Goal: Task Accomplishment & Management: Manage account settings

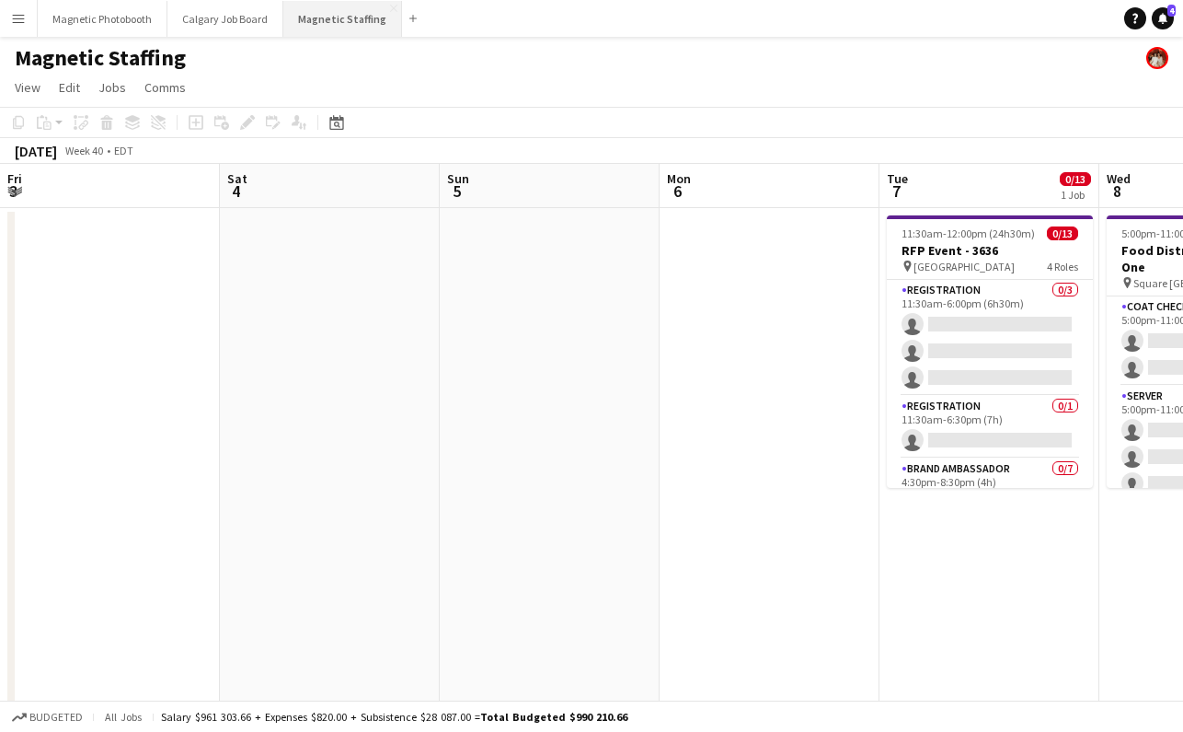
scroll to position [0, 648]
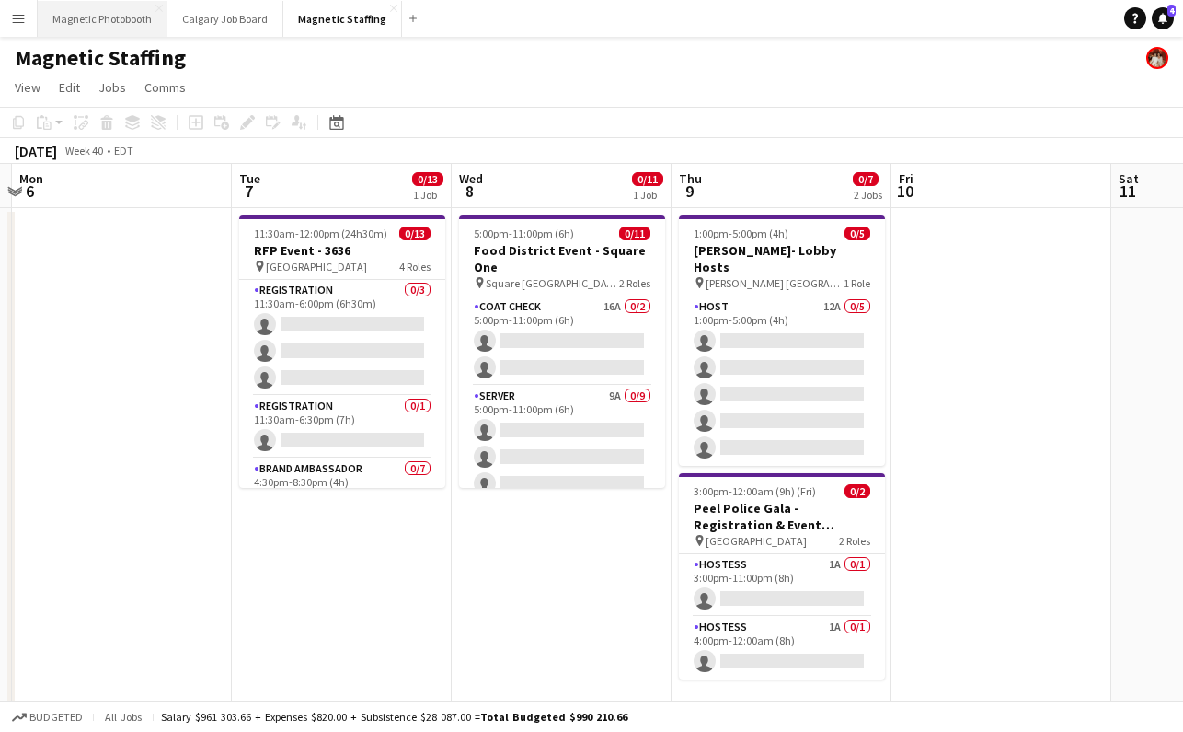
click at [98, 13] on button "Magnetic Photobooth Close" at bounding box center [103, 19] width 130 height 36
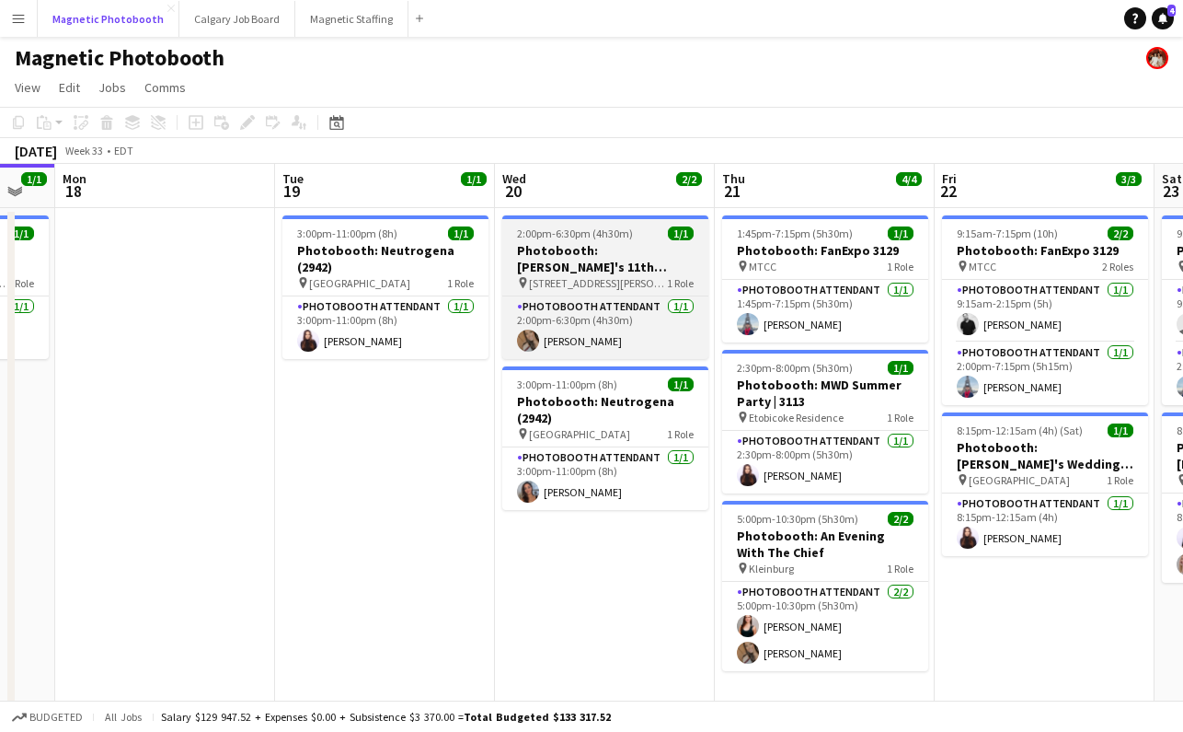
scroll to position [0, 847]
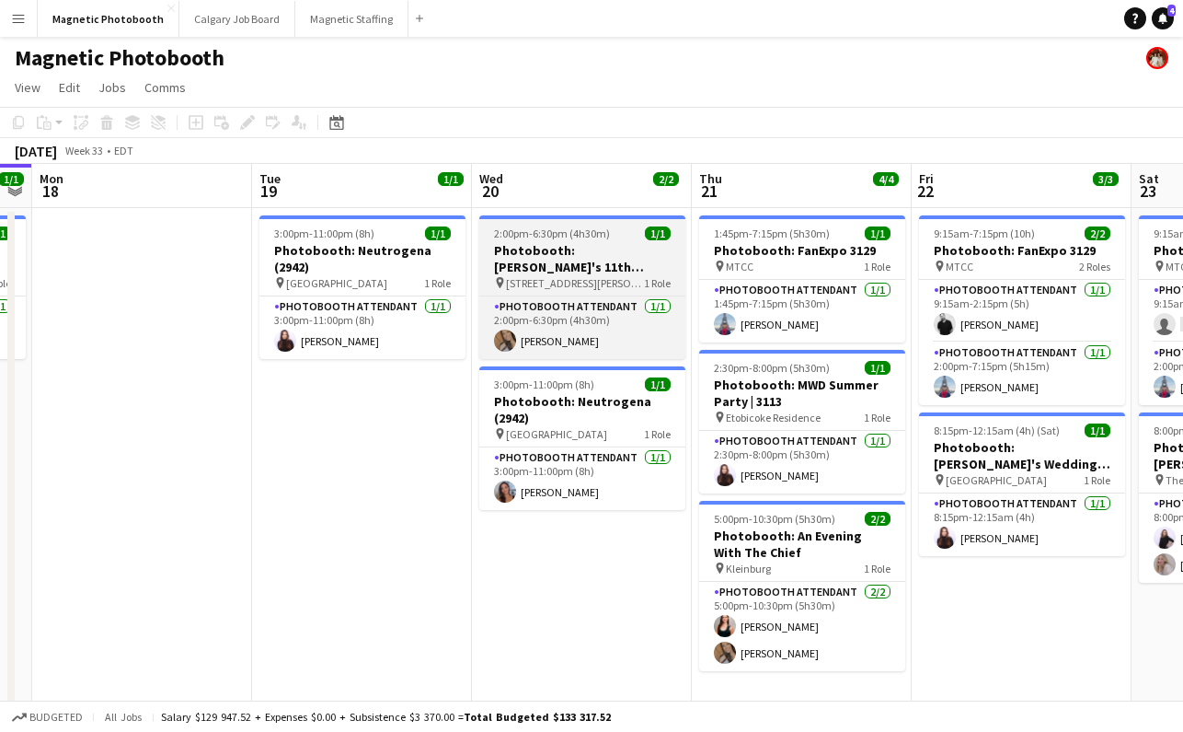
click at [554, 239] on span "2:00pm-6:30pm (4h30m)" at bounding box center [552, 233] width 116 height 14
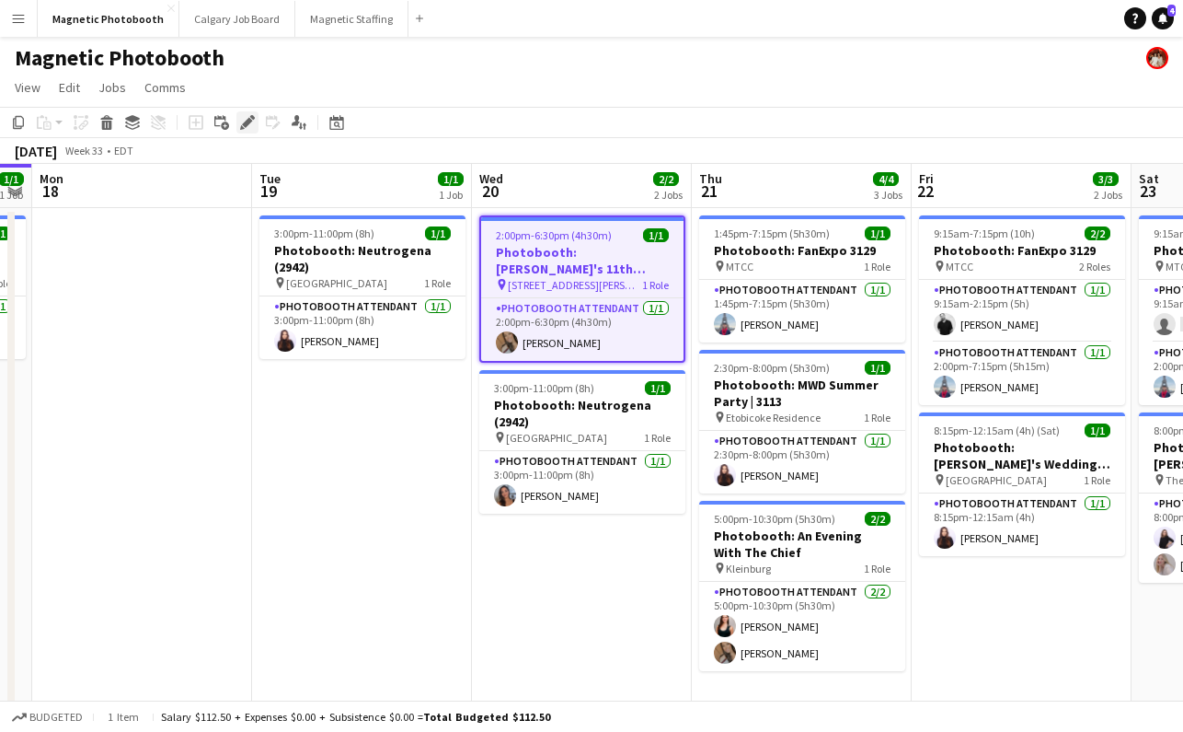
click at [247, 130] on div "Edit" at bounding box center [247, 122] width 22 height 22
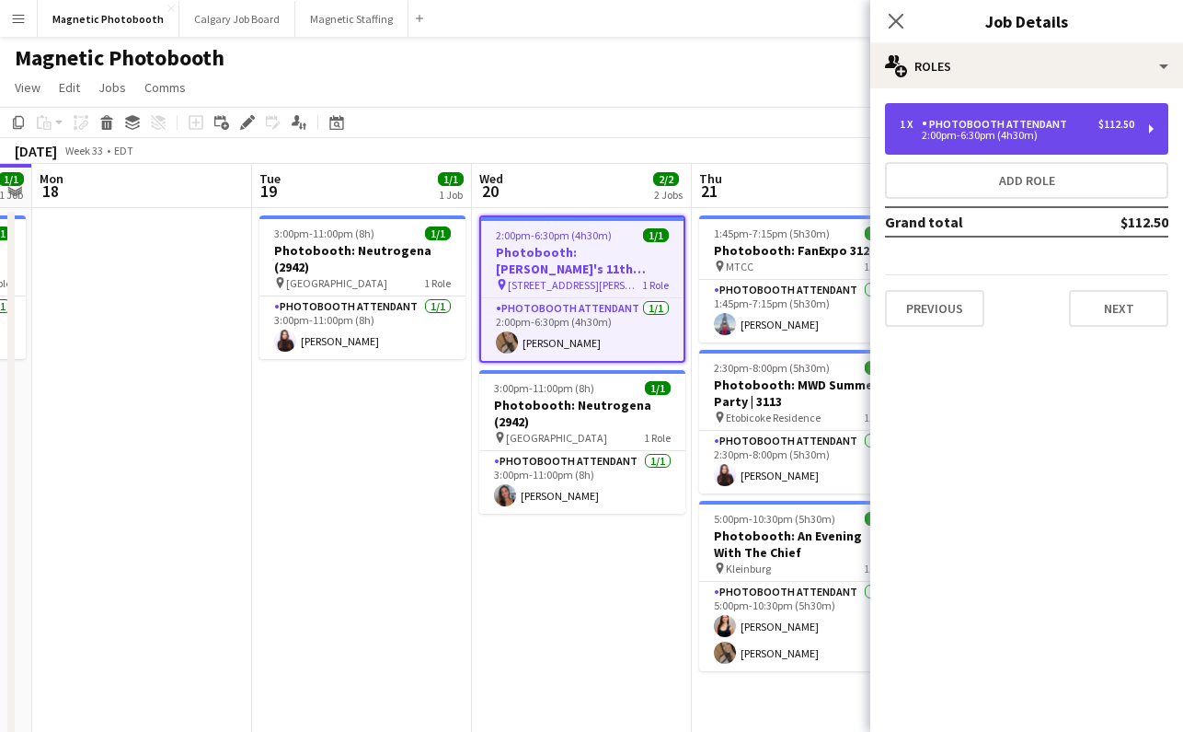
click at [1020, 112] on div "1 x Photobooth Attendant $112.50 2:00pm-6:30pm (4h30m)" at bounding box center [1026, 129] width 283 height 52
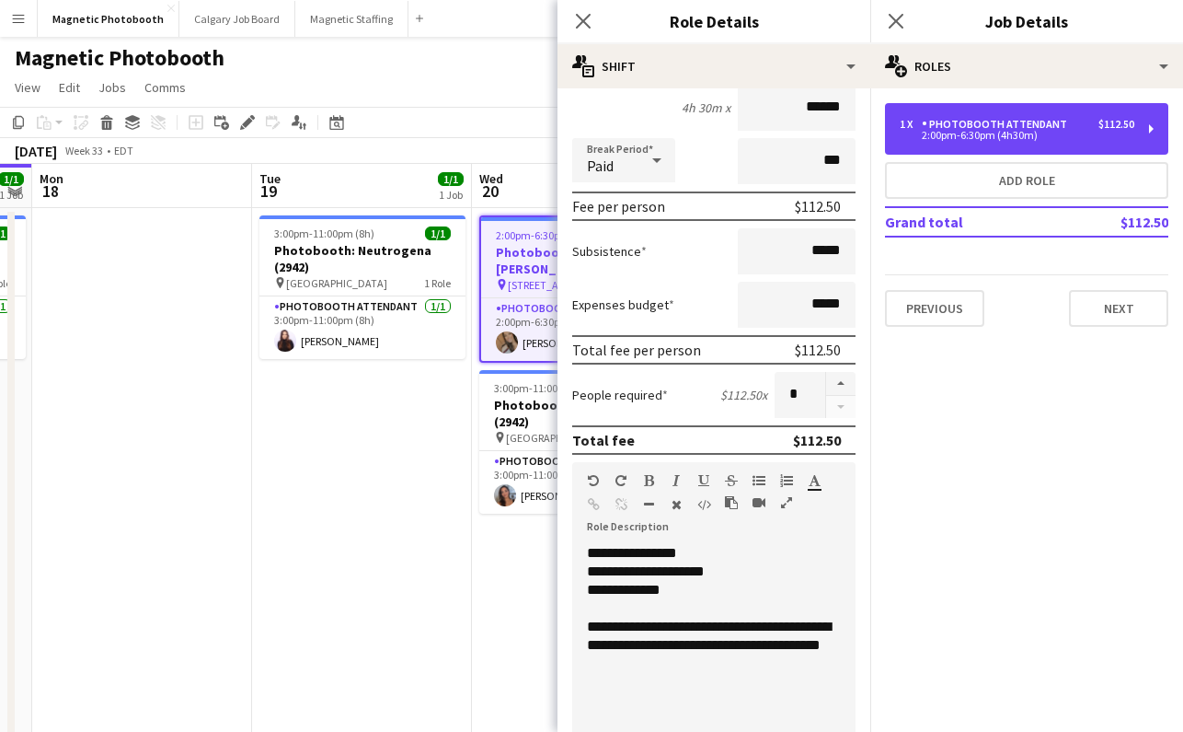
scroll to position [179, 0]
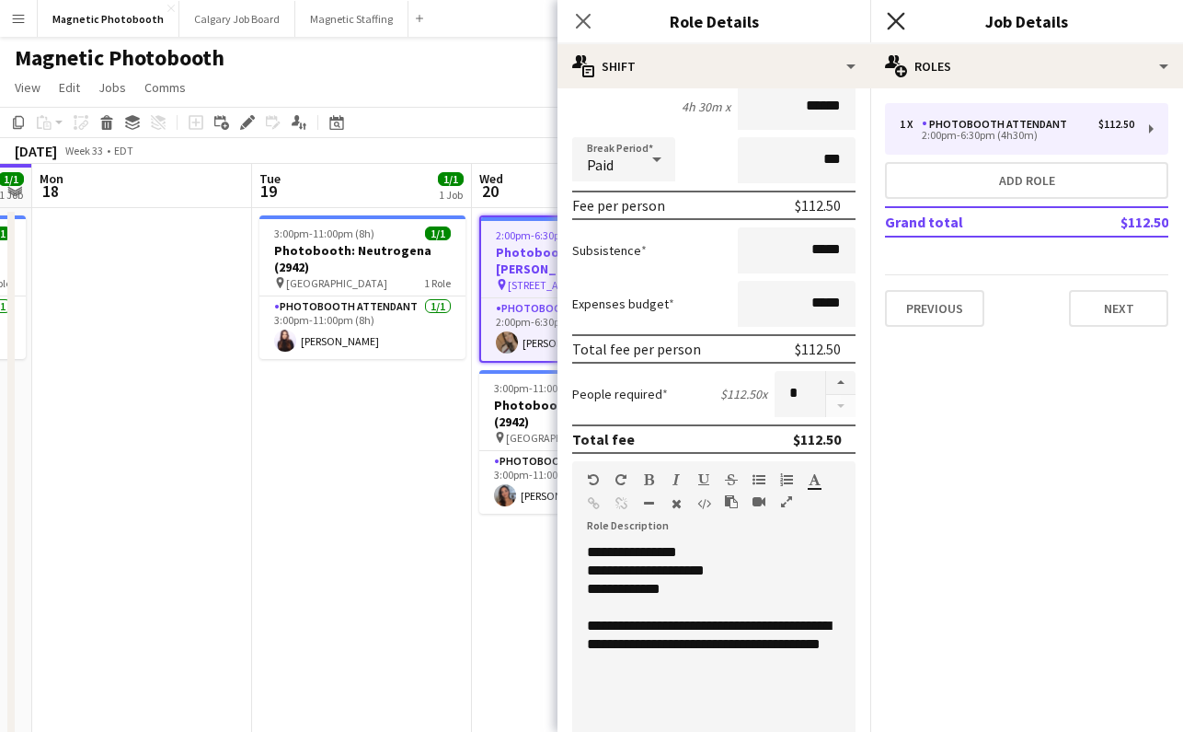
click at [893, 17] on icon at bounding box center [895, 20] width 17 height 17
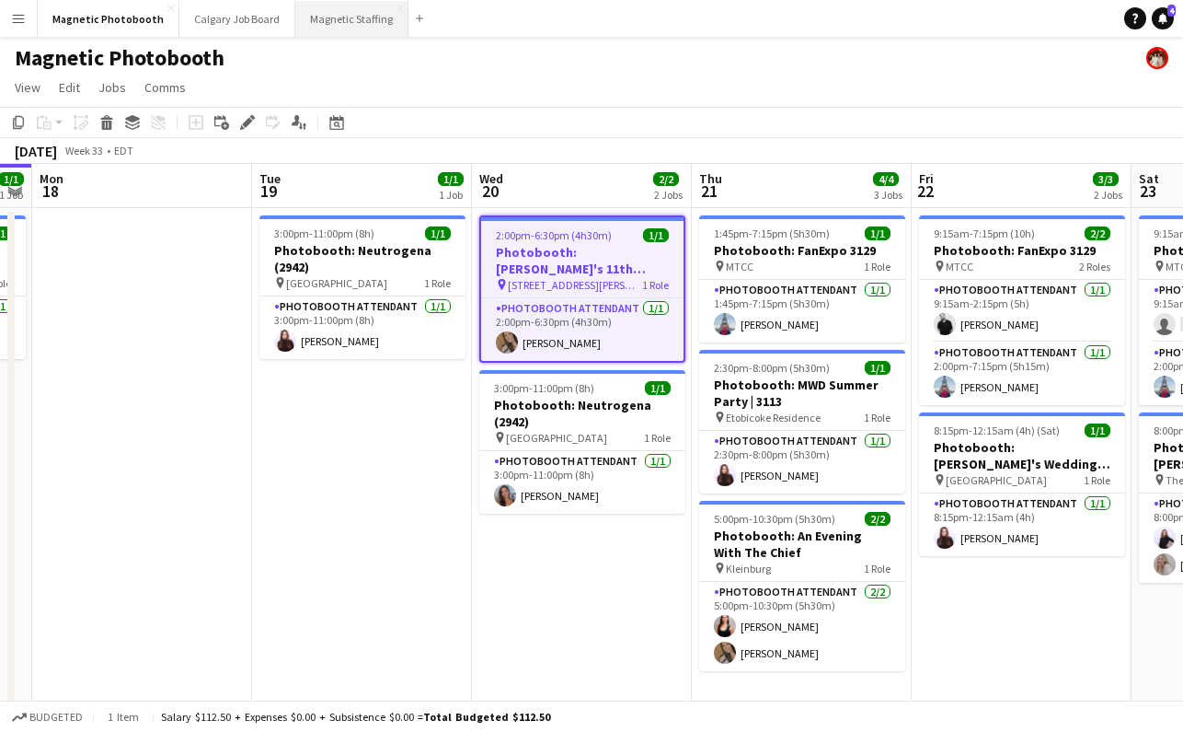
click at [329, 24] on button "Magnetic Staffing Close" at bounding box center [351, 19] width 113 height 36
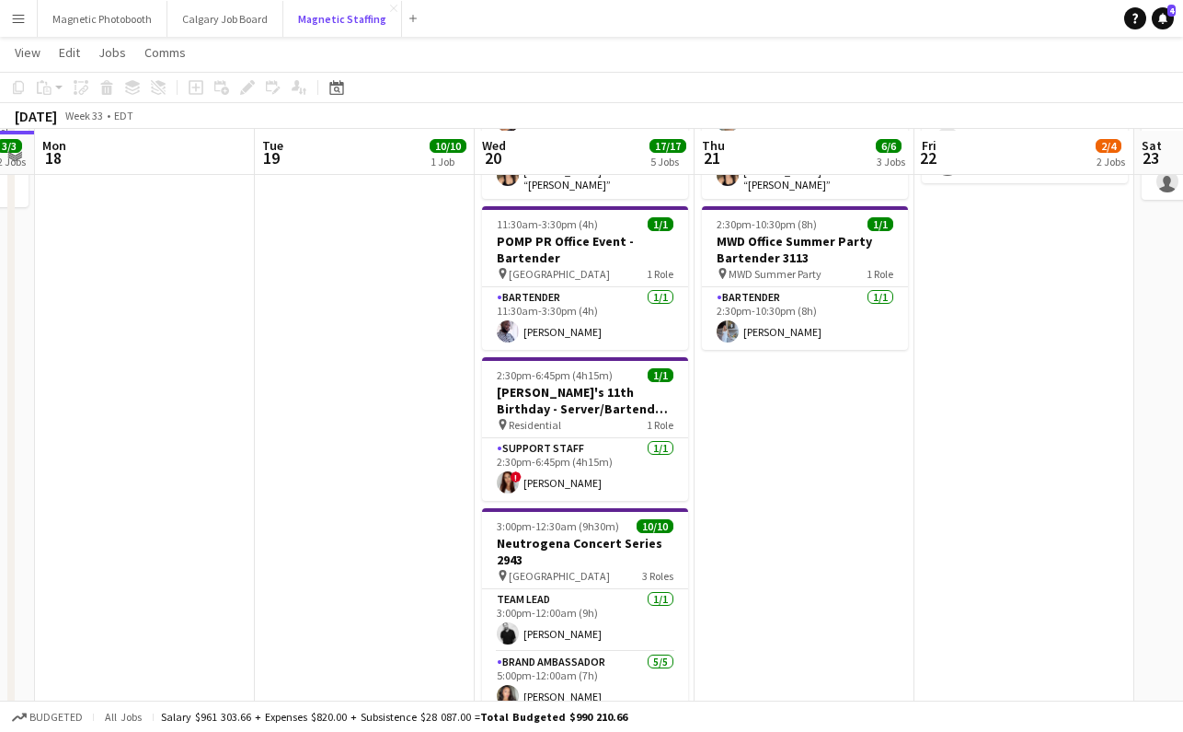
scroll to position [363, 0]
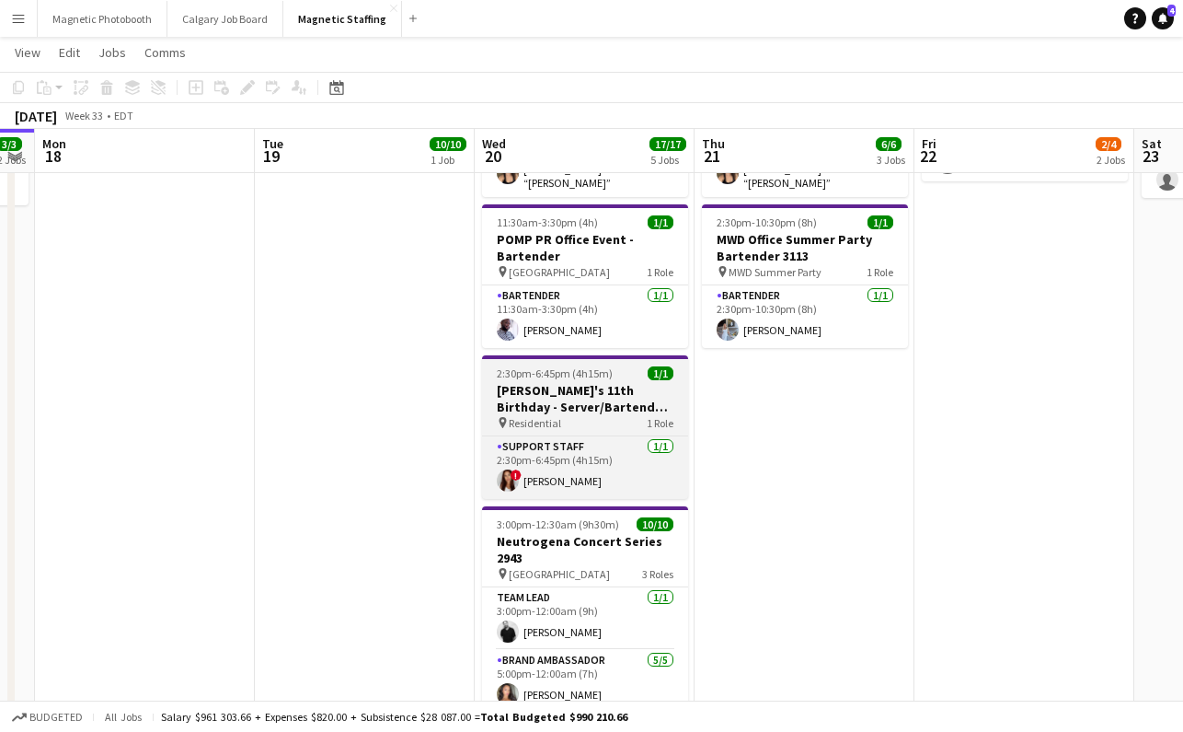
click at [555, 382] on h3 "[PERSON_NAME]'s 11th Birthday - Server/Bartender #3104" at bounding box center [585, 398] width 206 height 33
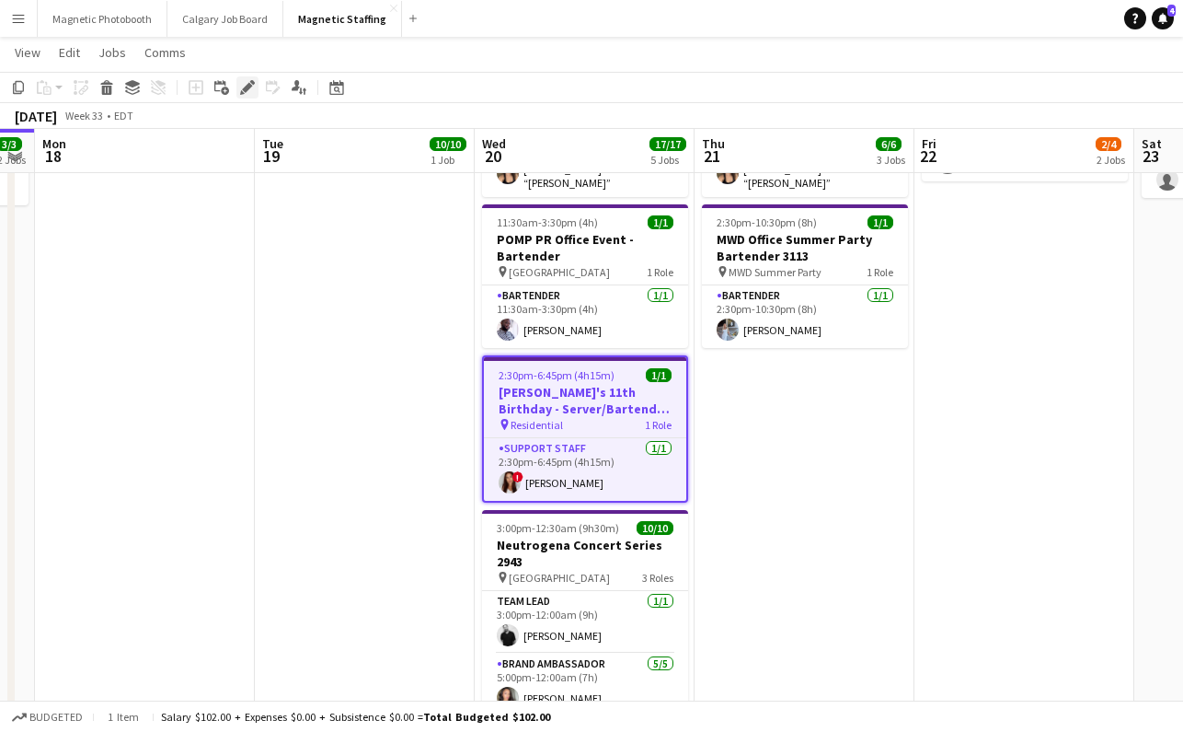
click at [247, 89] on icon at bounding box center [247, 88] width 10 height 10
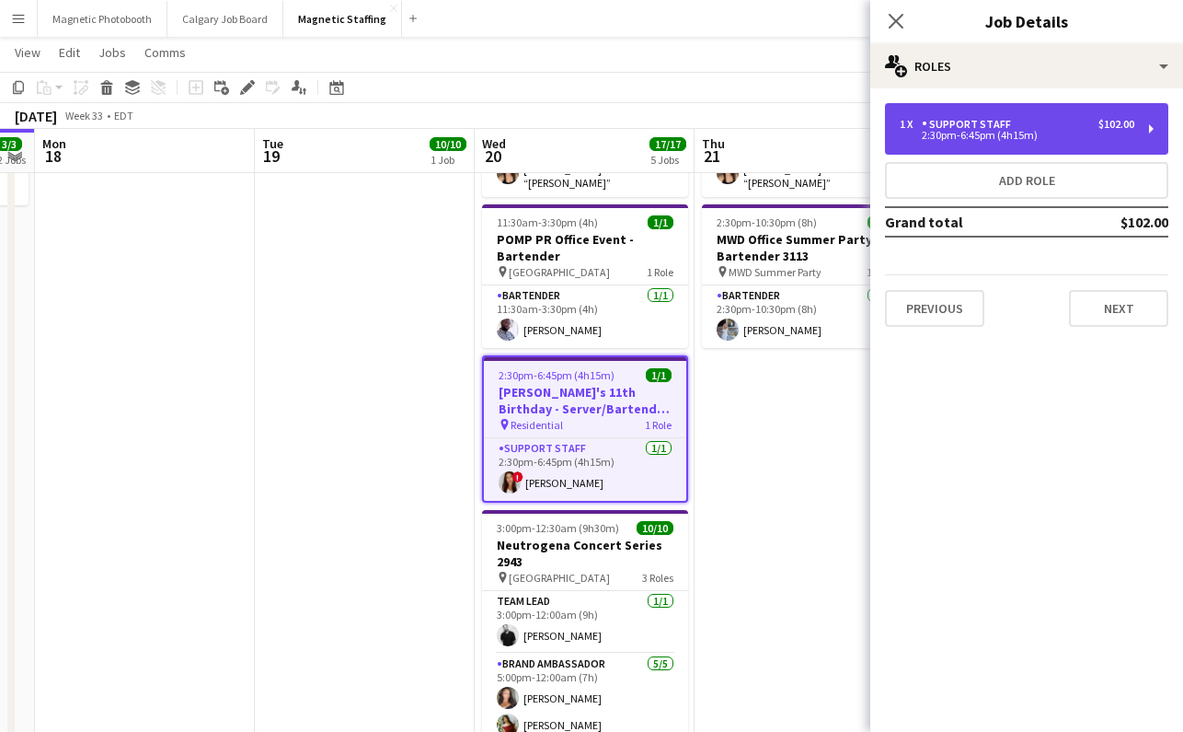
click at [986, 126] on div "Support Staff" at bounding box center [970, 124] width 97 height 13
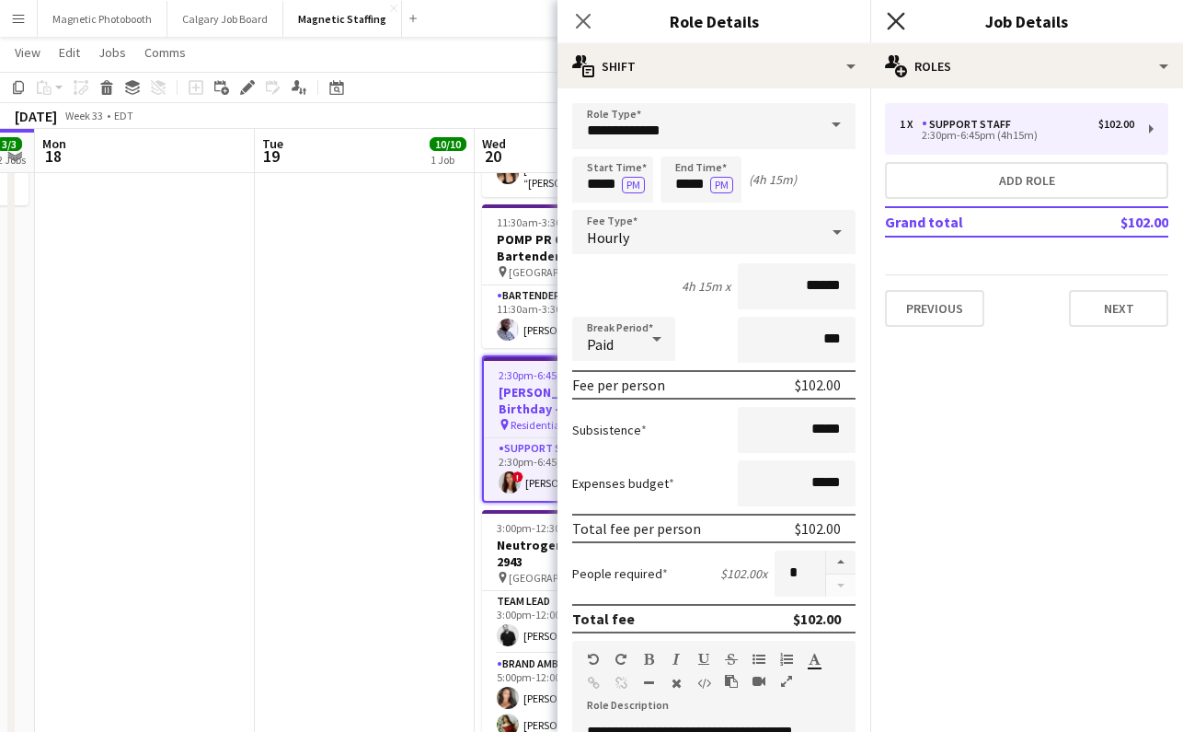
click at [900, 17] on icon "Close pop-in" at bounding box center [895, 20] width 17 height 17
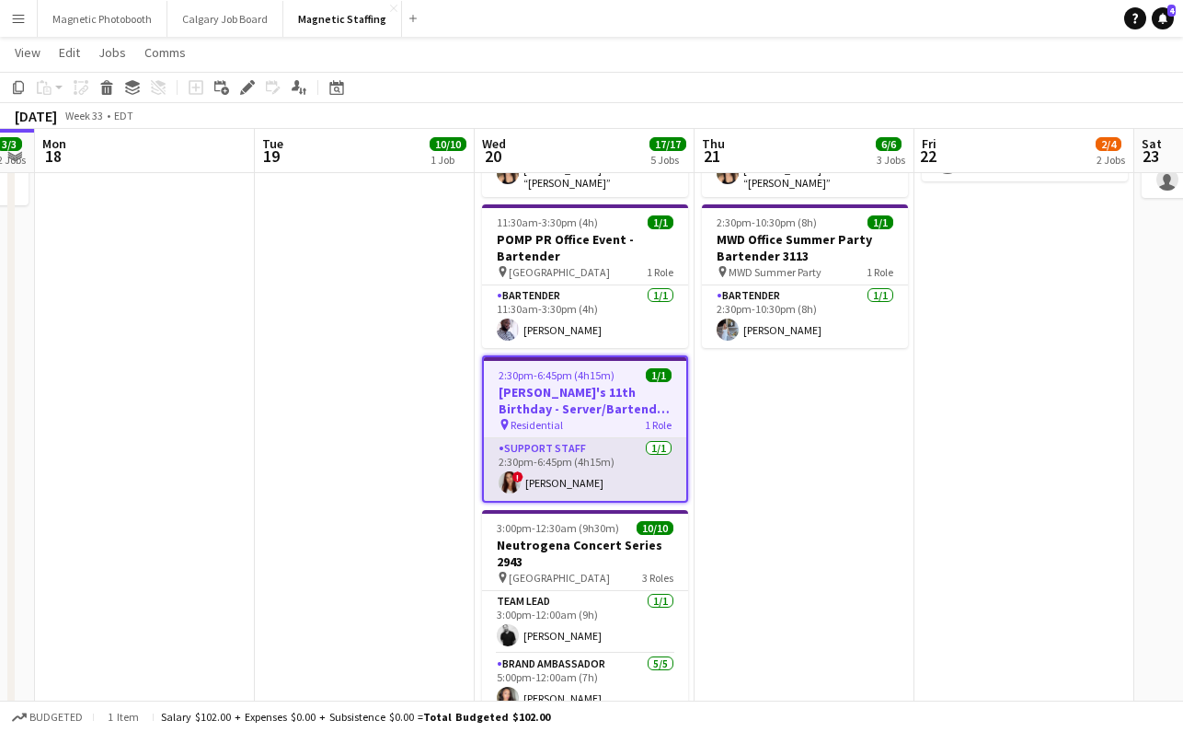
click at [601, 465] on app-card-role "Support Staff [DATE] 2:30pm-6:45pm (4h15m) ! [PERSON_NAME]" at bounding box center [585, 469] width 202 height 63
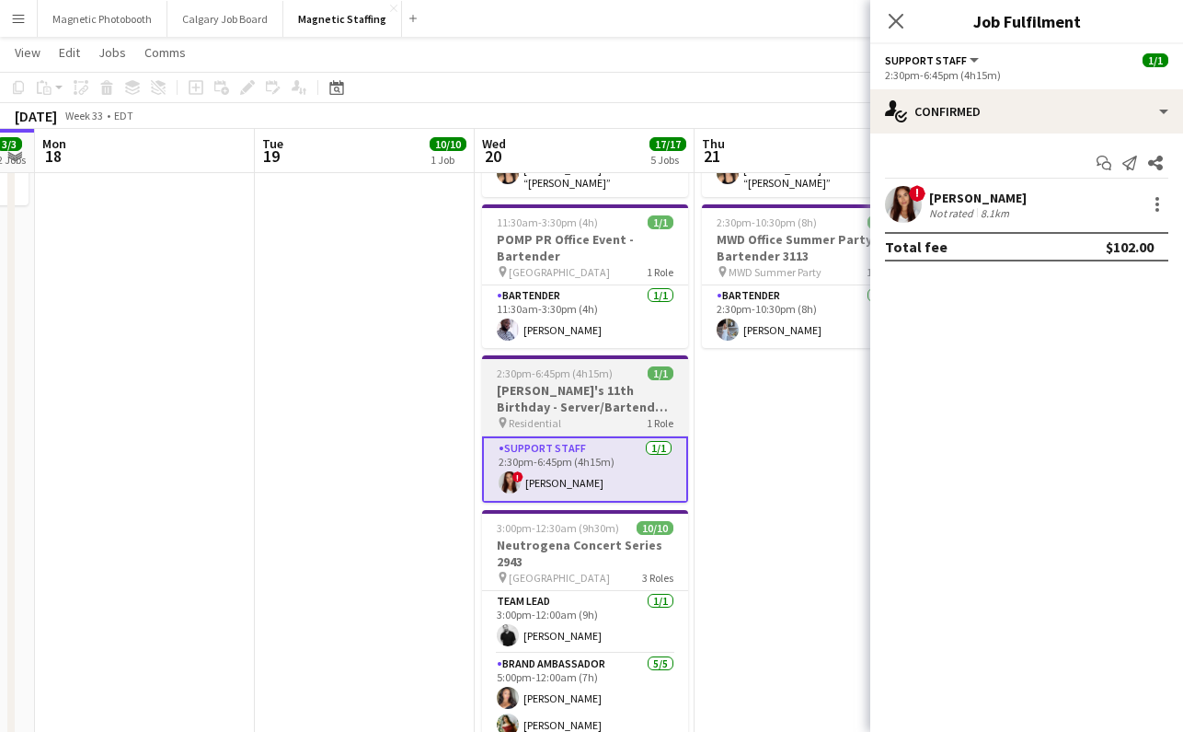
click at [602, 394] on h3 "[PERSON_NAME]'s 11th Birthday - Server/Bartender #3104" at bounding box center [585, 398] width 206 height 33
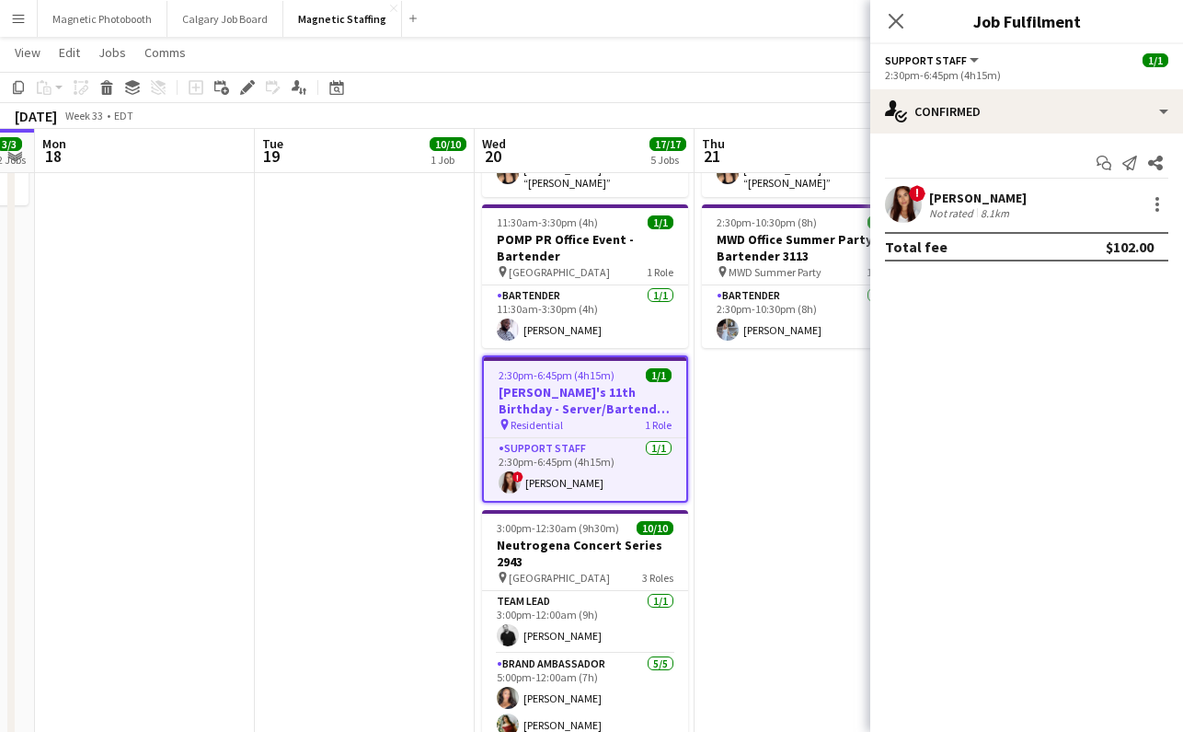
click at [243, 101] on app-toolbar "Copy Paste Paste Command V Paste with crew Command Shift V Paste linked Job [GE…" at bounding box center [591, 87] width 1183 height 31
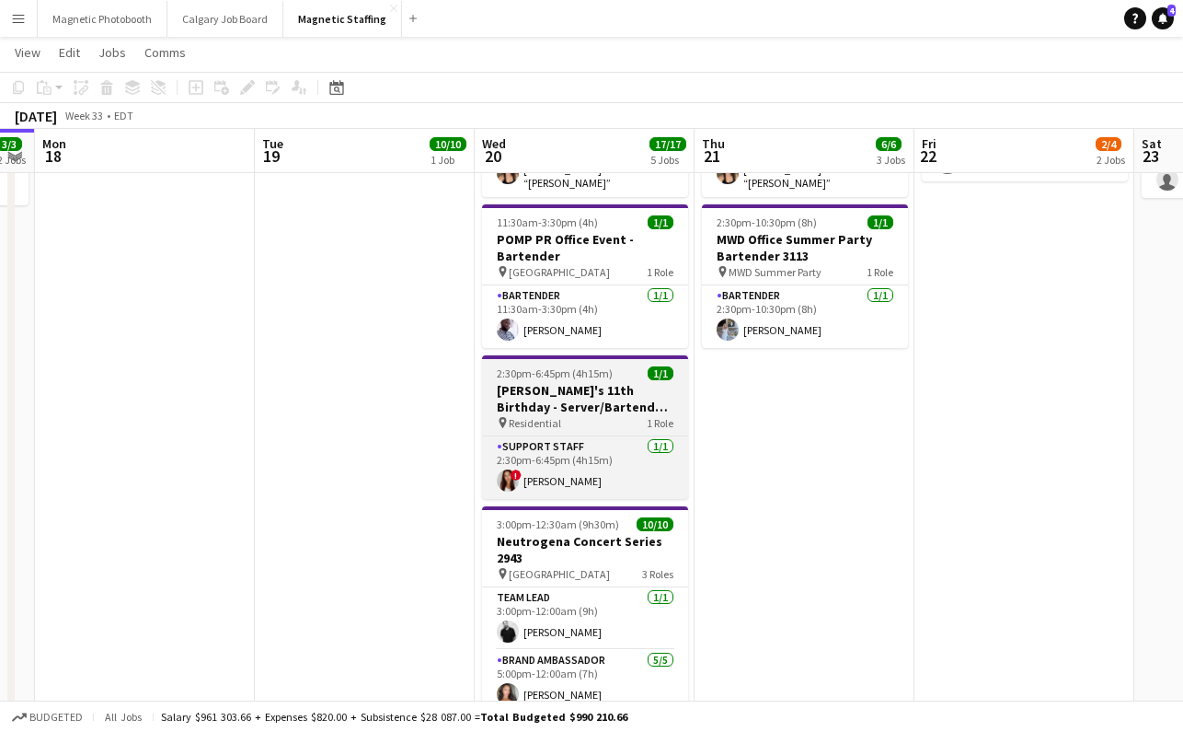
click at [582, 425] on app-job-card "2:30pm-6:45pm (4h15m) 1/1 [PERSON_NAME]'s 11th Birthday - Server/Bartender #310…" at bounding box center [585, 427] width 206 height 144
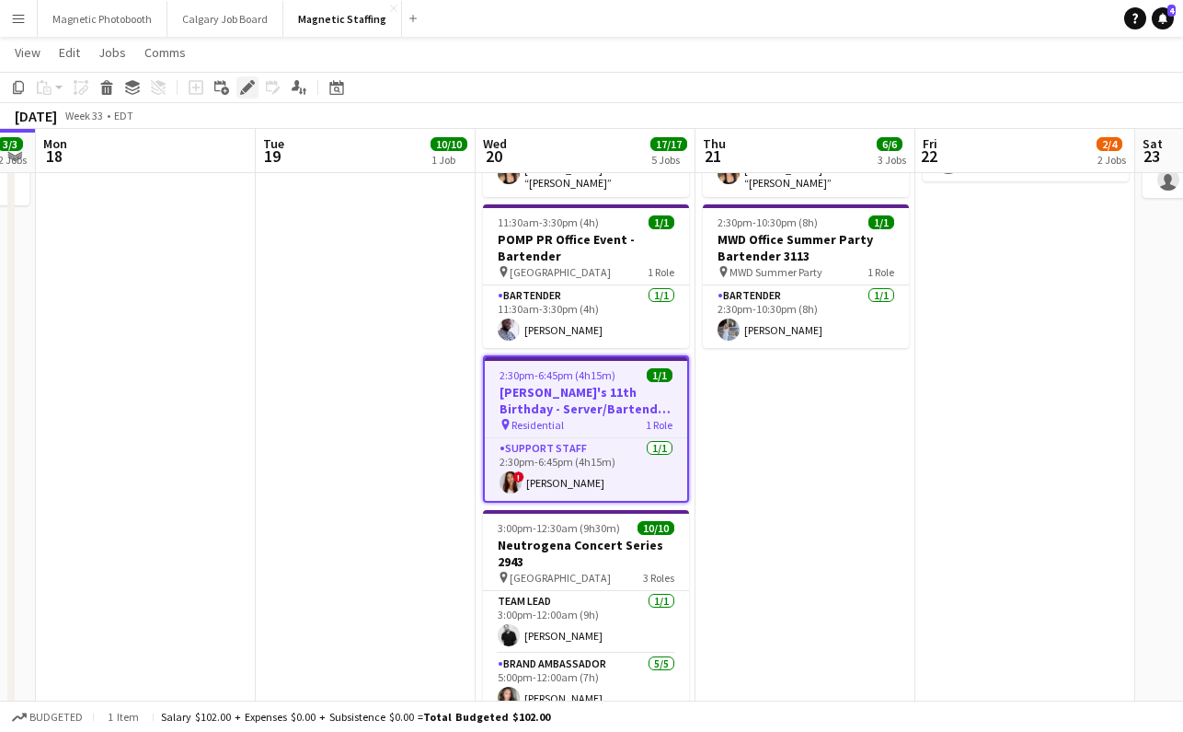
click at [248, 88] on icon at bounding box center [247, 88] width 10 height 10
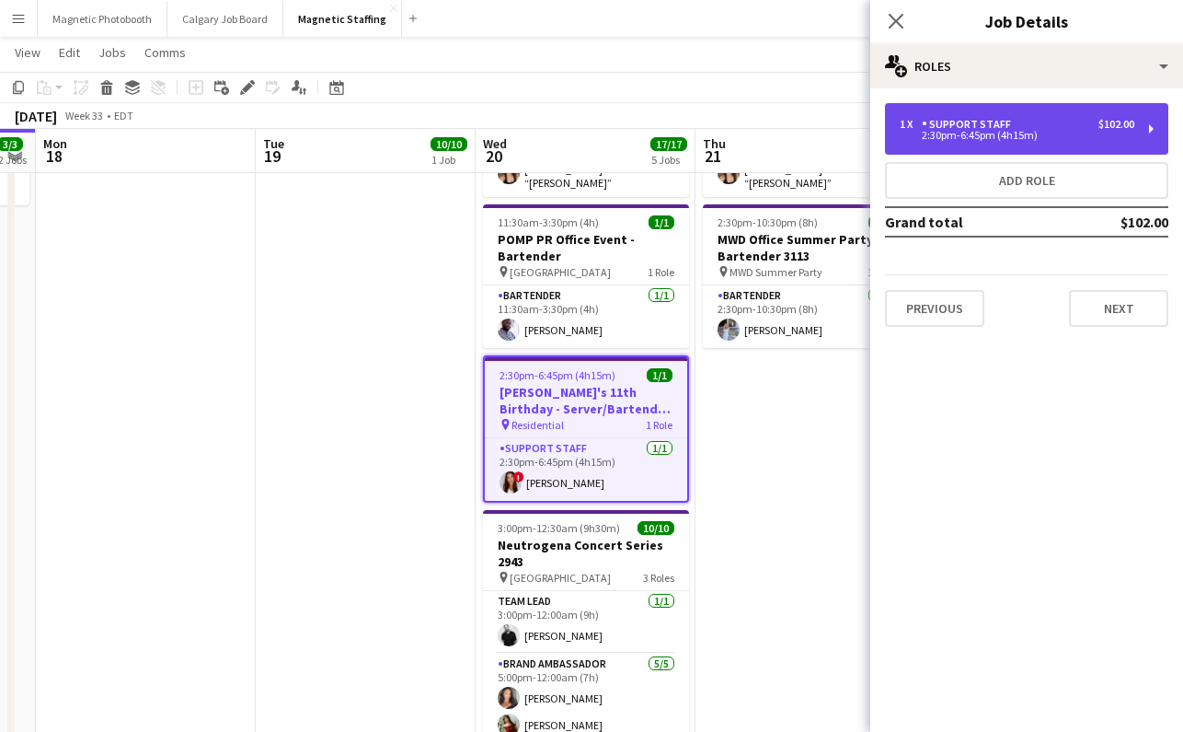
click at [1011, 132] on div "2:30pm-6:45pm (4h15m)" at bounding box center [1017, 135] width 235 height 9
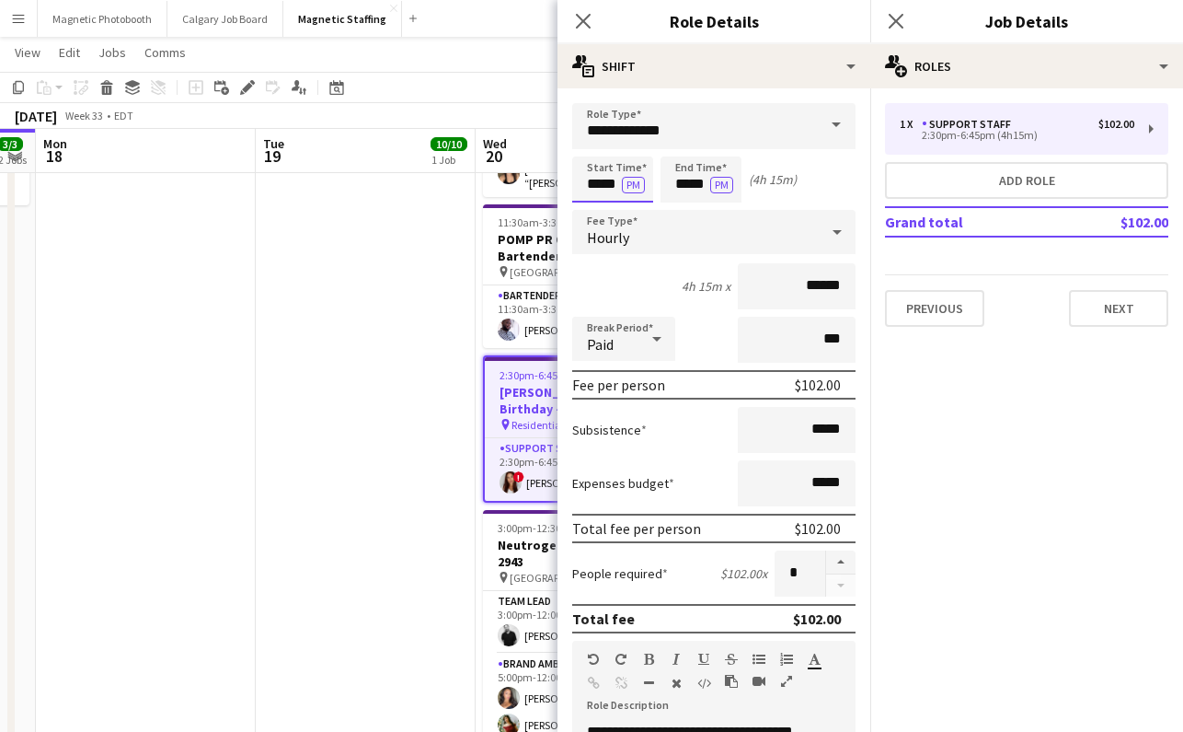
click at [608, 184] on input "*****" at bounding box center [612, 179] width 81 height 46
type input "*****"
click at [701, 184] on input "*****" at bounding box center [701, 179] width 81 height 46
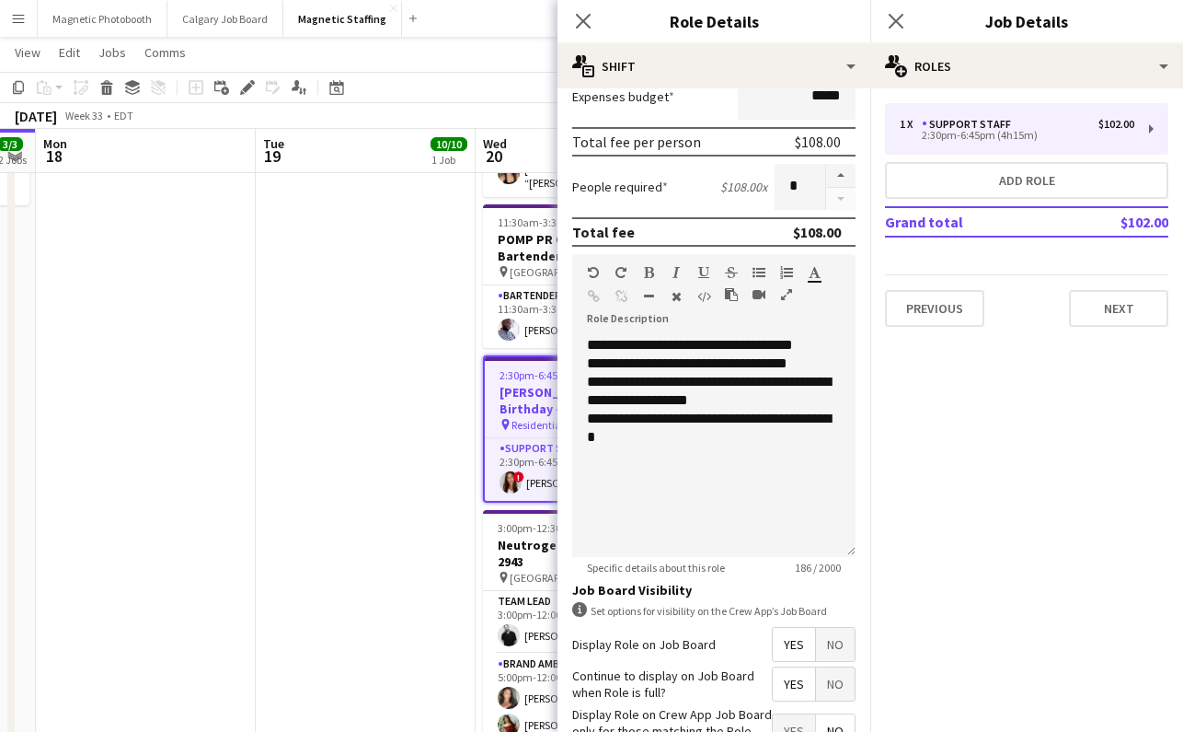
scroll to position [514, 0]
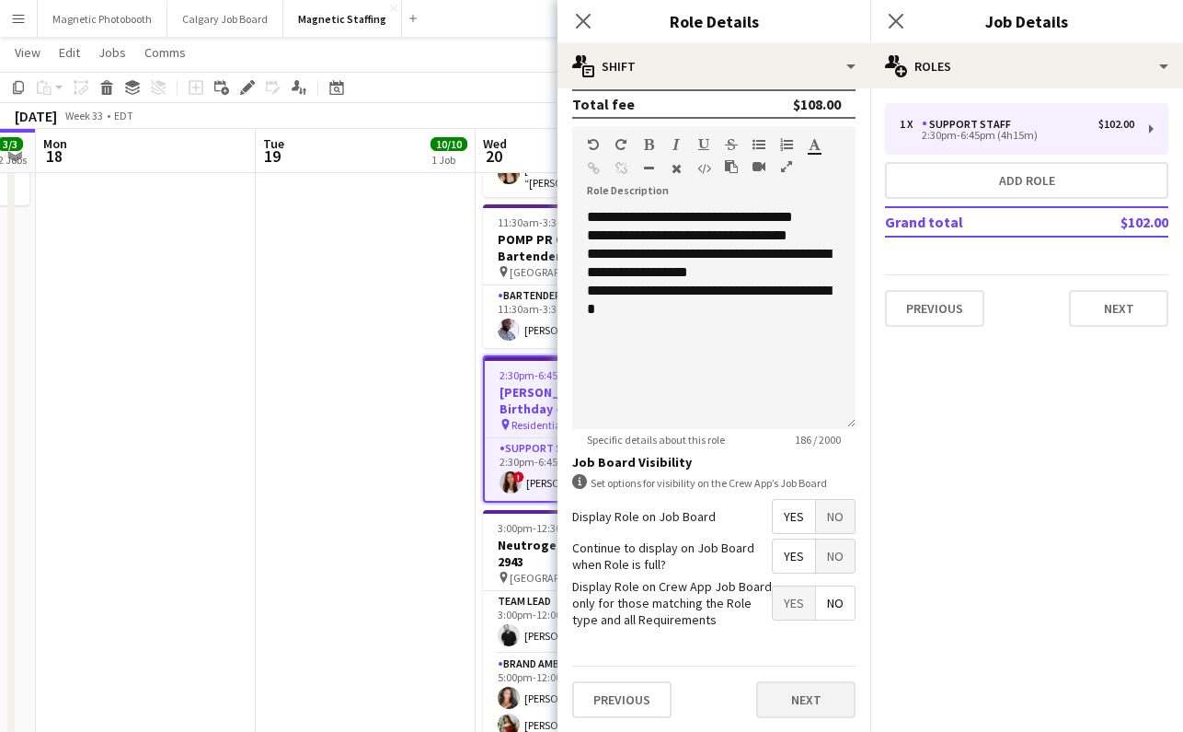
type input "*****"
click at [801, 691] on button "Next" at bounding box center [805, 699] width 99 height 37
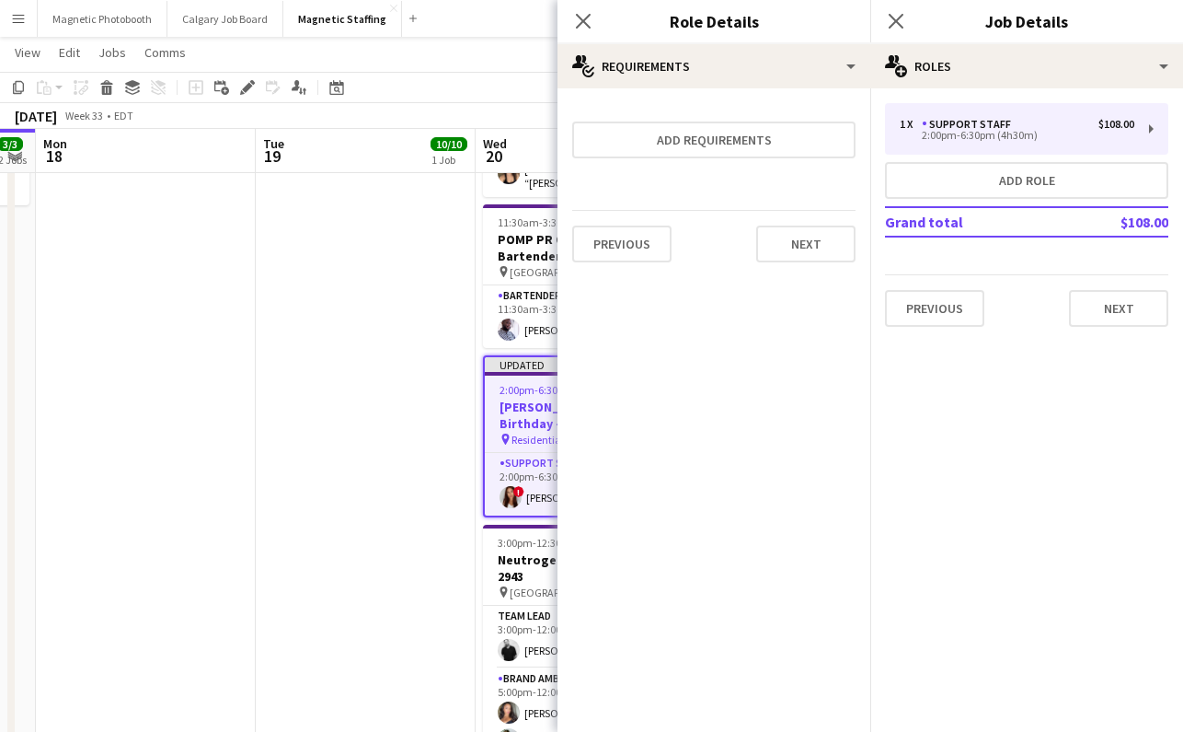
scroll to position [0, 0]
click at [898, 17] on icon "Close pop-in" at bounding box center [895, 20] width 17 height 17
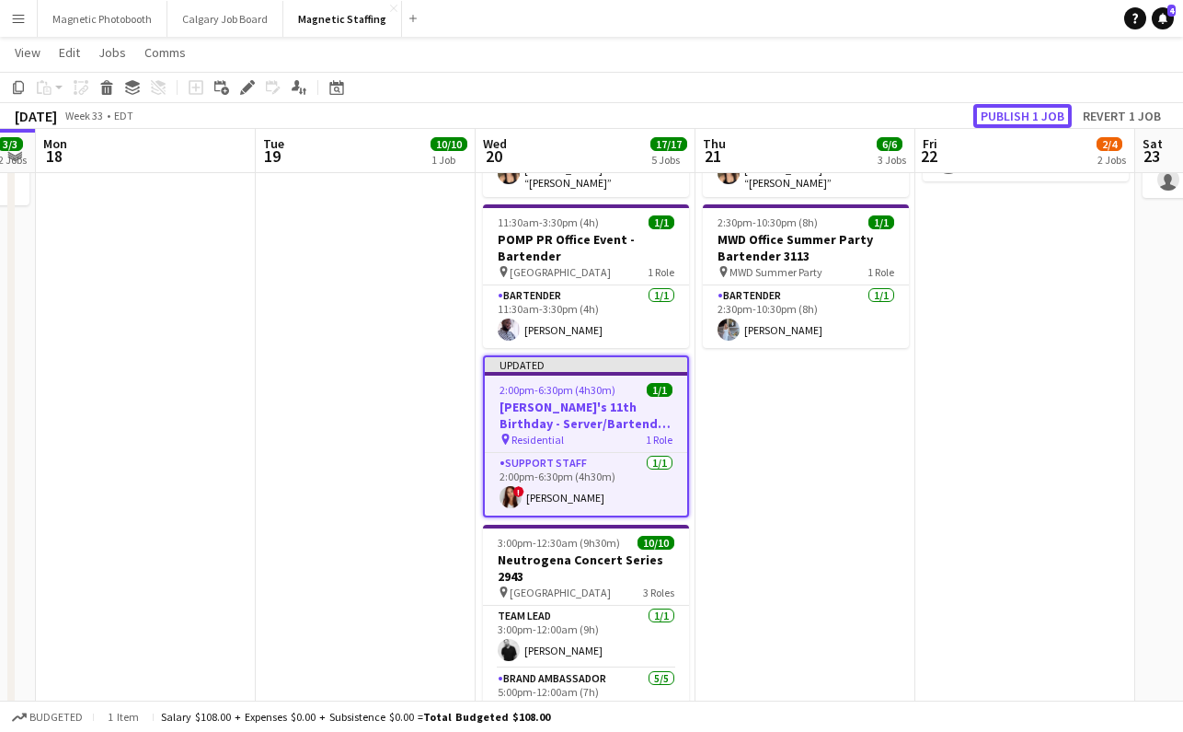
click at [1009, 115] on button "Publish 1 job" at bounding box center [1023, 116] width 98 height 24
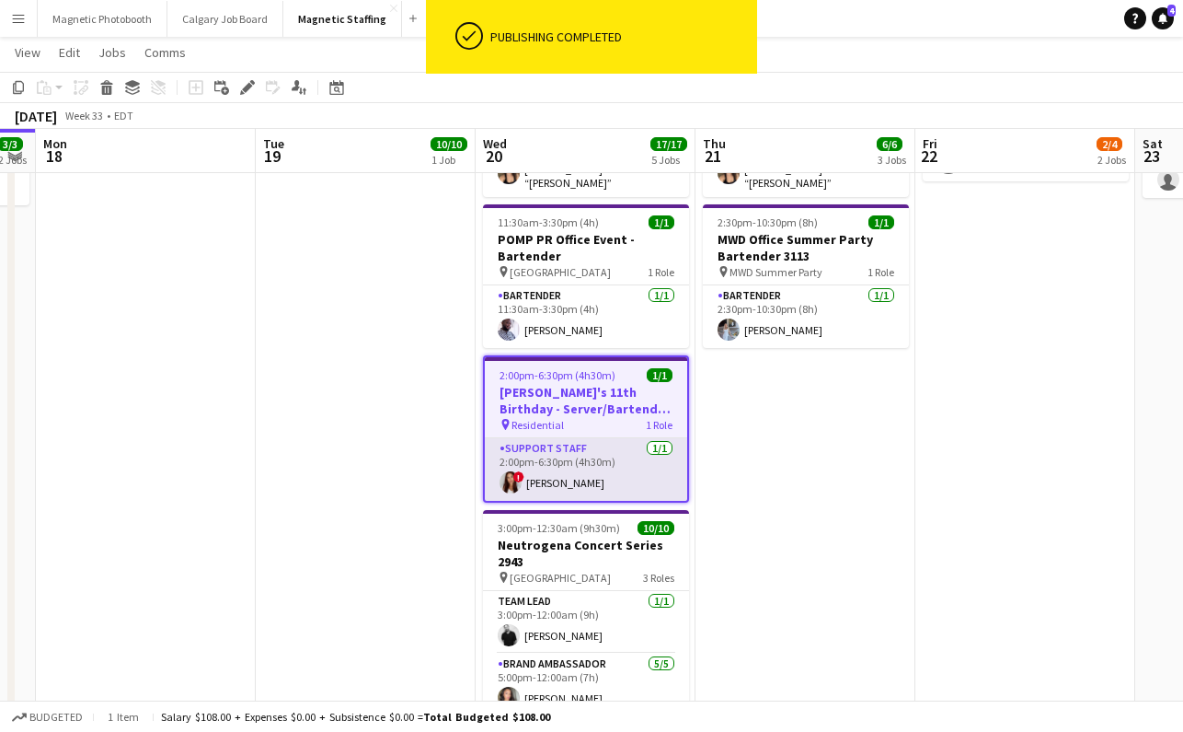
click at [560, 477] on app-card-role "Support Staff [DATE] 2:00pm-6:30pm (4h30m) ! [PERSON_NAME]" at bounding box center [586, 469] width 202 height 63
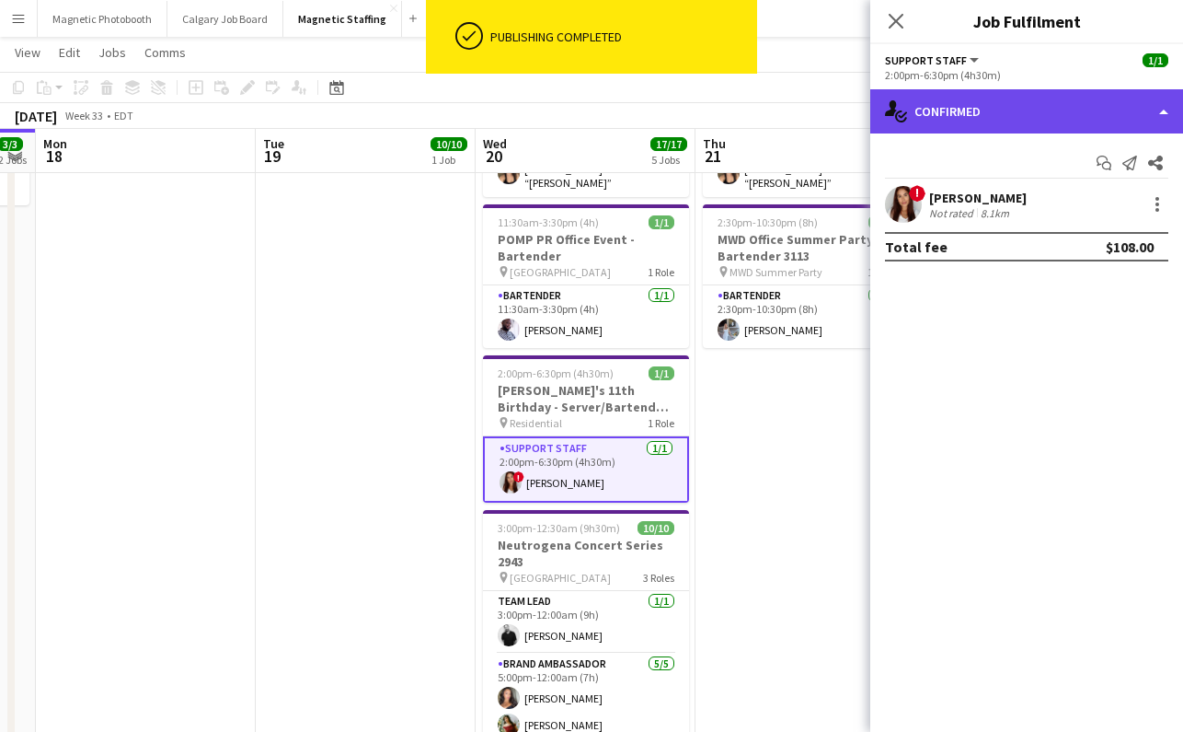
click at [1011, 111] on div "single-neutral-actions-check-2 Confirmed" at bounding box center [1026, 111] width 313 height 44
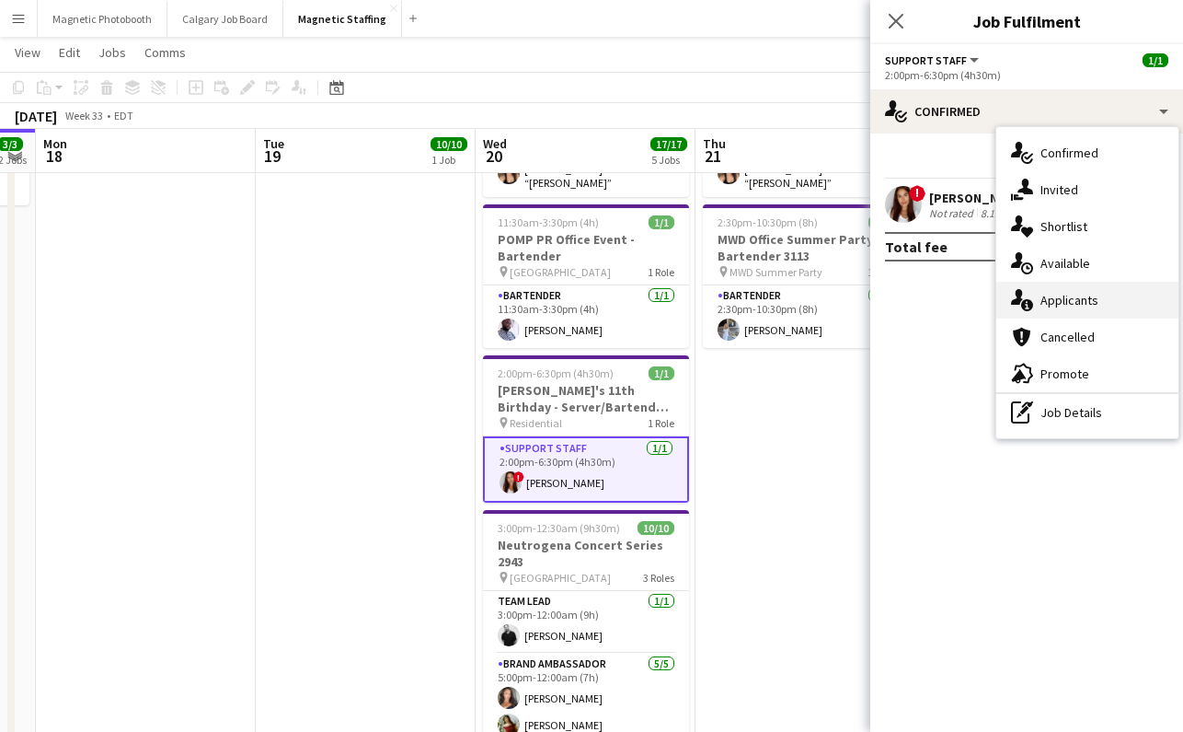
click at [1084, 308] on div "single-neutral-actions-information Applicants" at bounding box center [1088, 300] width 182 height 37
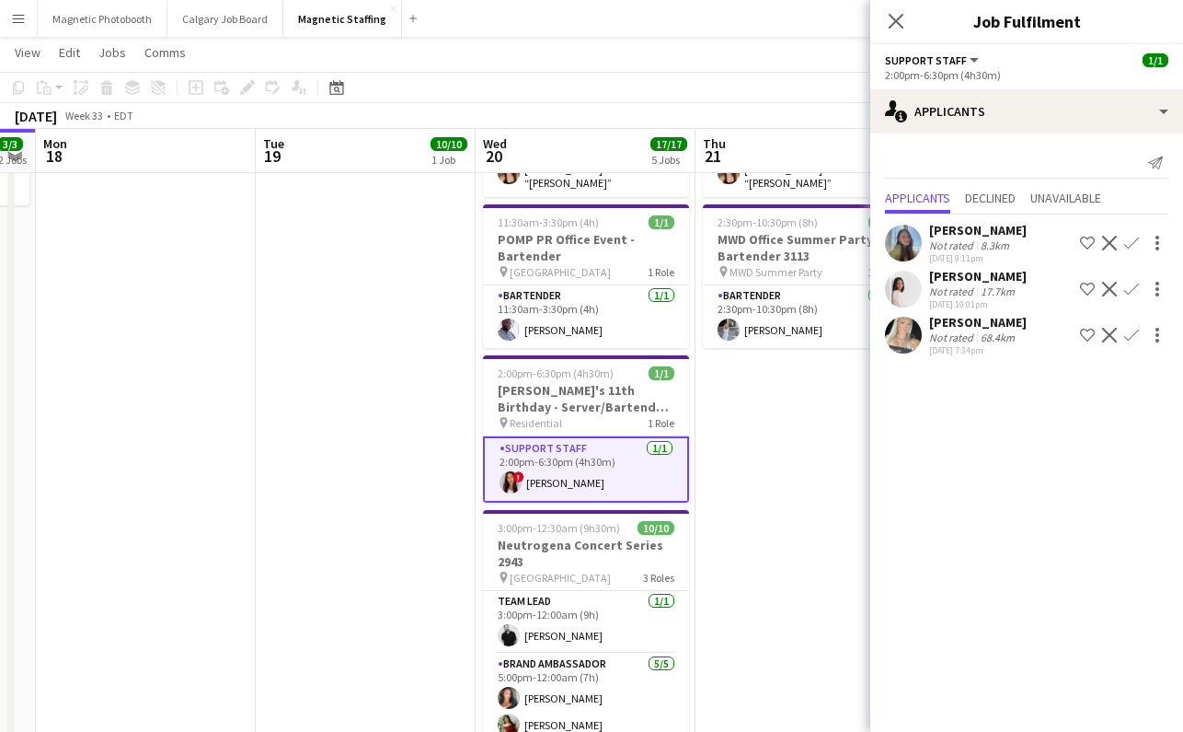
click at [977, 236] on div "[PERSON_NAME]" at bounding box center [978, 230] width 98 height 17
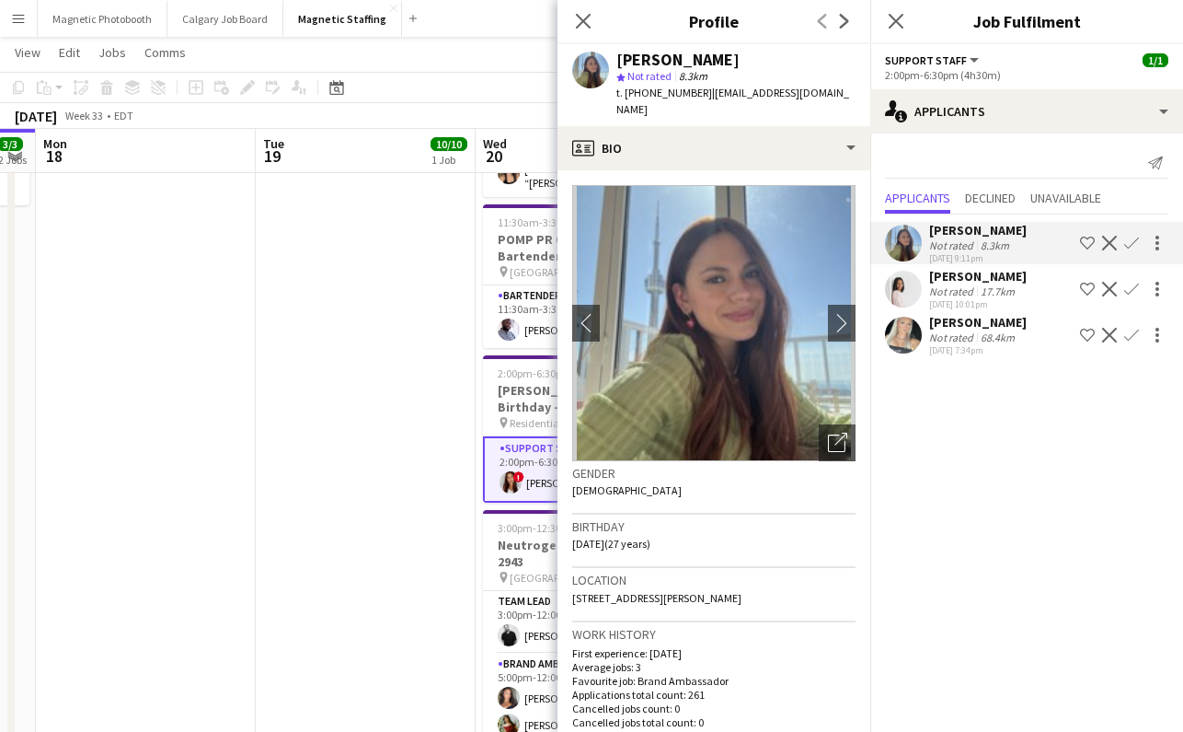
click at [977, 335] on div "68.4km" at bounding box center [997, 337] width 41 height 14
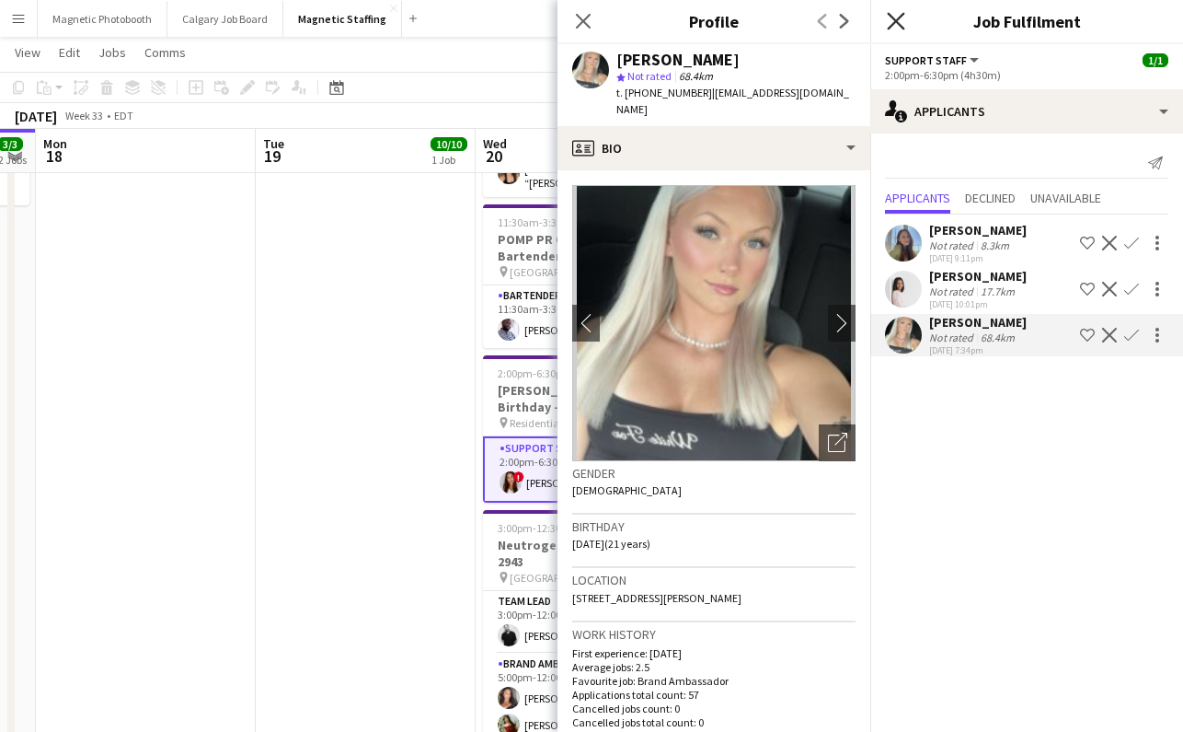
click at [898, 20] on icon "Close pop-in" at bounding box center [895, 20] width 17 height 17
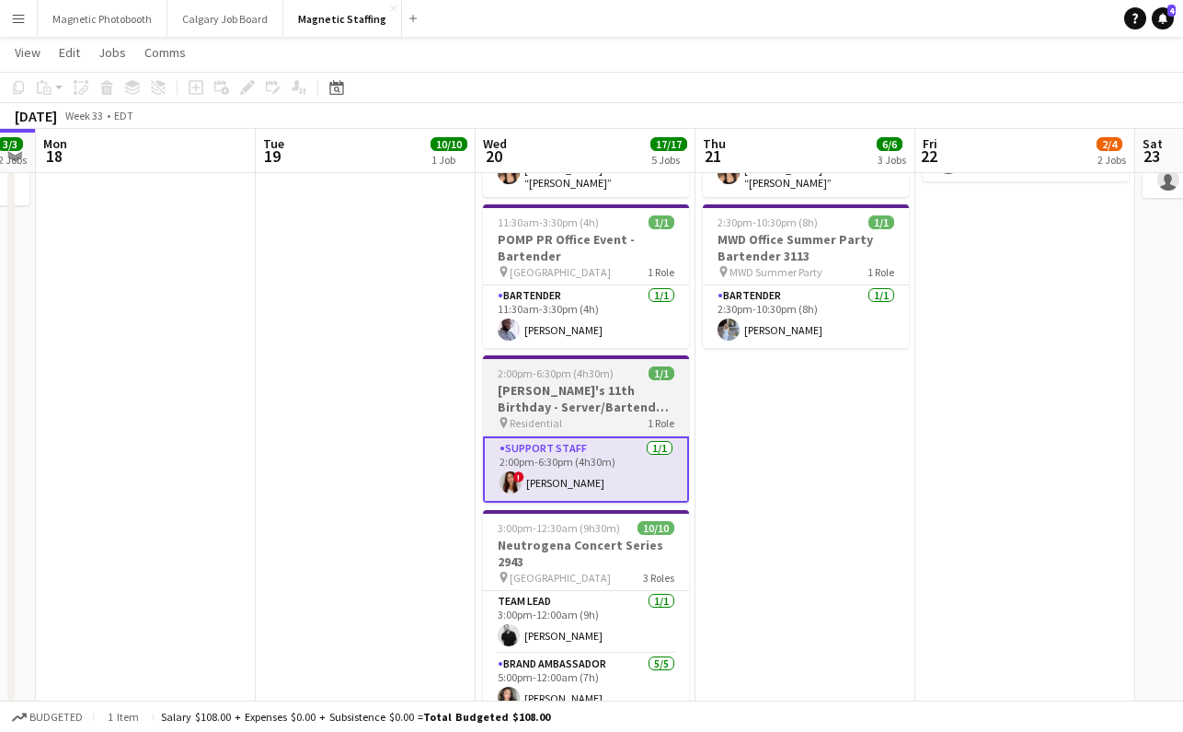
click at [524, 388] on h3 "[PERSON_NAME]'s 11th Birthday - Server/Bartender #3104" at bounding box center [586, 398] width 206 height 33
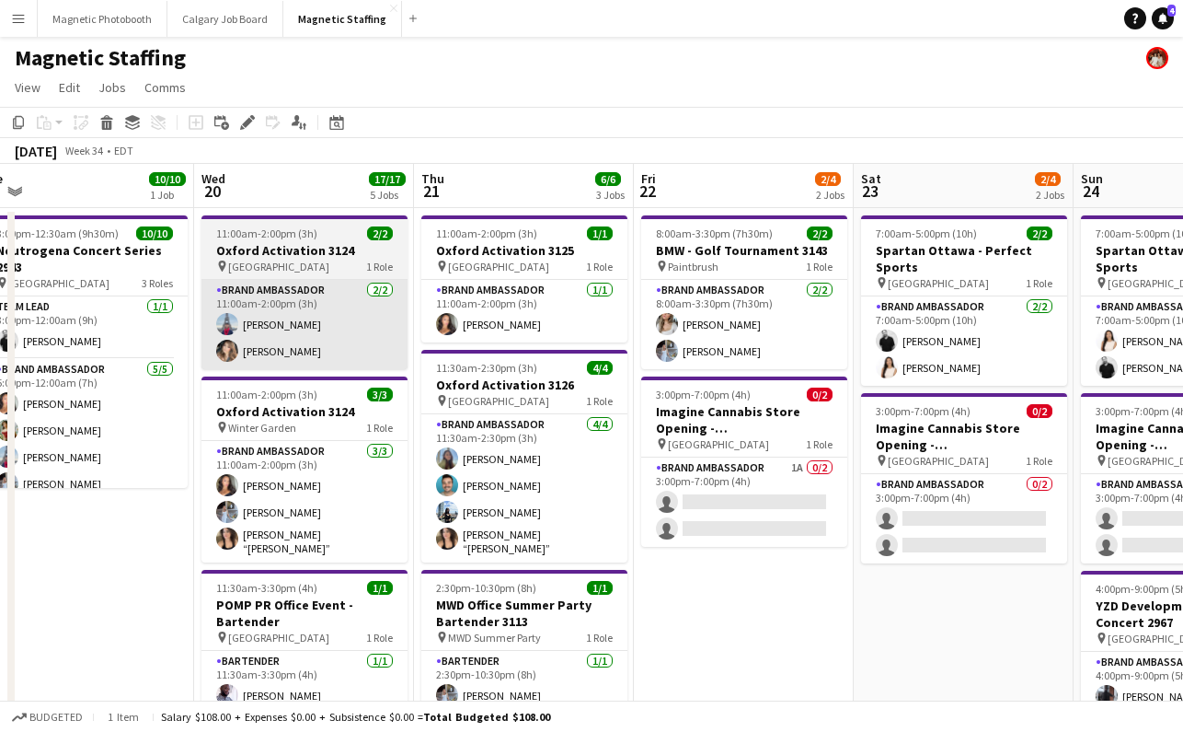
scroll to position [0, 547]
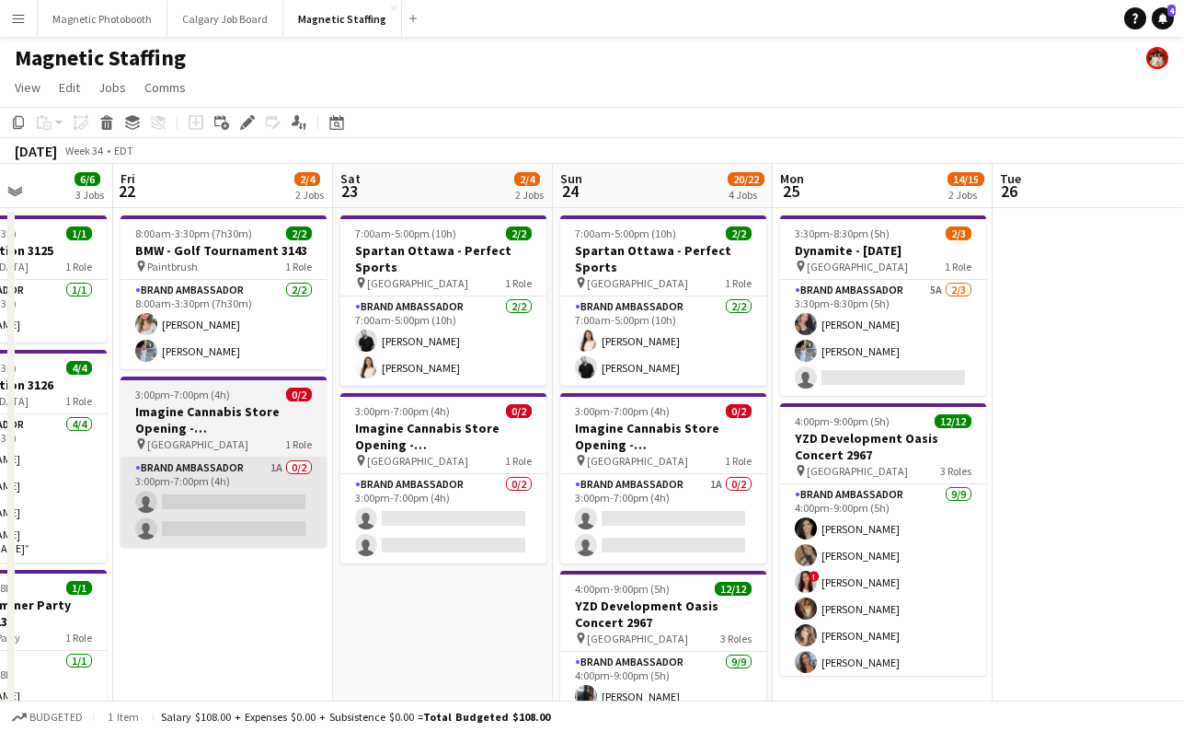
click at [264, 498] on app-card-role "Brand Ambassador 1A 0/2 3:00pm-7:00pm (4h) single-neutral-actions single-neutra…" at bounding box center [224, 501] width 206 height 89
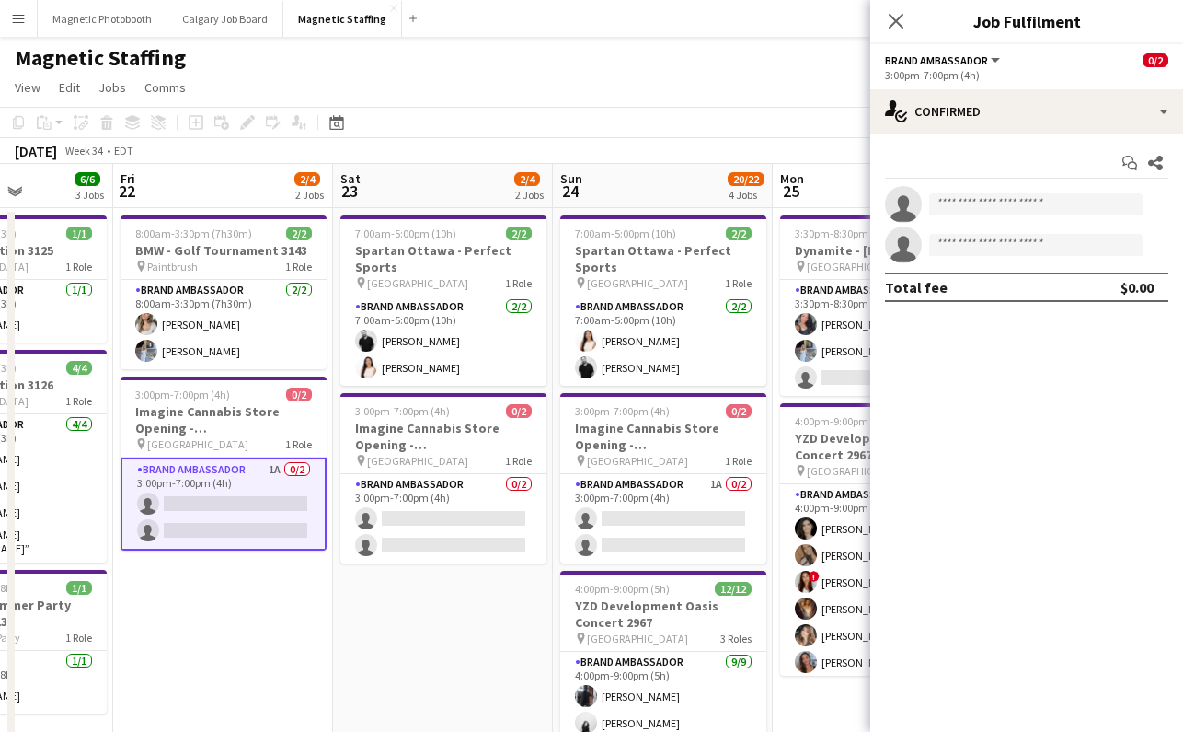
click at [963, 137] on div "Start chat Share single-neutral-actions single-neutral-actions Total fee $0.00" at bounding box center [1026, 224] width 313 height 183
click at [887, 15] on app-icon "Close pop-in" at bounding box center [896, 21] width 27 height 27
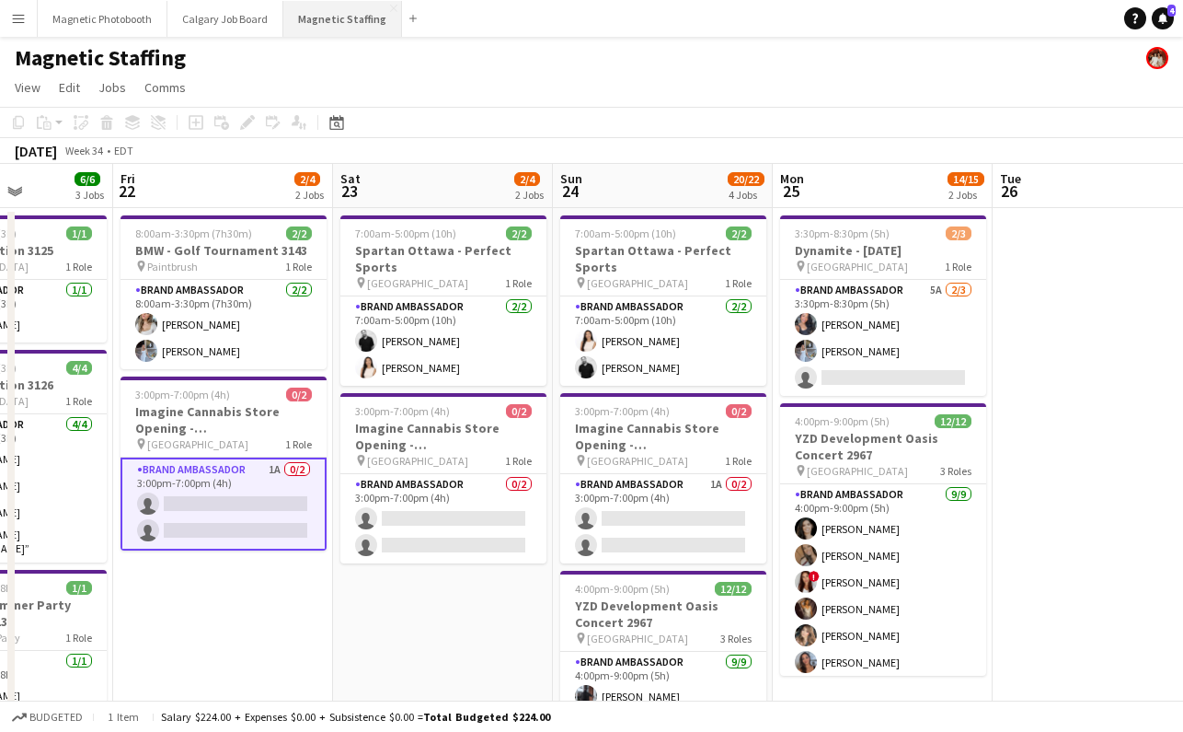
click at [348, 16] on button "Magnetic Staffing Close" at bounding box center [342, 19] width 119 height 36
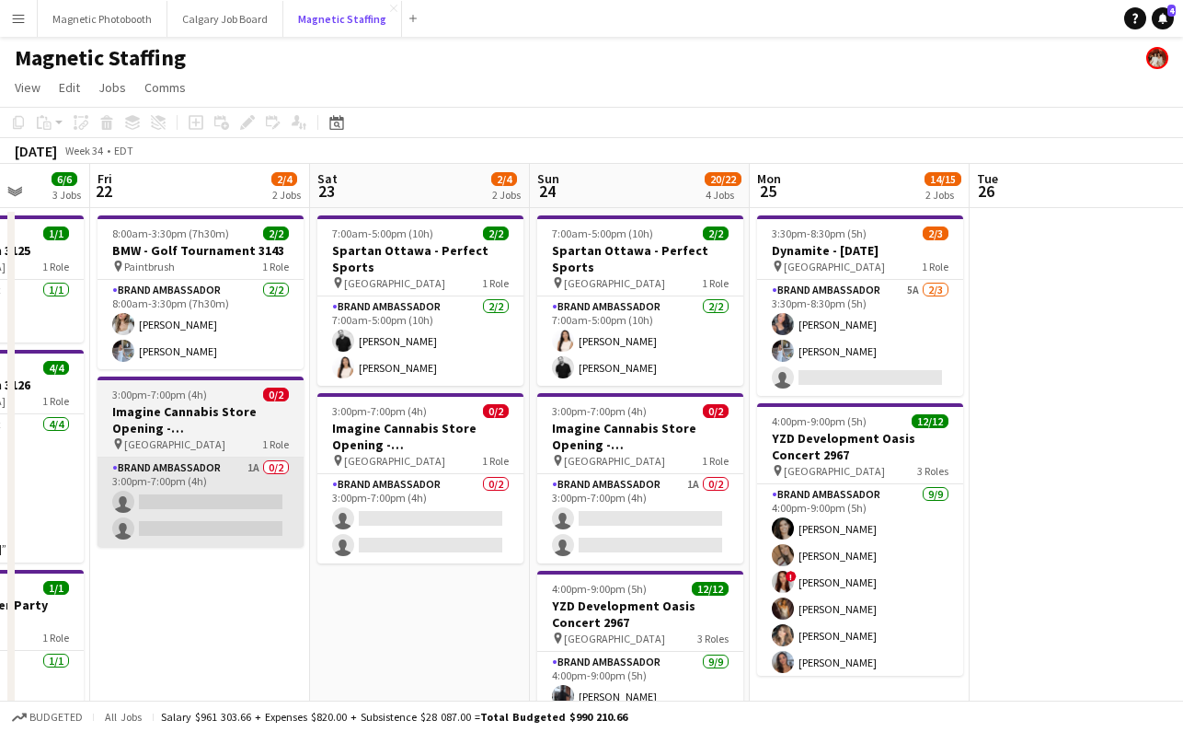
scroll to position [0, 650]
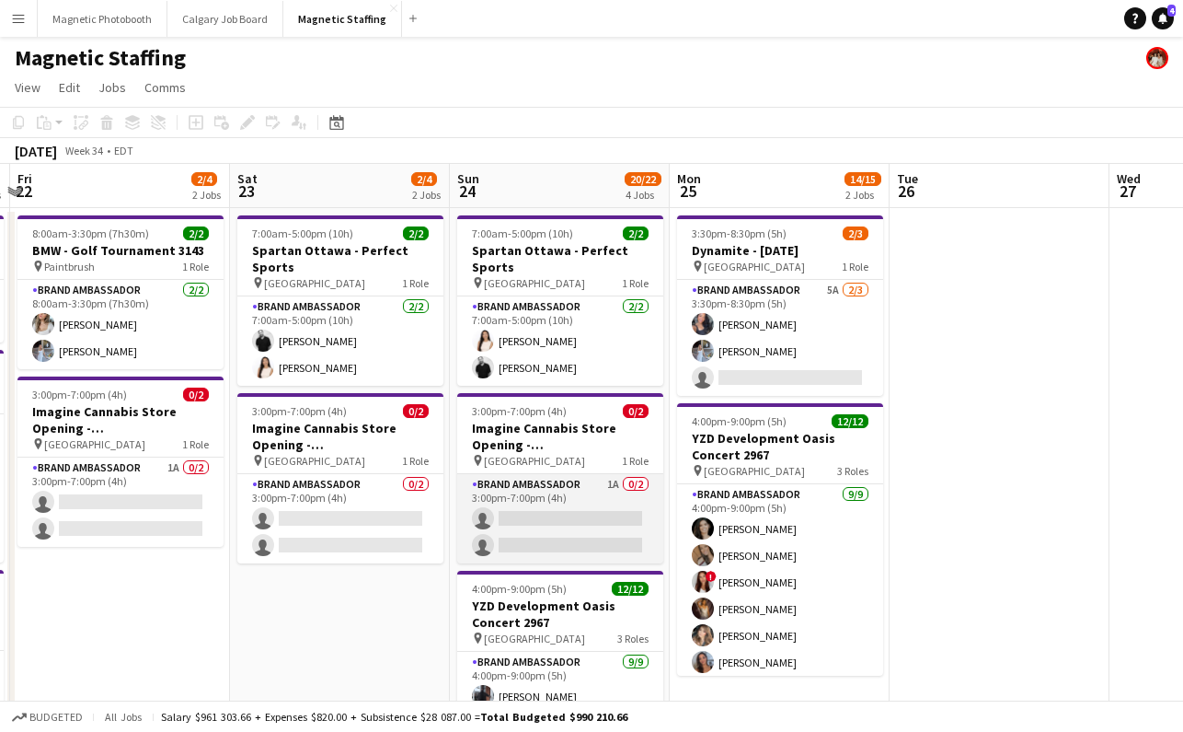
click at [530, 506] on app-card-role "Brand Ambassador 1A 0/2 3:00pm-7:00pm (4h) single-neutral-actions single-neutra…" at bounding box center [560, 518] width 206 height 89
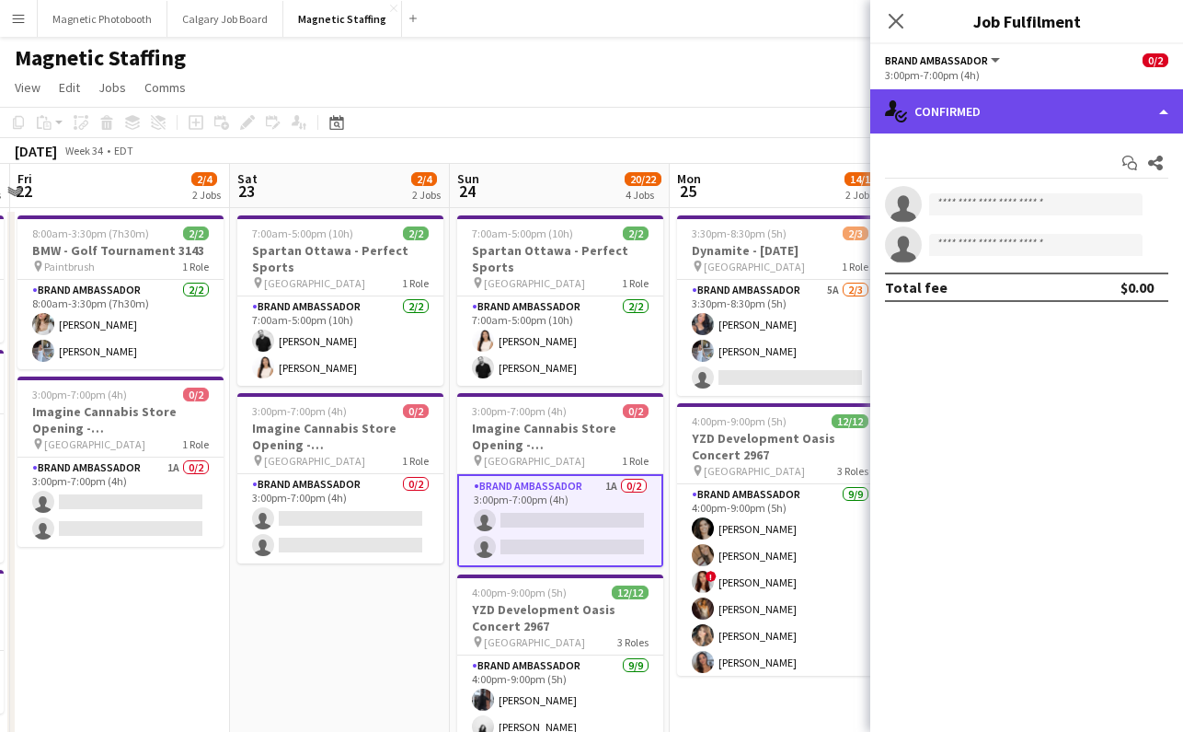
click at [945, 108] on div "single-neutral-actions-check-2 Confirmed" at bounding box center [1026, 111] width 313 height 44
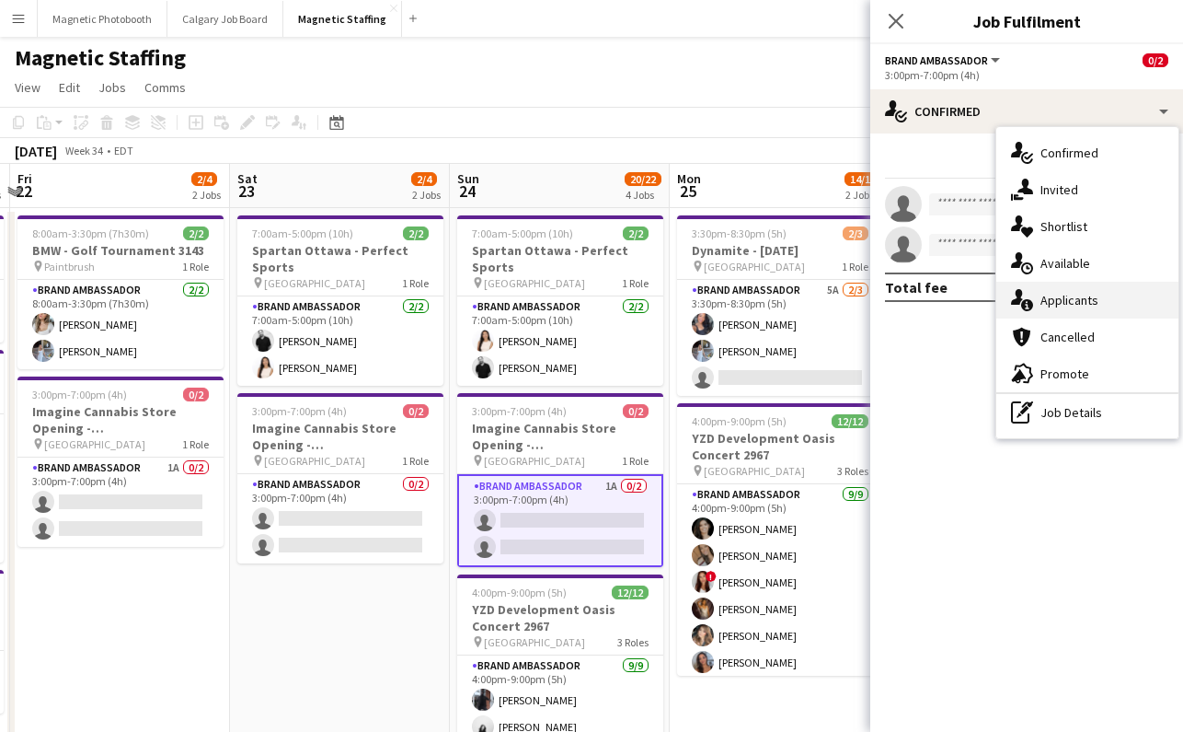
click at [1063, 303] on div "single-neutral-actions-information Applicants" at bounding box center [1088, 300] width 182 height 37
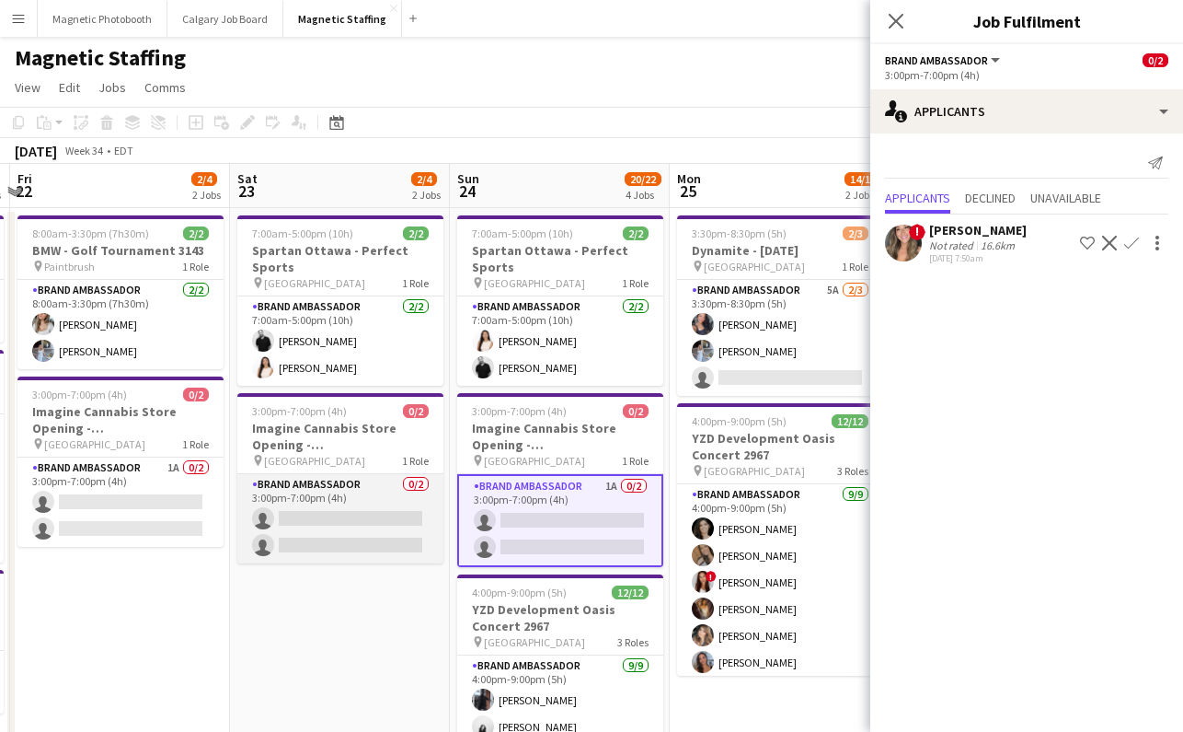
click at [343, 515] on app-card-role "Brand Ambassador 0/2 3:00pm-7:00pm (4h) single-neutral-actions single-neutral-a…" at bounding box center [340, 518] width 206 height 89
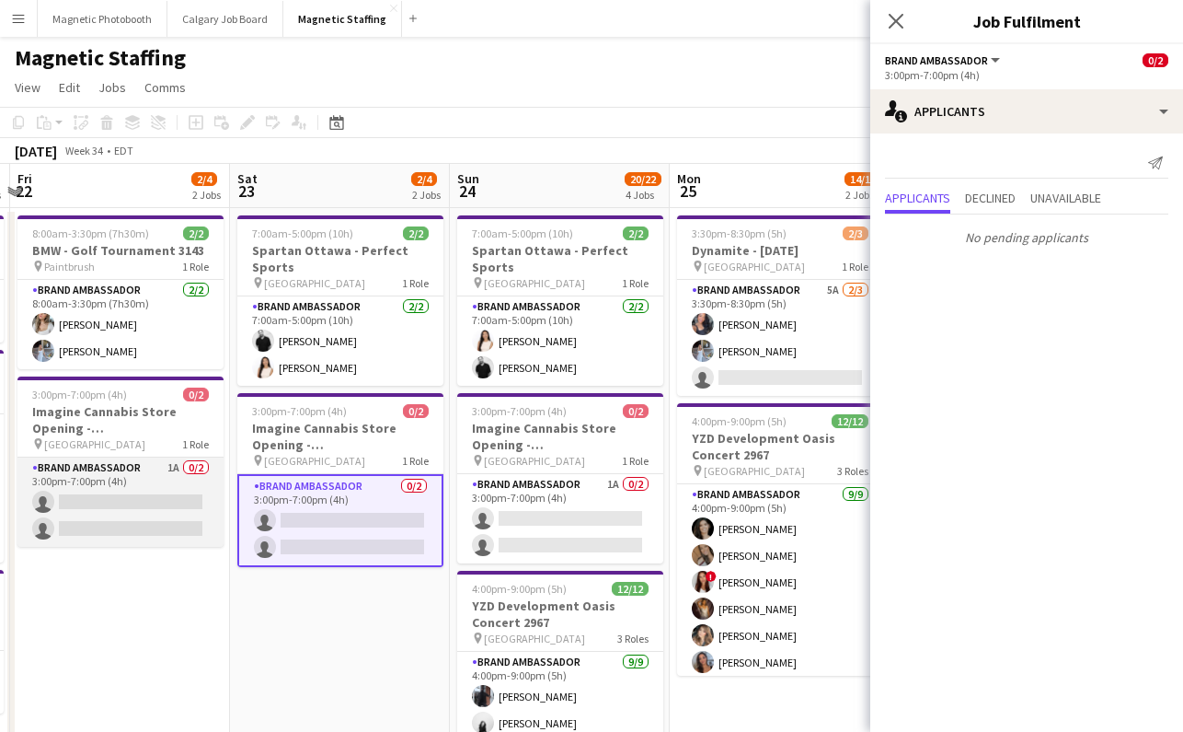
click at [148, 518] on app-card-role "Brand Ambassador 1A 0/2 3:00pm-7:00pm (4h) single-neutral-actions single-neutra…" at bounding box center [120, 501] width 206 height 89
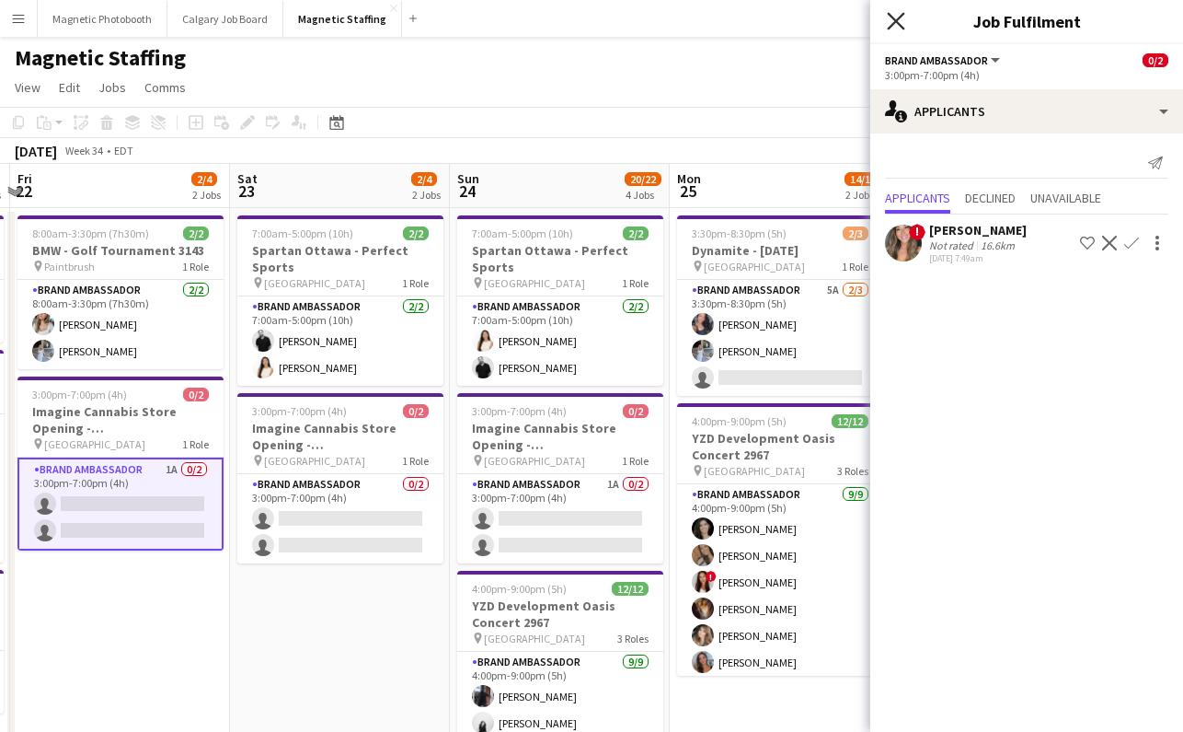
click at [895, 14] on icon "Close pop-in" at bounding box center [895, 20] width 17 height 17
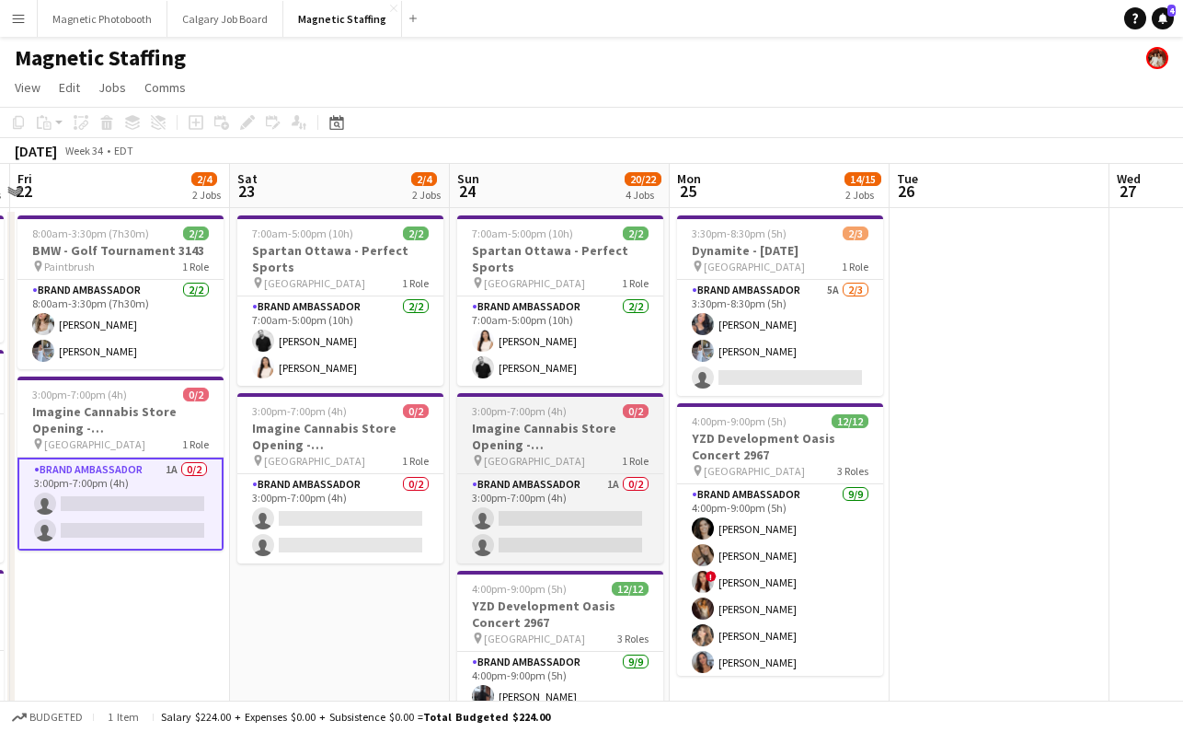
click at [547, 436] on h3 "Imagine Cannabis Store Opening - [GEOGRAPHIC_DATA]" at bounding box center [560, 436] width 206 height 33
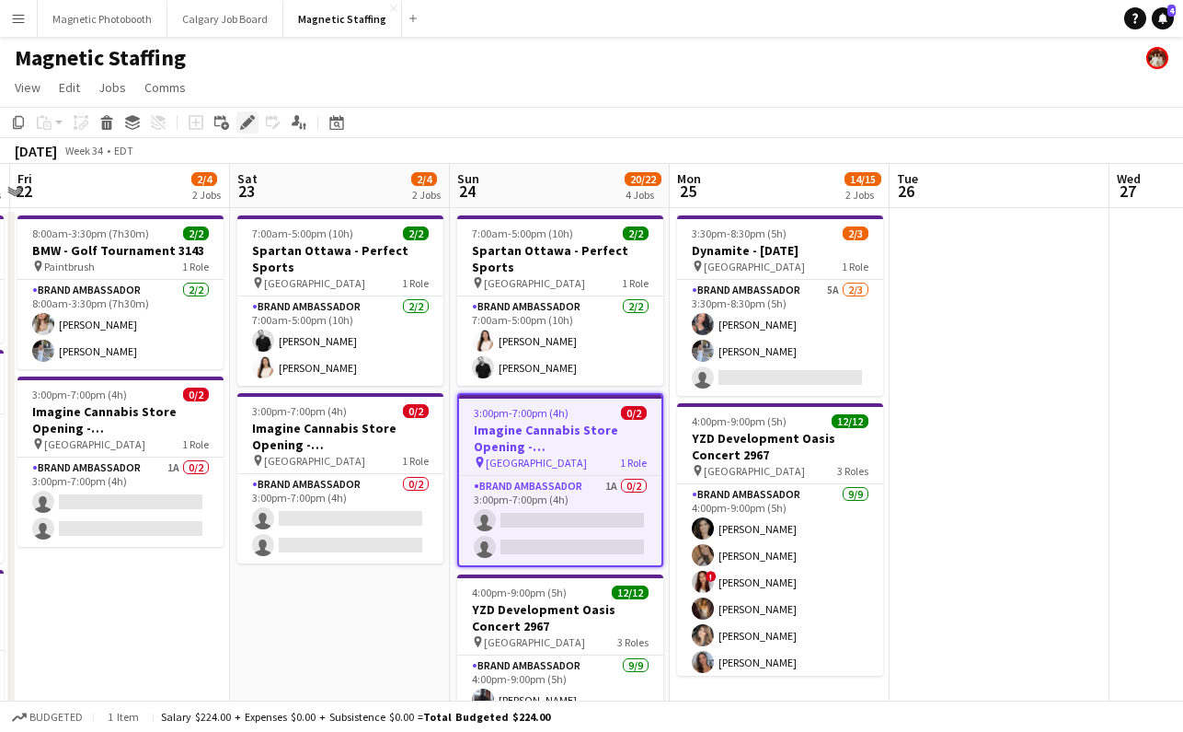
click at [248, 125] on icon at bounding box center [247, 123] width 10 height 10
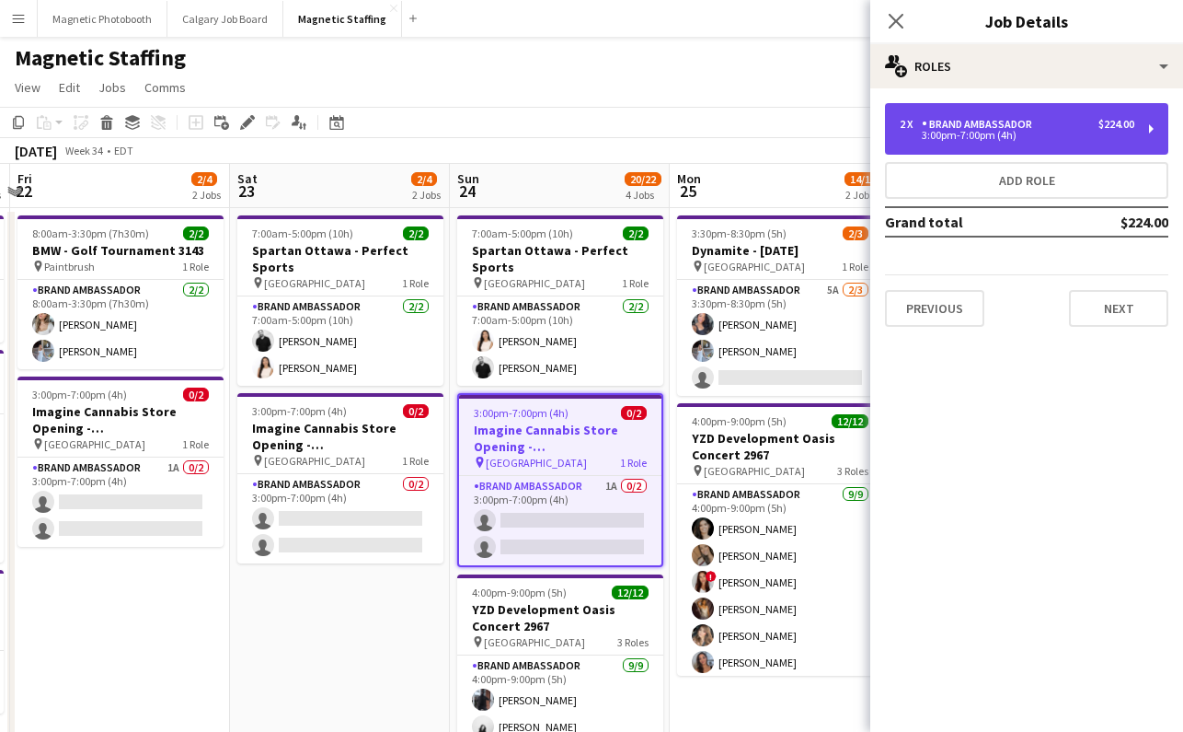
click at [963, 119] on div "Brand Ambassador" at bounding box center [981, 124] width 118 height 13
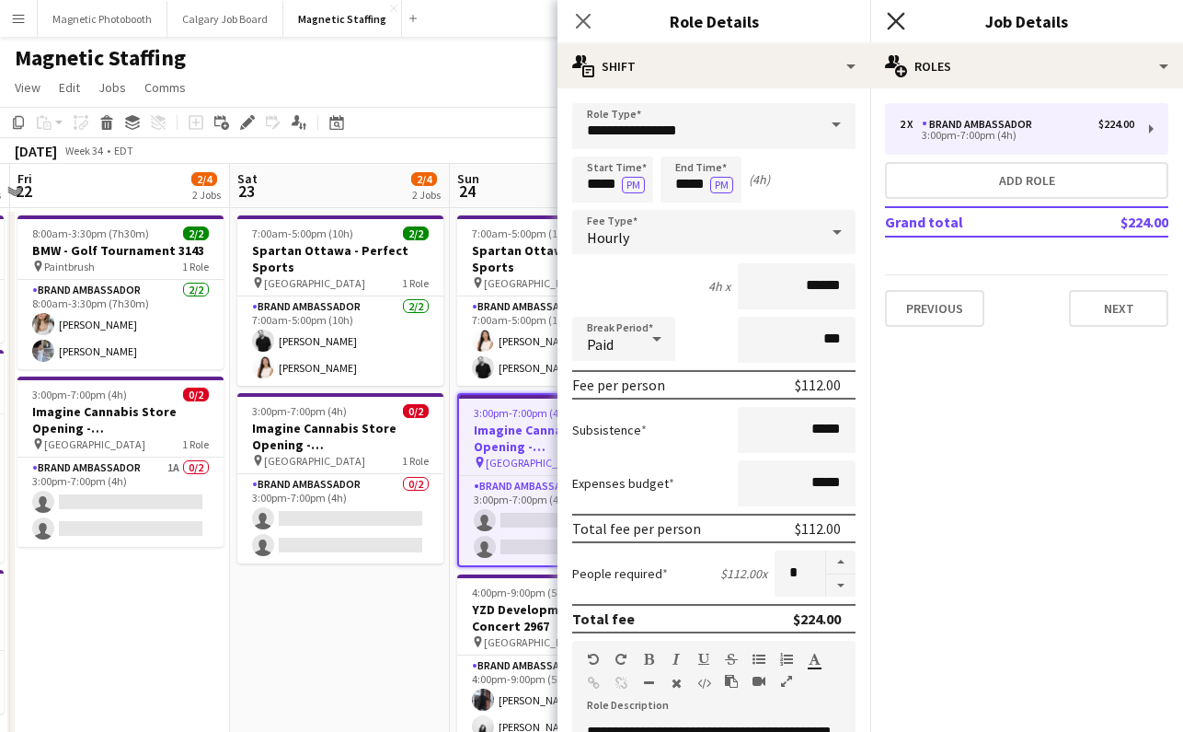
click at [894, 18] on icon at bounding box center [895, 20] width 17 height 17
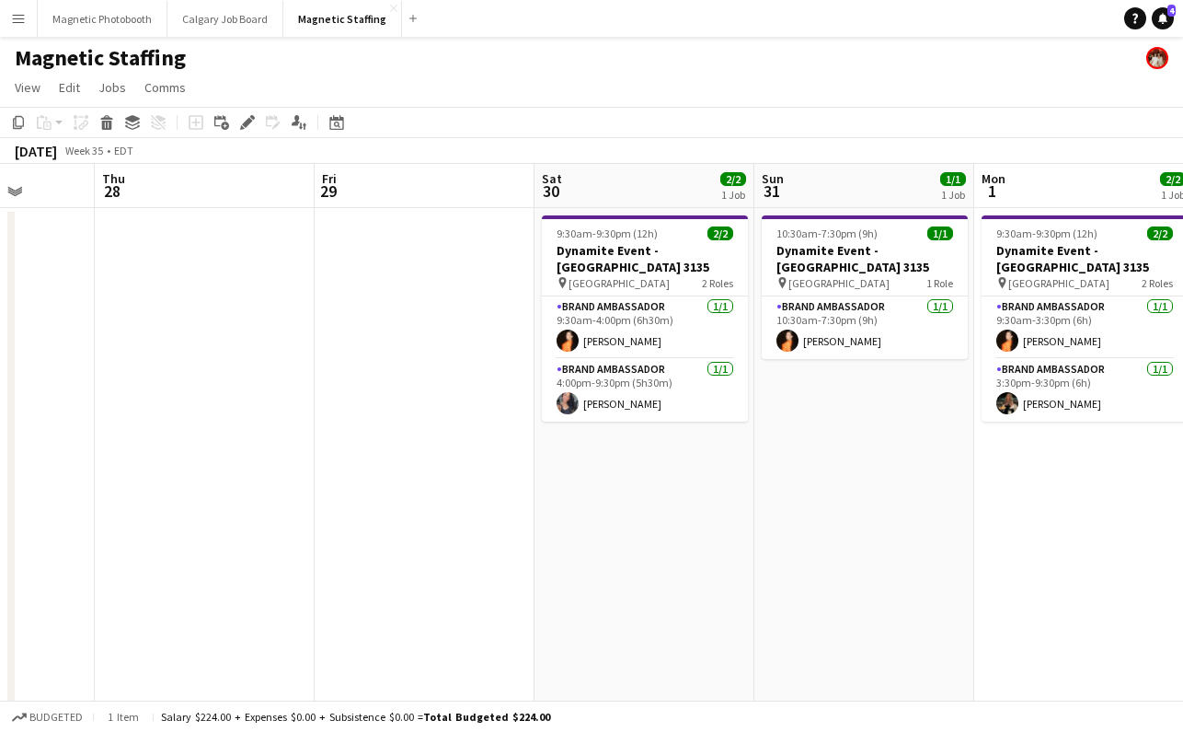
scroll to position [0, 465]
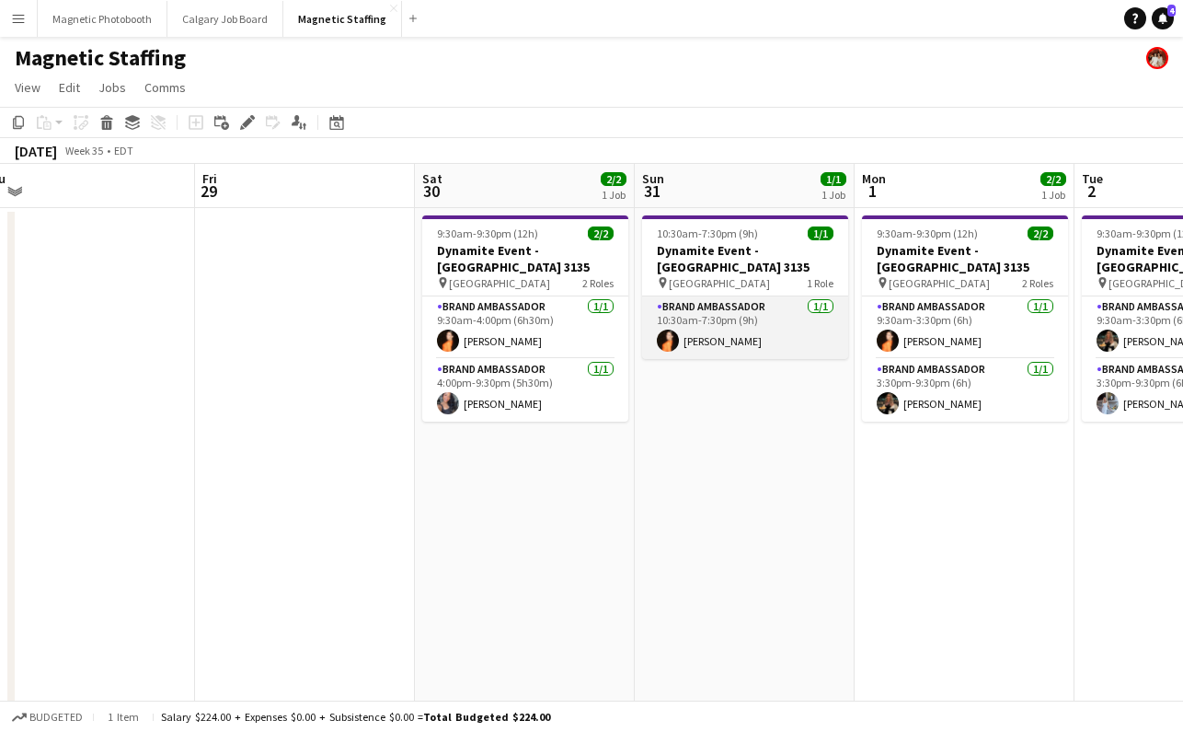
click at [776, 317] on app-card-role "Brand Ambassador [DATE] 10:30am-7:30pm (9h) [PERSON_NAME]" at bounding box center [745, 327] width 206 height 63
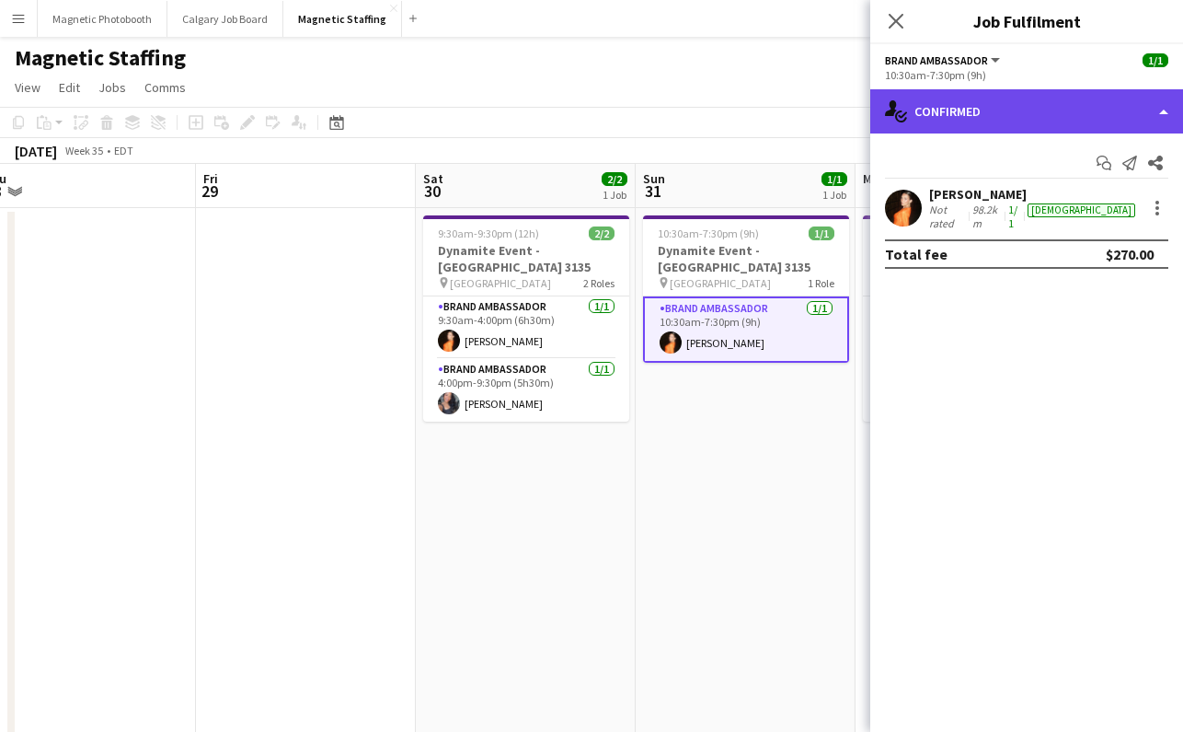
click at [1023, 121] on div "single-neutral-actions-check-2 Confirmed" at bounding box center [1026, 111] width 313 height 44
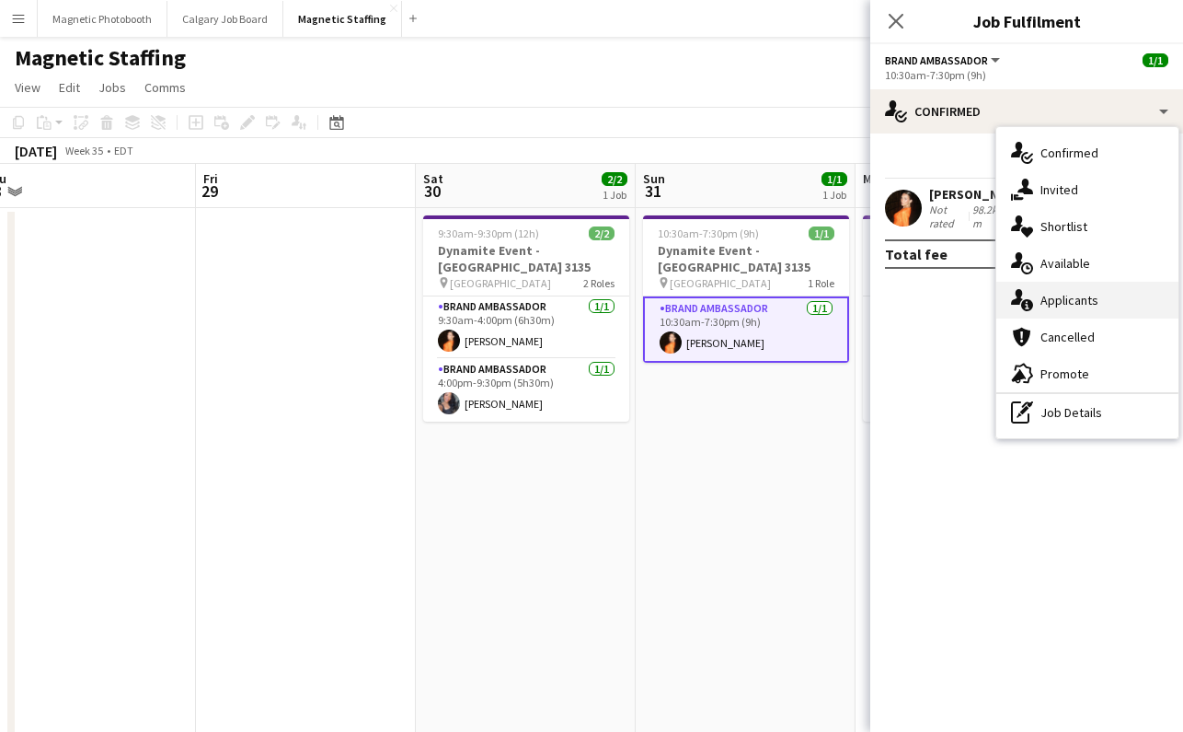
click at [1103, 304] on div "single-neutral-actions-information Applicants" at bounding box center [1088, 300] width 182 height 37
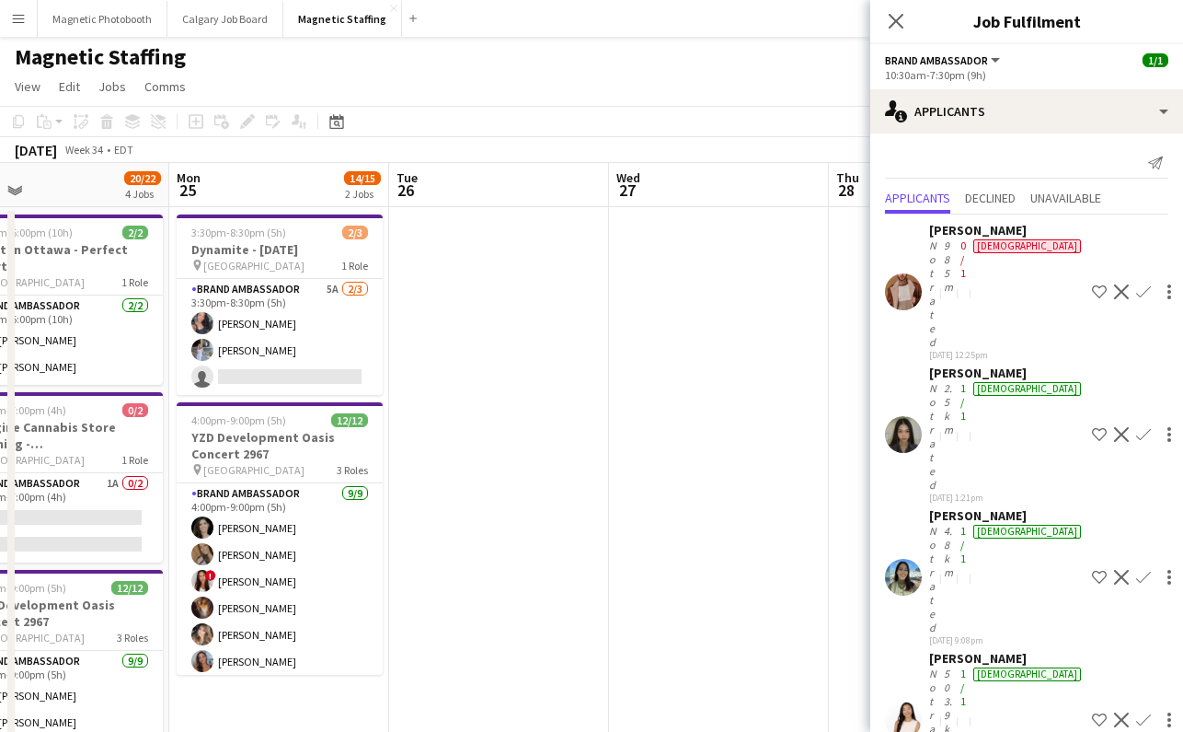
scroll to position [0, 472]
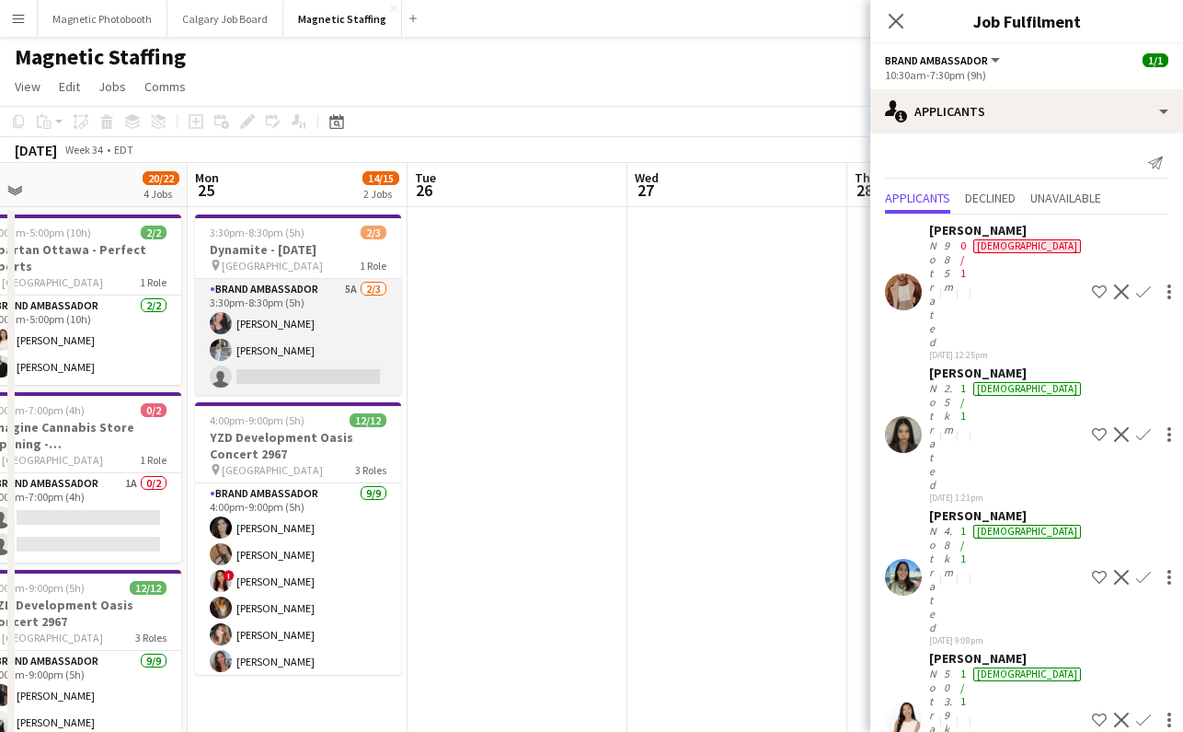
click at [356, 378] on app-card-role "Brand Ambassador 5A [DATE] 3:30pm-8:30pm (5h) [PERSON_NAME] [PERSON_NAME] singl…" at bounding box center [298, 337] width 206 height 116
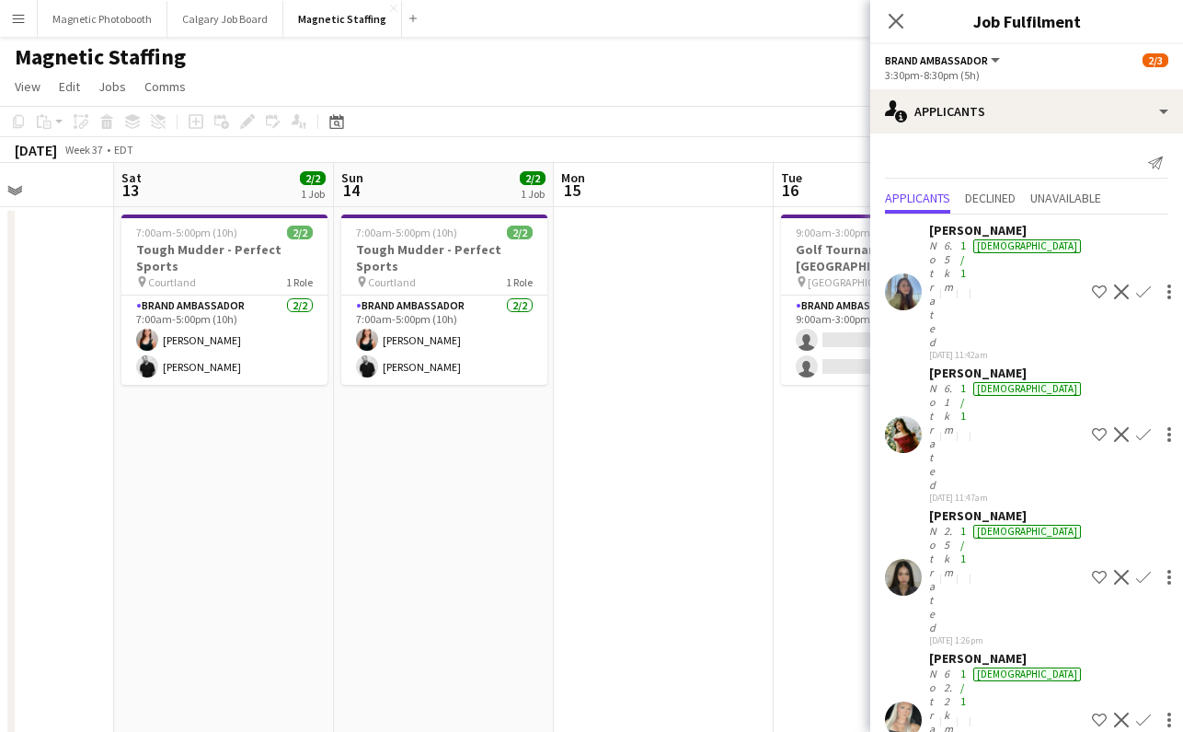
scroll to position [0, 636]
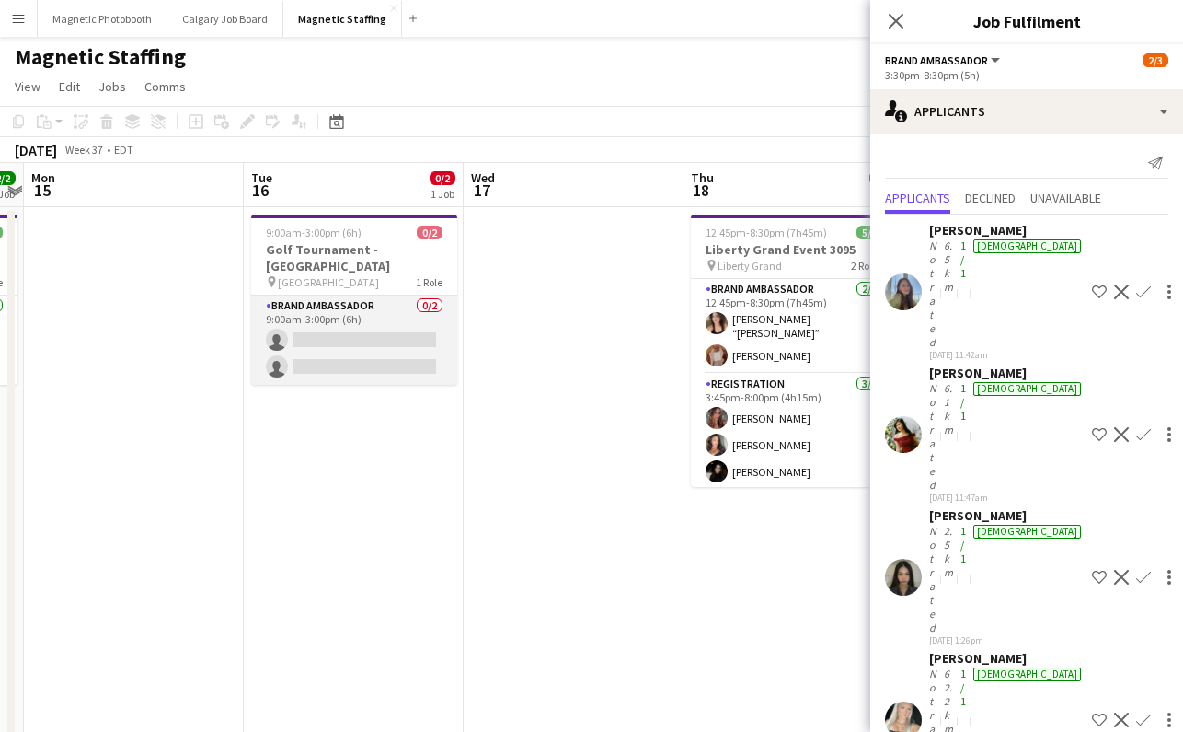
click at [388, 338] on app-card-role "Brand Ambassador 0/2 9:00am-3:00pm (6h) single-neutral-actions single-neutral-a…" at bounding box center [354, 339] width 206 height 89
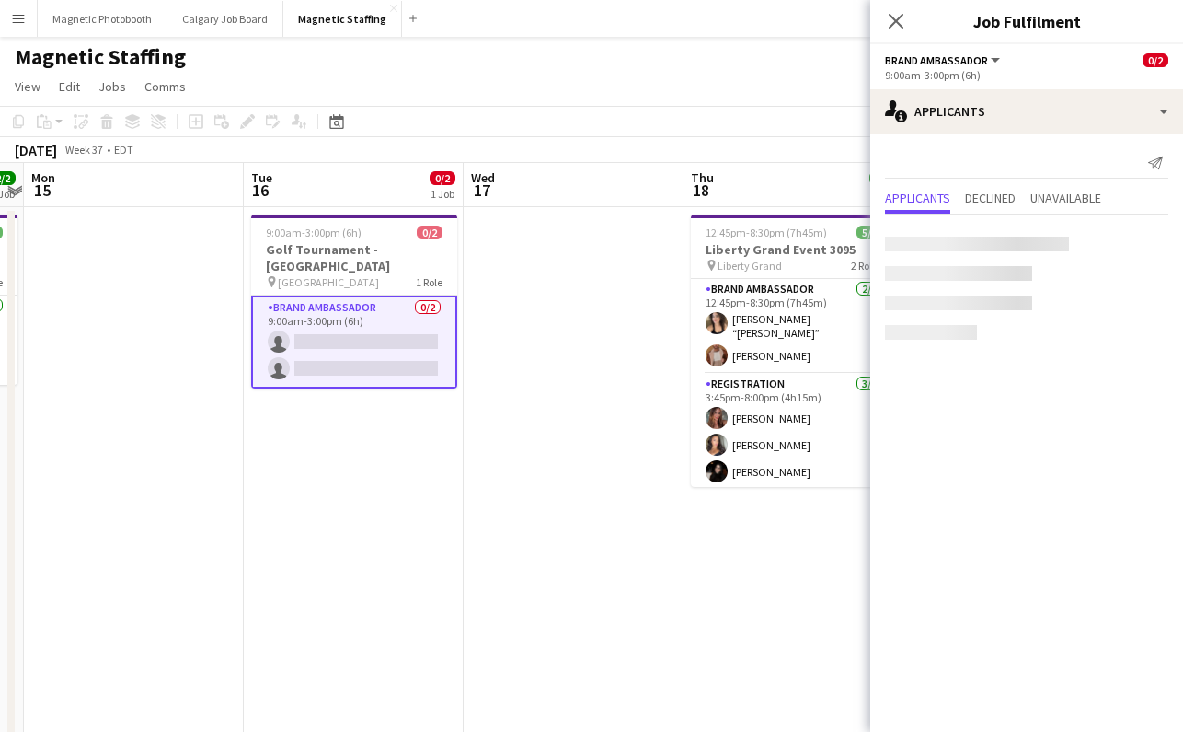
click at [386, 337] on app-card-role "Brand Ambassador 0/2 9:00am-3:00pm (6h) single-neutral-actions single-neutral-a…" at bounding box center [354, 341] width 206 height 93
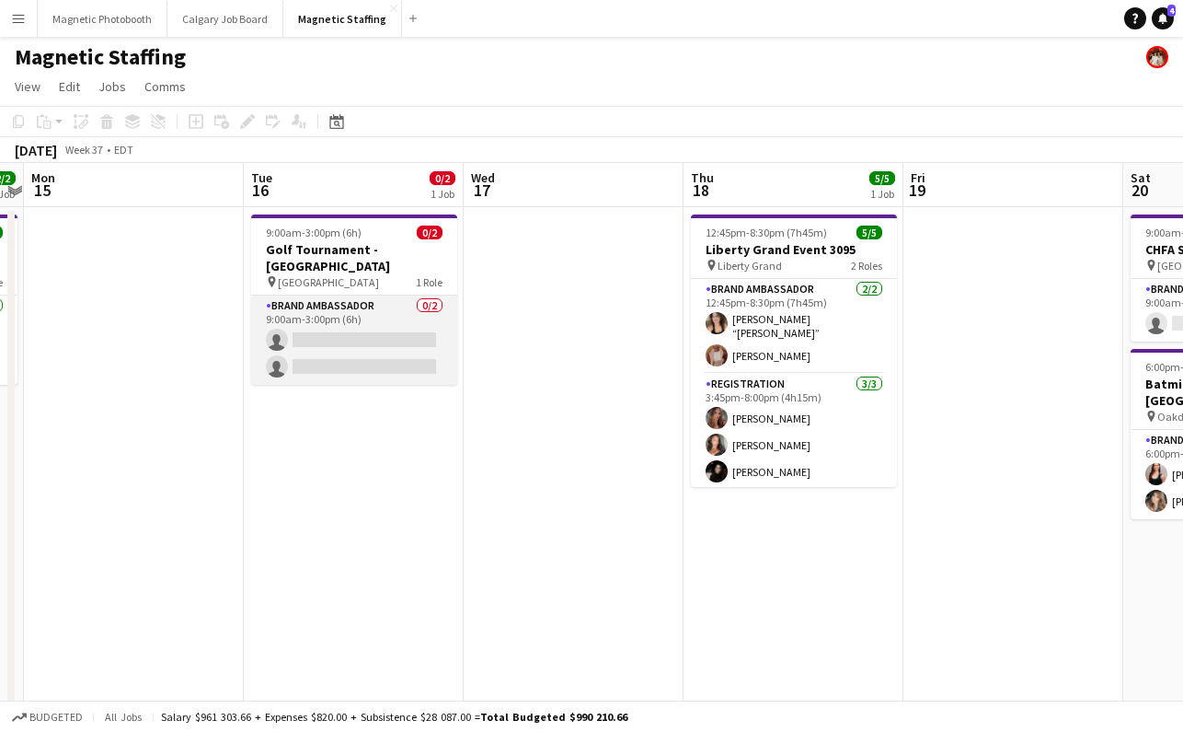
click at [386, 337] on app-card-role "Brand Ambassador 0/2 9:00am-3:00pm (6h) single-neutral-actions single-neutral-a…" at bounding box center [354, 339] width 206 height 89
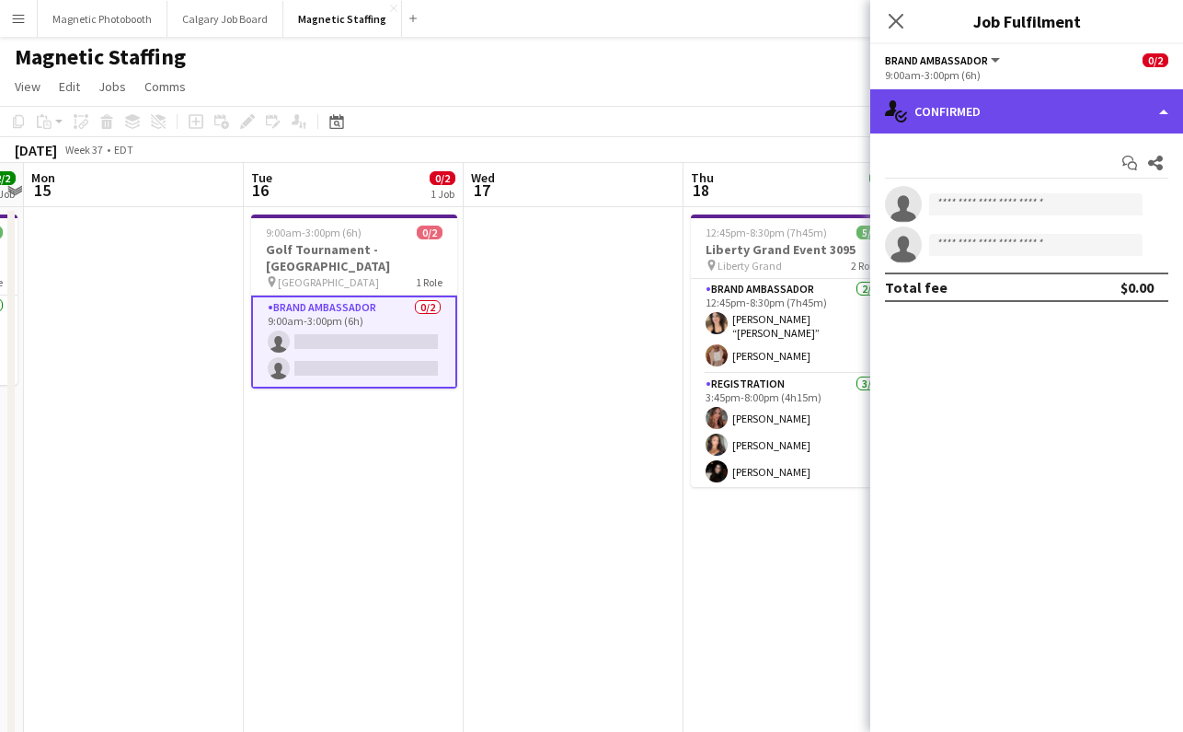
click at [928, 127] on div "single-neutral-actions-check-2 Confirmed" at bounding box center [1026, 111] width 313 height 44
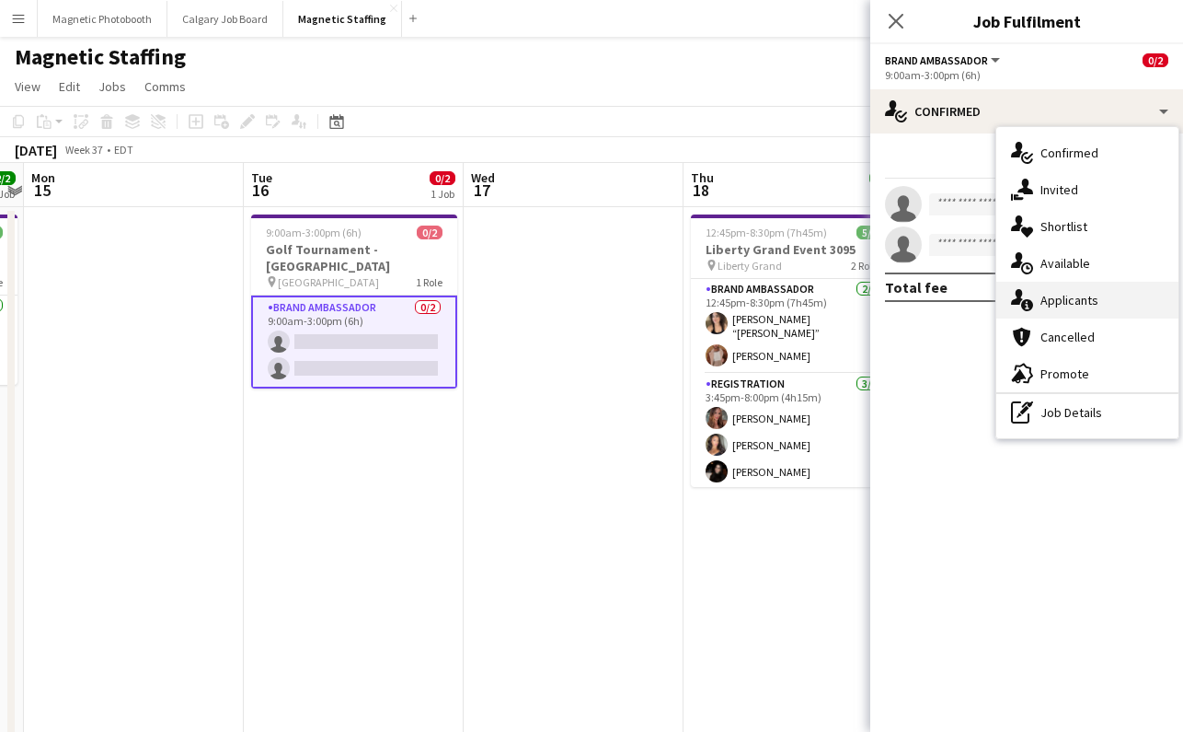
click at [1084, 302] on div "single-neutral-actions-information Applicants" at bounding box center [1088, 300] width 182 height 37
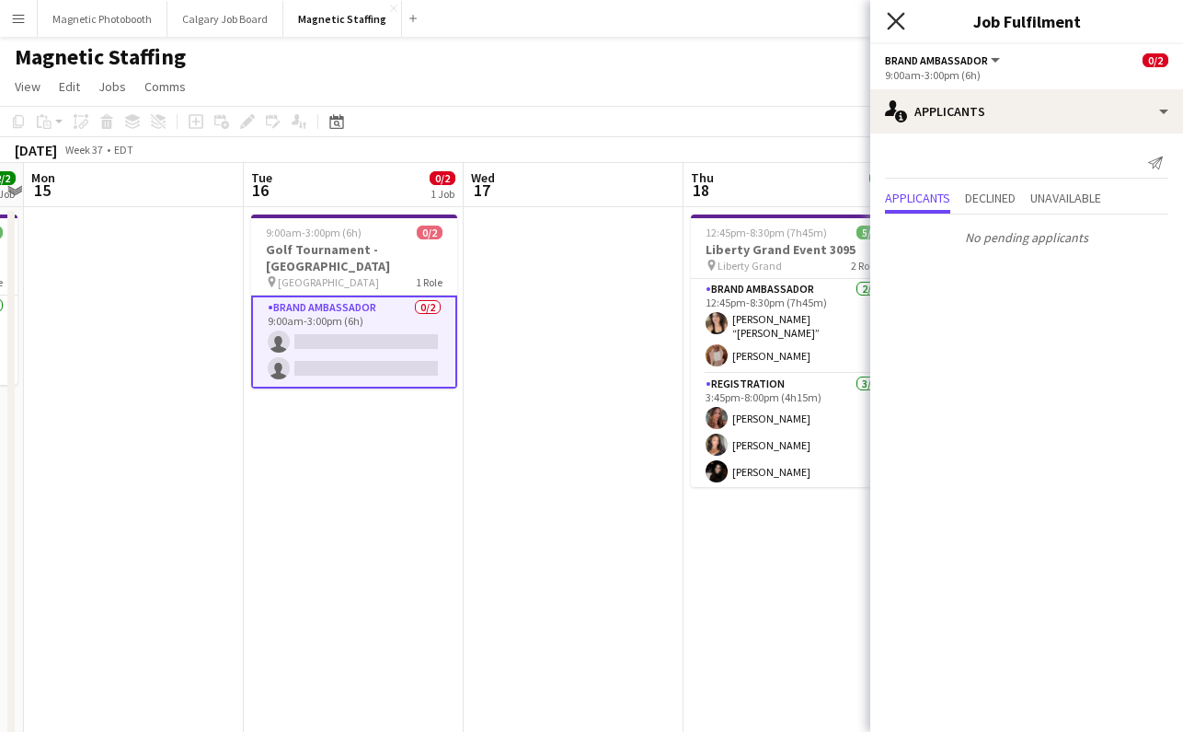
click at [891, 28] on icon "Close pop-in" at bounding box center [895, 20] width 17 height 17
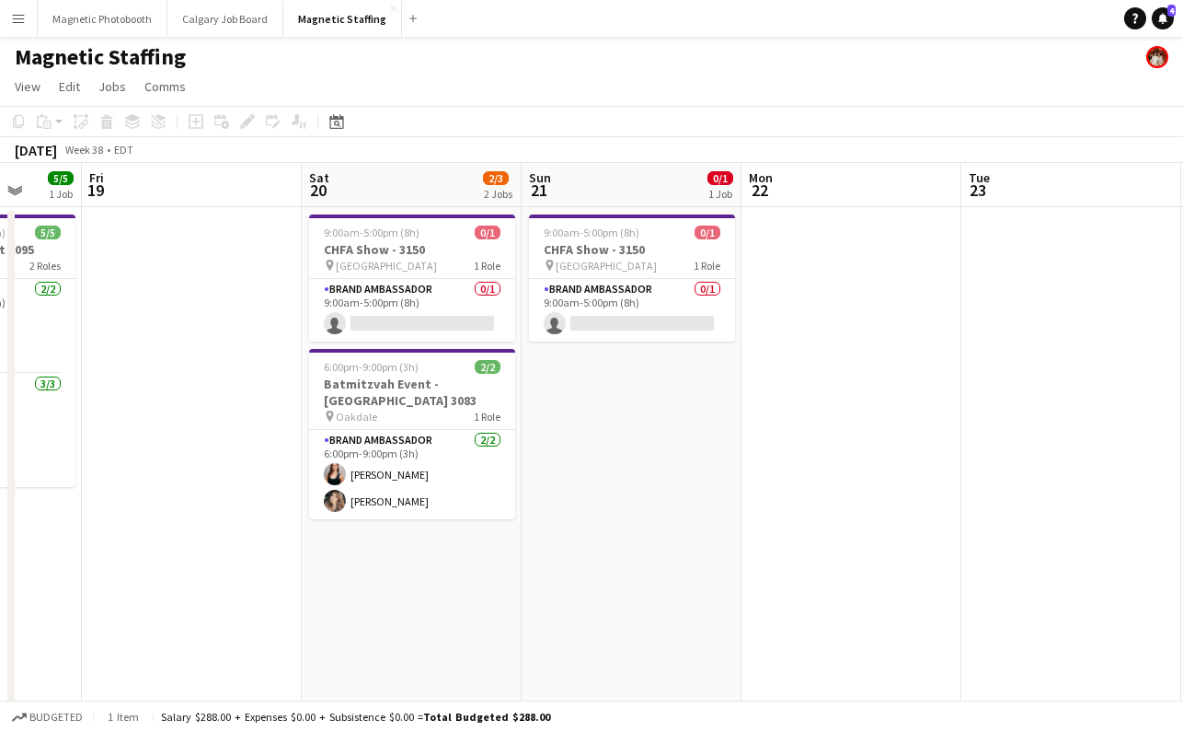
scroll to position [0, 0]
click at [492, 331] on app-card-role "Brand Ambassador 0/1 9:00am-5:00pm (8h) single-neutral-actions" at bounding box center [412, 311] width 206 height 63
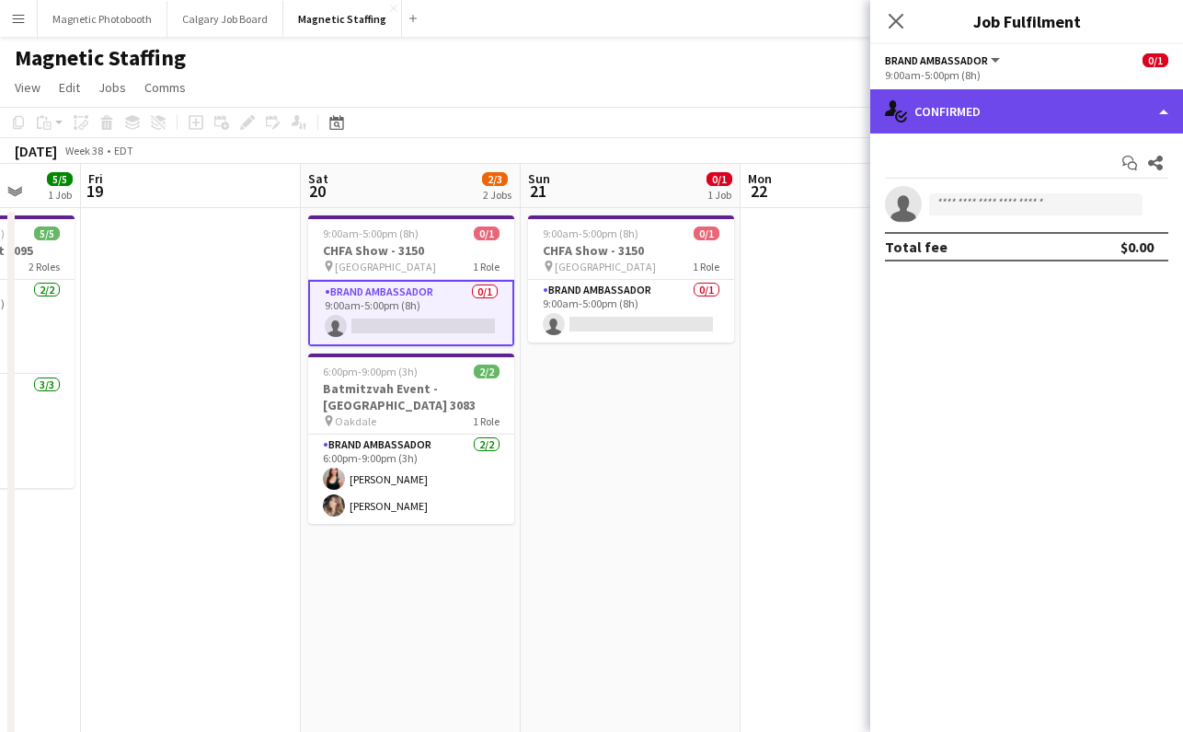
click at [1022, 115] on div "single-neutral-actions-check-2 Confirmed" at bounding box center [1026, 111] width 313 height 44
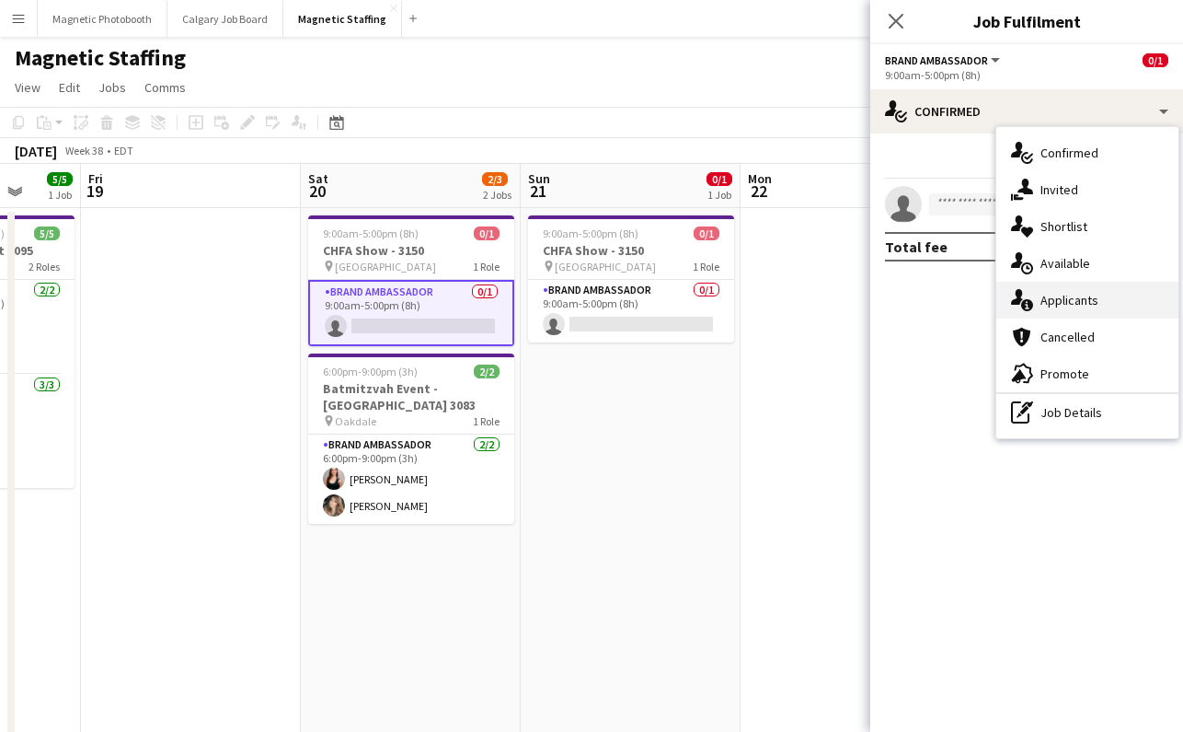
click at [1050, 304] on div "single-neutral-actions-information Applicants" at bounding box center [1088, 300] width 182 height 37
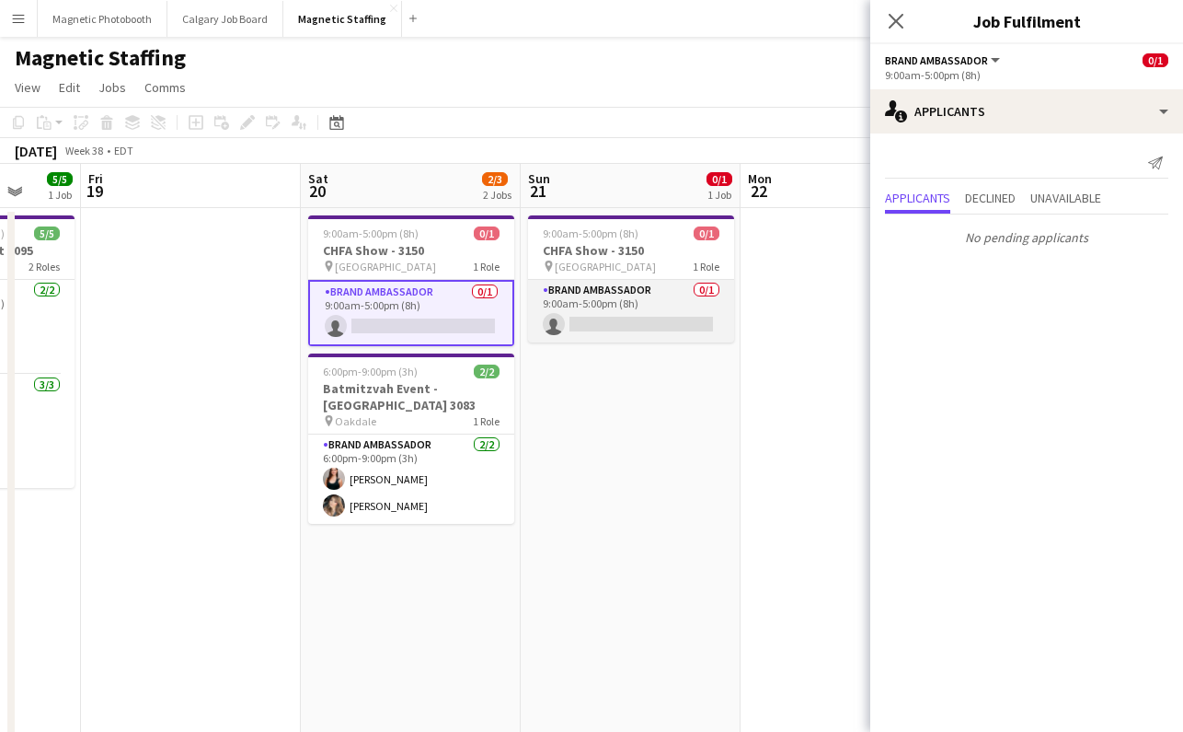
click at [643, 314] on app-card-role "Brand Ambassador 0/1 9:00am-5:00pm (8h) single-neutral-actions" at bounding box center [631, 311] width 206 height 63
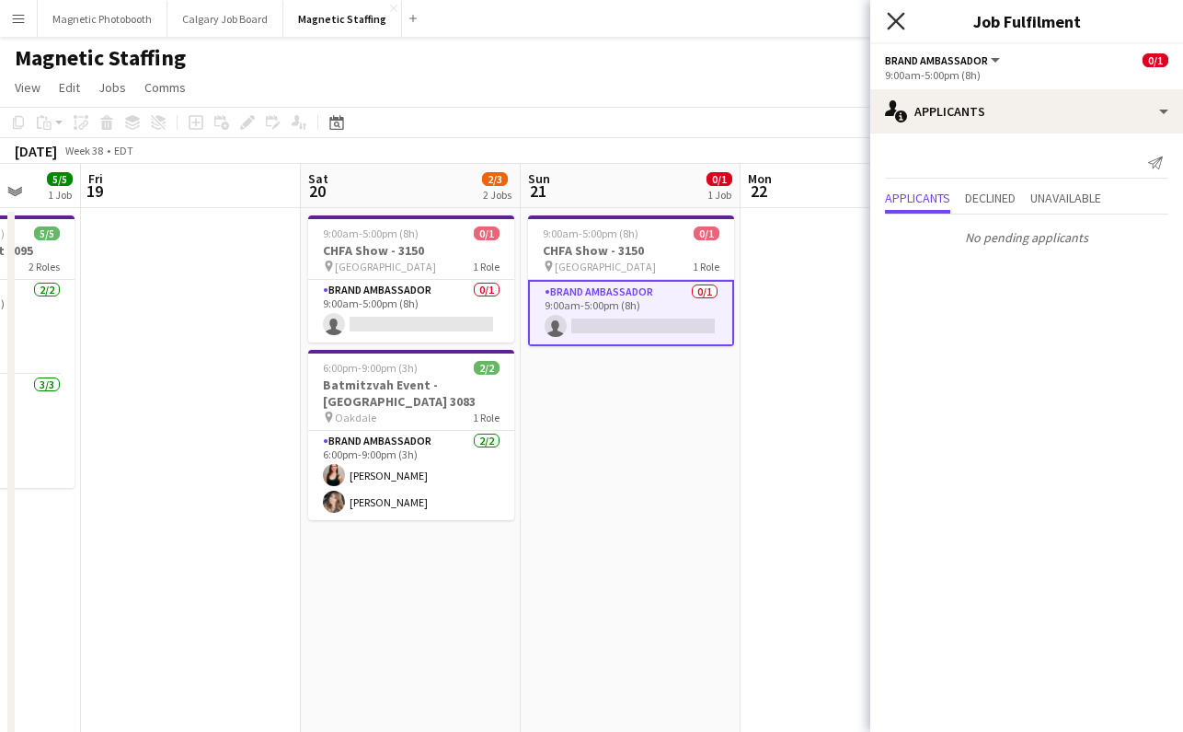
click at [894, 17] on icon "Close pop-in" at bounding box center [895, 20] width 17 height 17
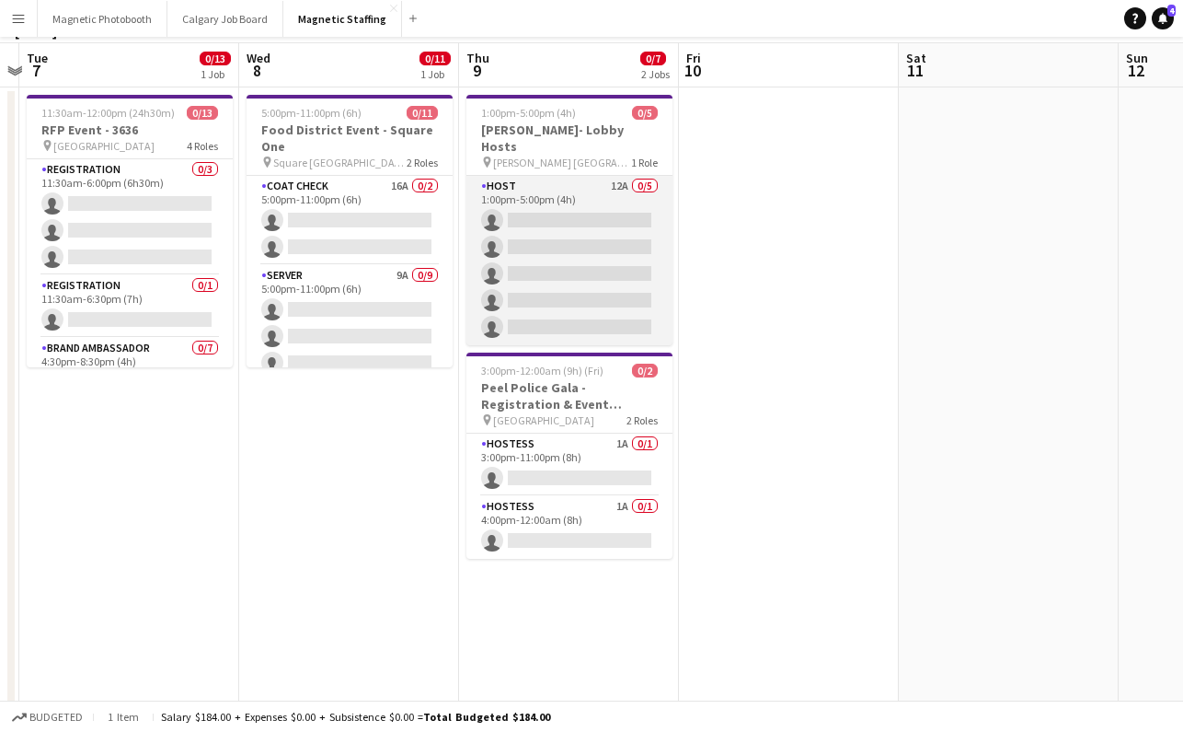
scroll to position [0, 0]
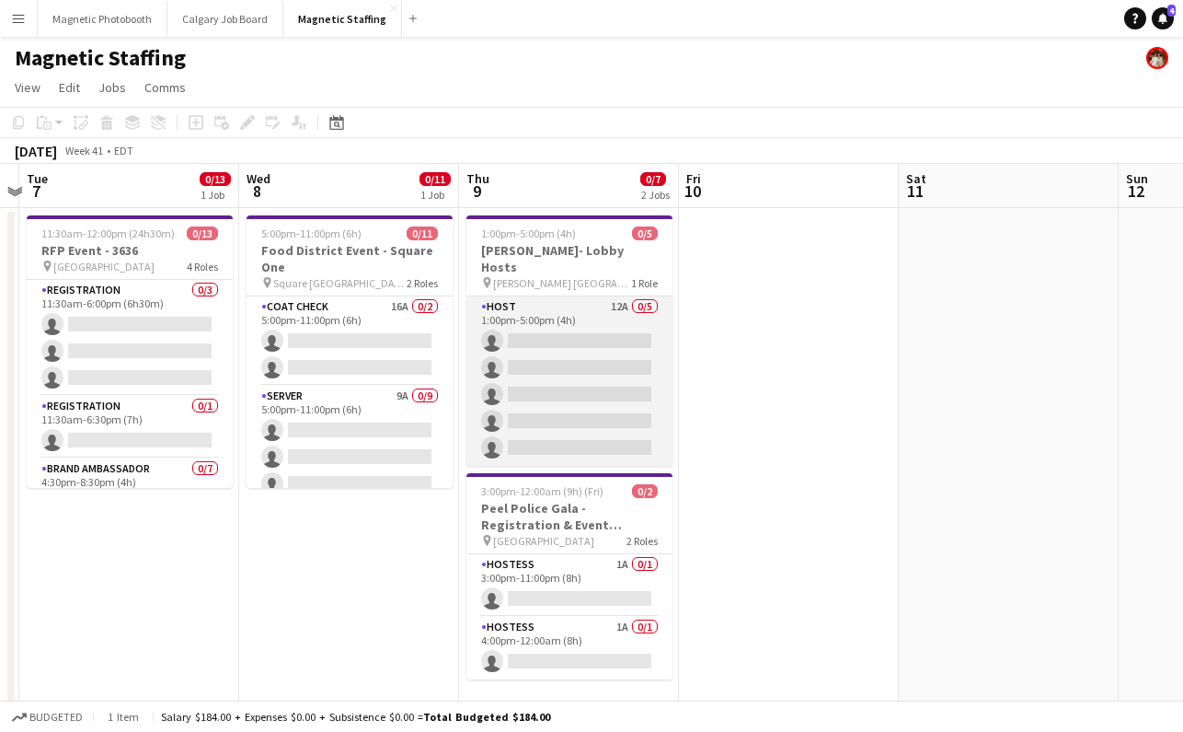
click at [559, 402] on app-card-role "Host 12A 0/5 1:00pm-5:00pm (4h) single-neutral-actions single-neutral-actions s…" at bounding box center [570, 380] width 206 height 169
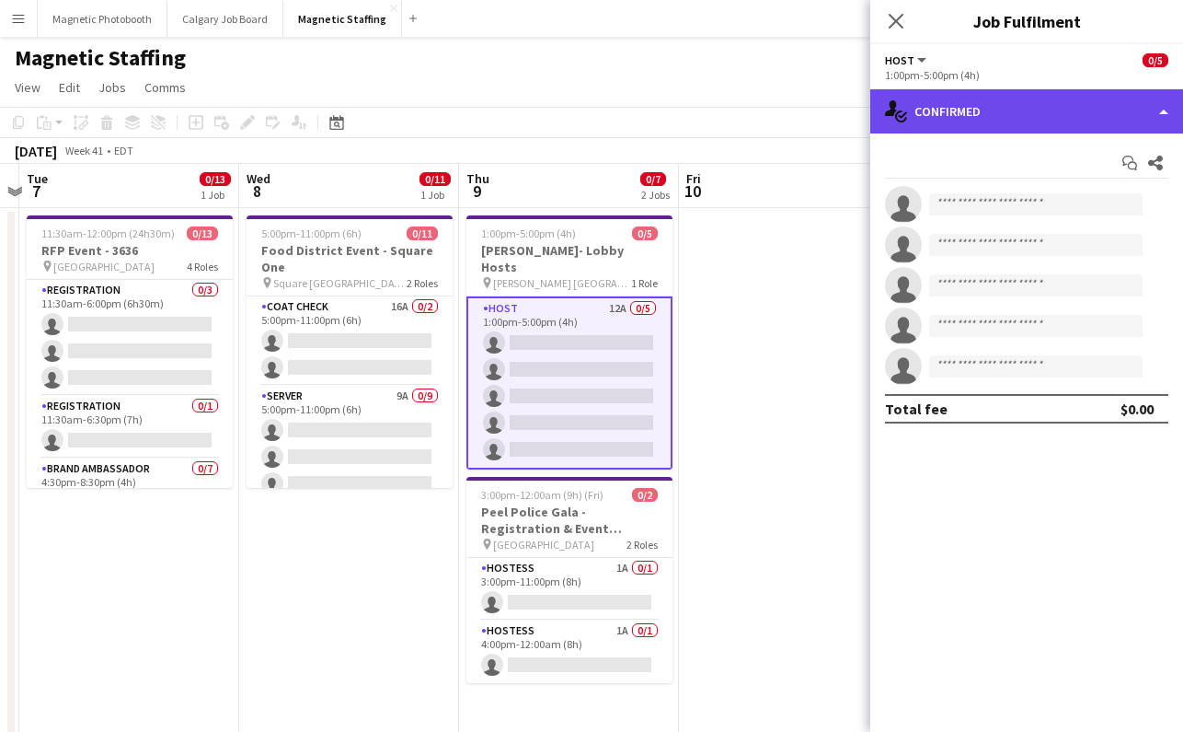
click at [933, 94] on div "single-neutral-actions-check-2 Confirmed" at bounding box center [1026, 111] width 313 height 44
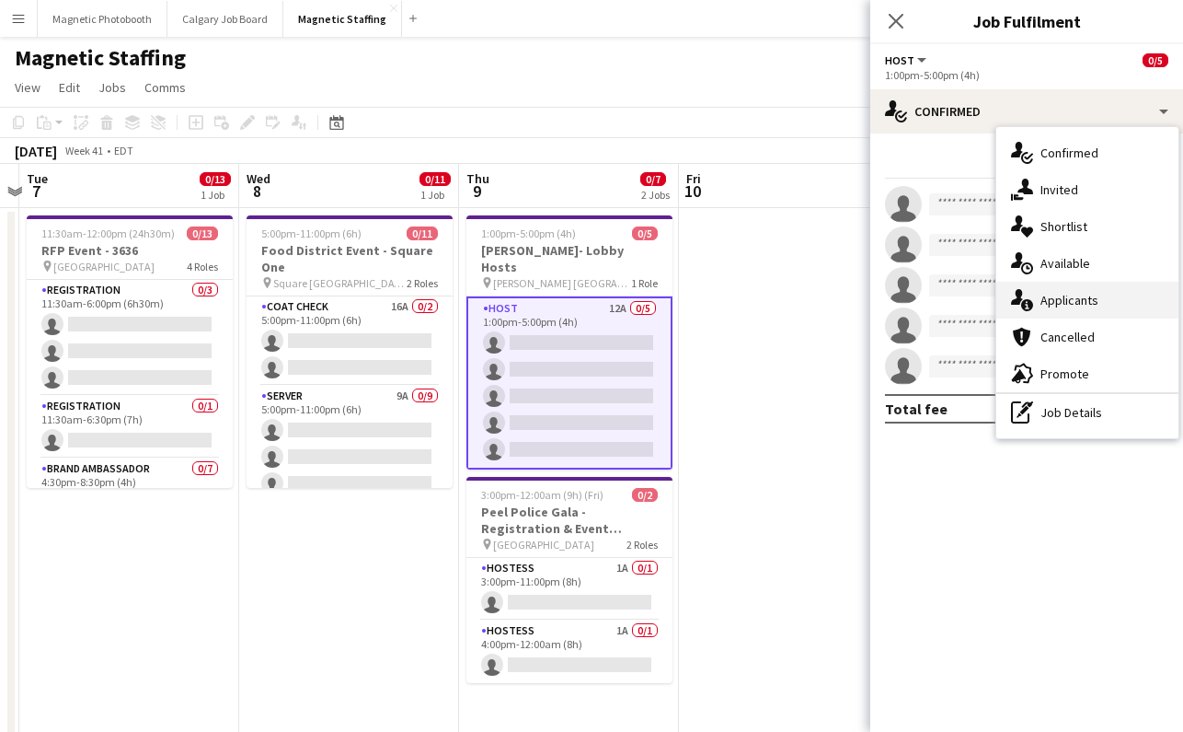
click at [1062, 302] on div "single-neutral-actions-information Applicants" at bounding box center [1088, 300] width 182 height 37
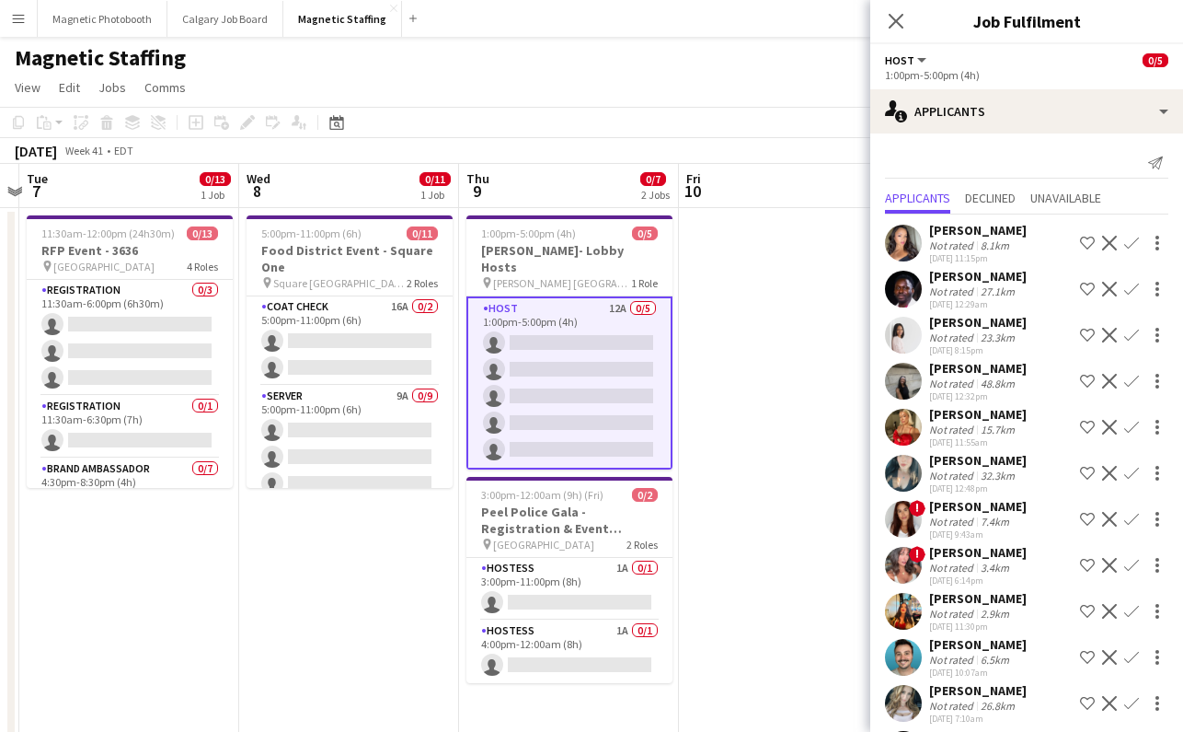
scroll to position [57, 0]
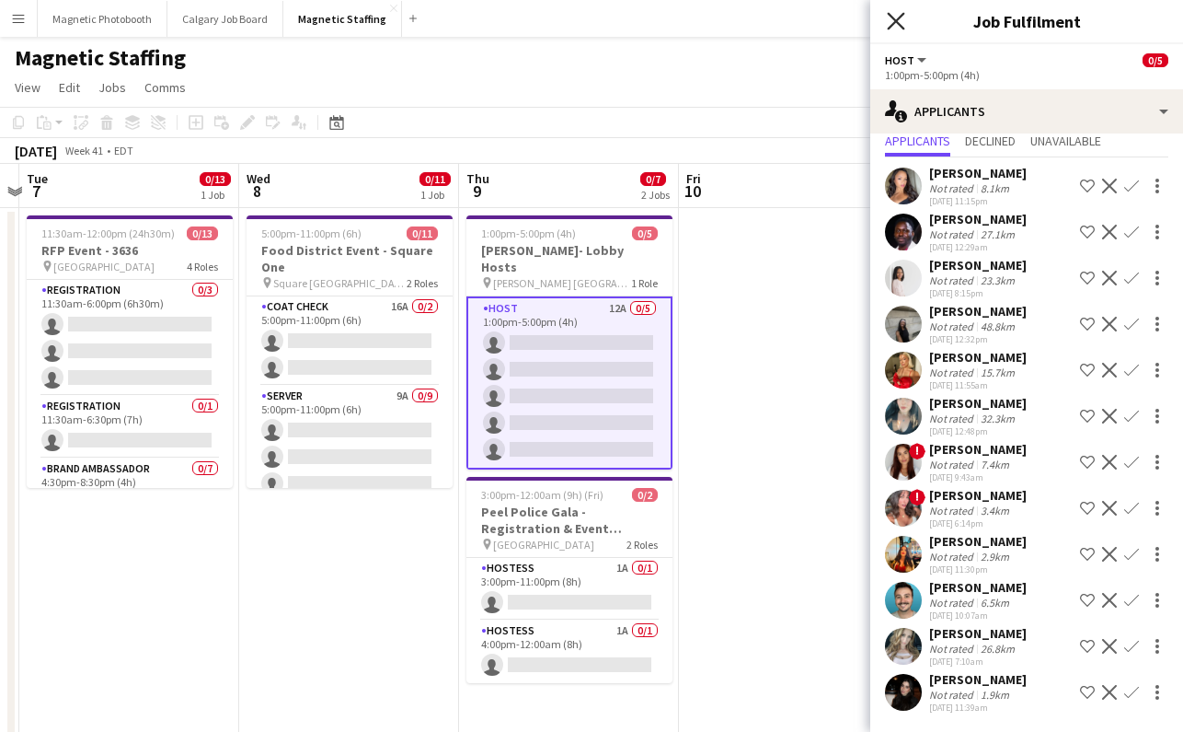
click at [894, 17] on icon at bounding box center [895, 20] width 17 height 17
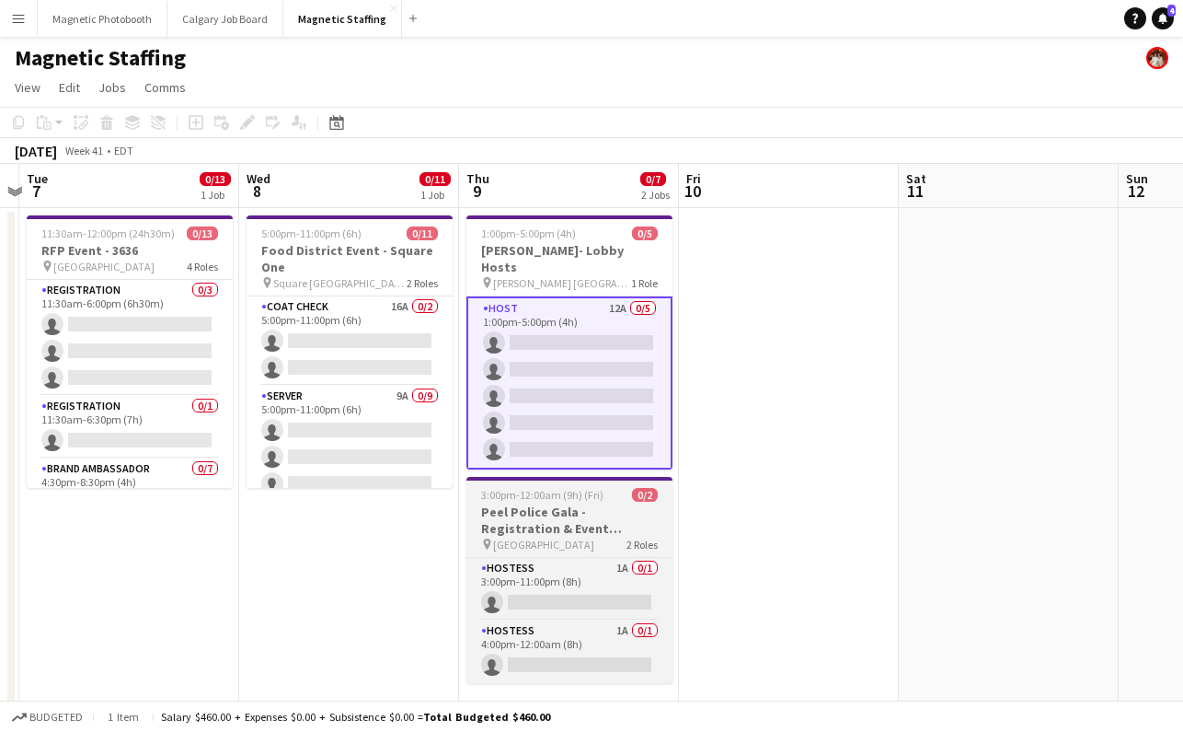
scroll to position [35, 0]
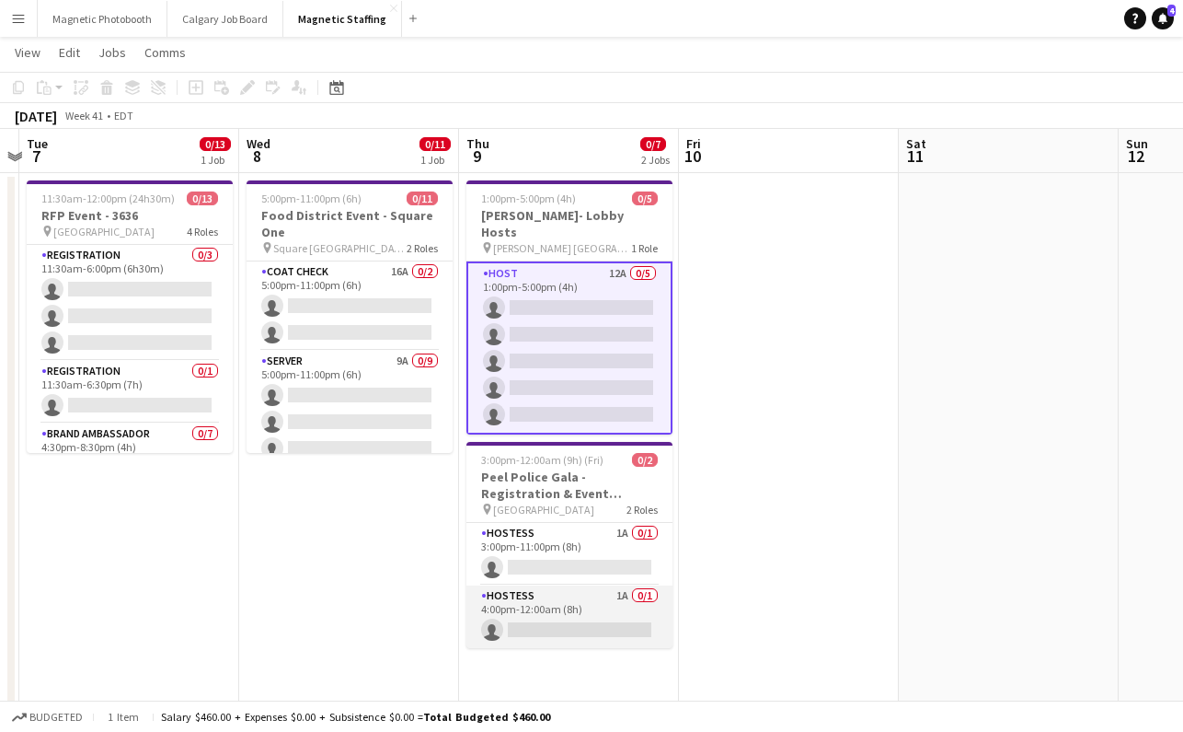
click at [568, 585] on app-card-role "Hostess 1A 0/1 4:00pm-12:00am (8h) single-neutral-actions" at bounding box center [570, 616] width 206 height 63
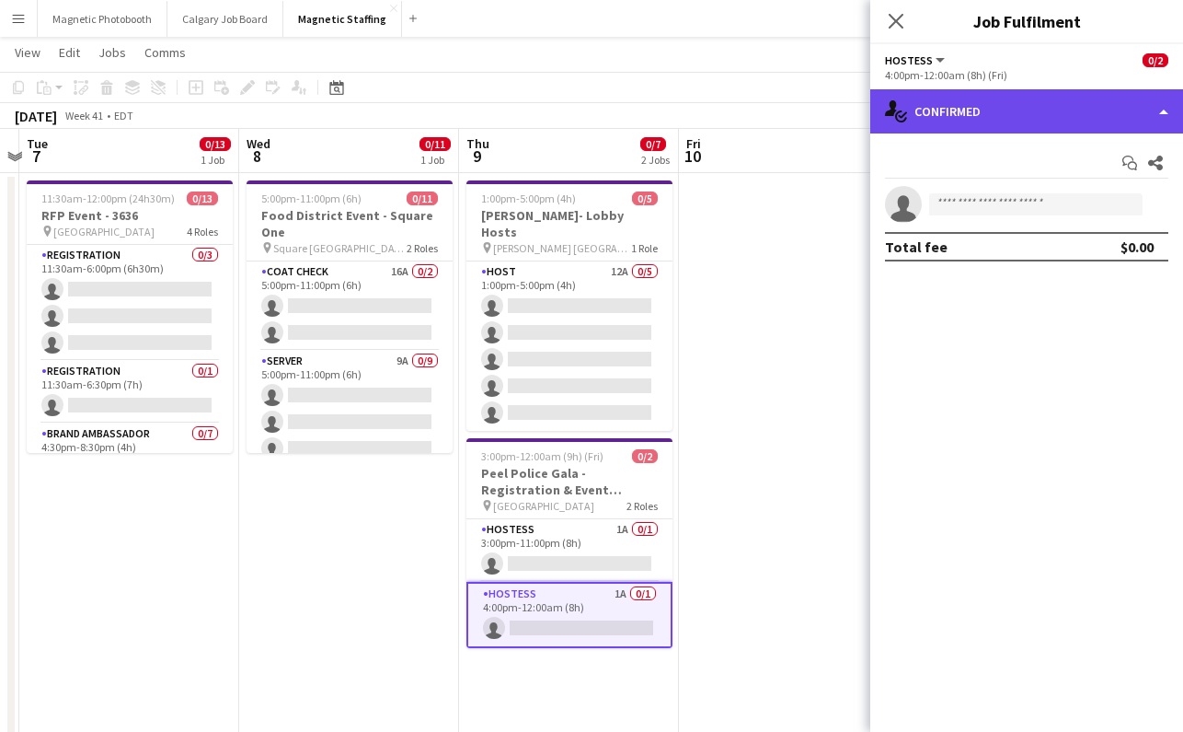
click at [931, 128] on div "single-neutral-actions-check-2 Confirmed" at bounding box center [1026, 111] width 313 height 44
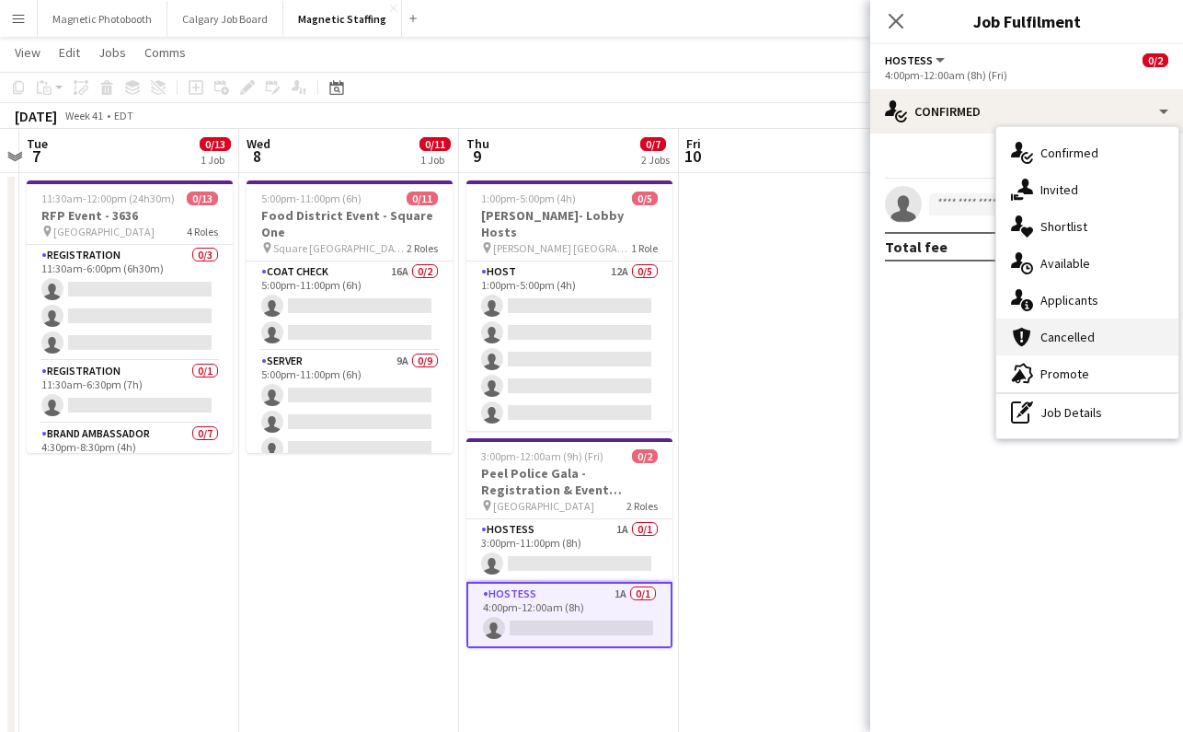
click at [1063, 319] on div "cancellation Cancelled" at bounding box center [1088, 336] width 182 height 37
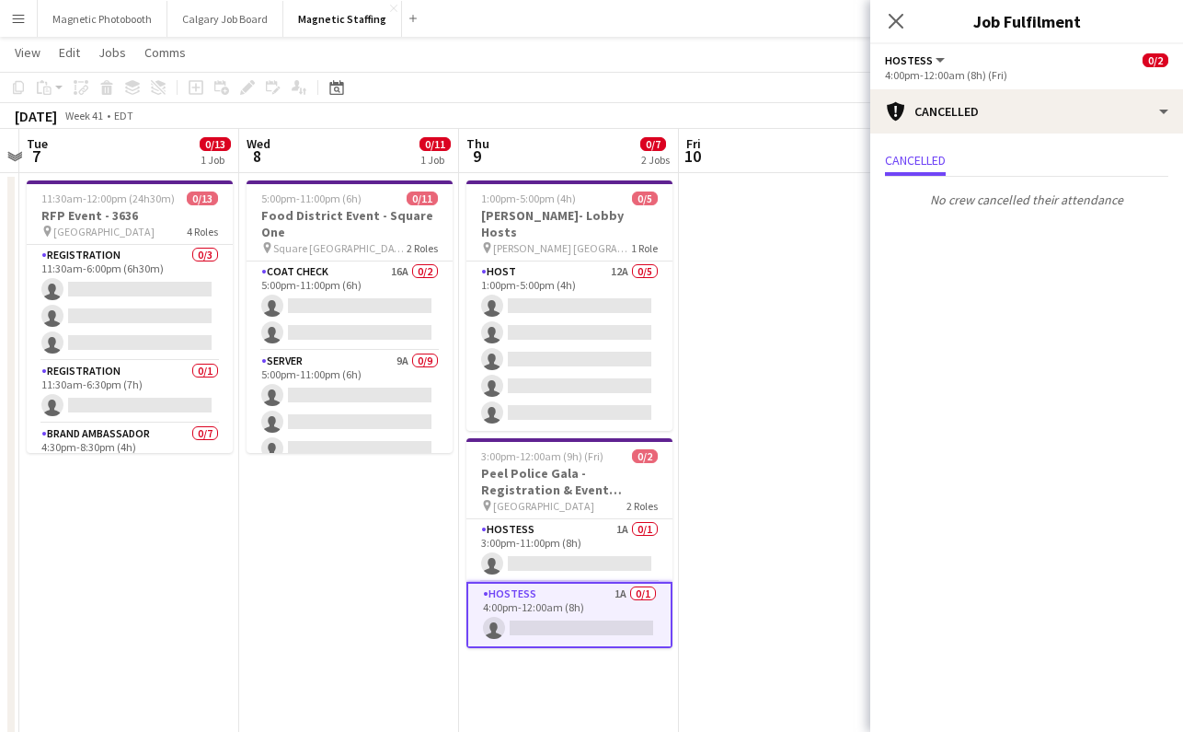
click at [1063, 319] on mat-expansion-panel "Cancellations Cancellations Cancelled No crew cancelled their attendance" at bounding box center [1026, 432] width 313 height 598
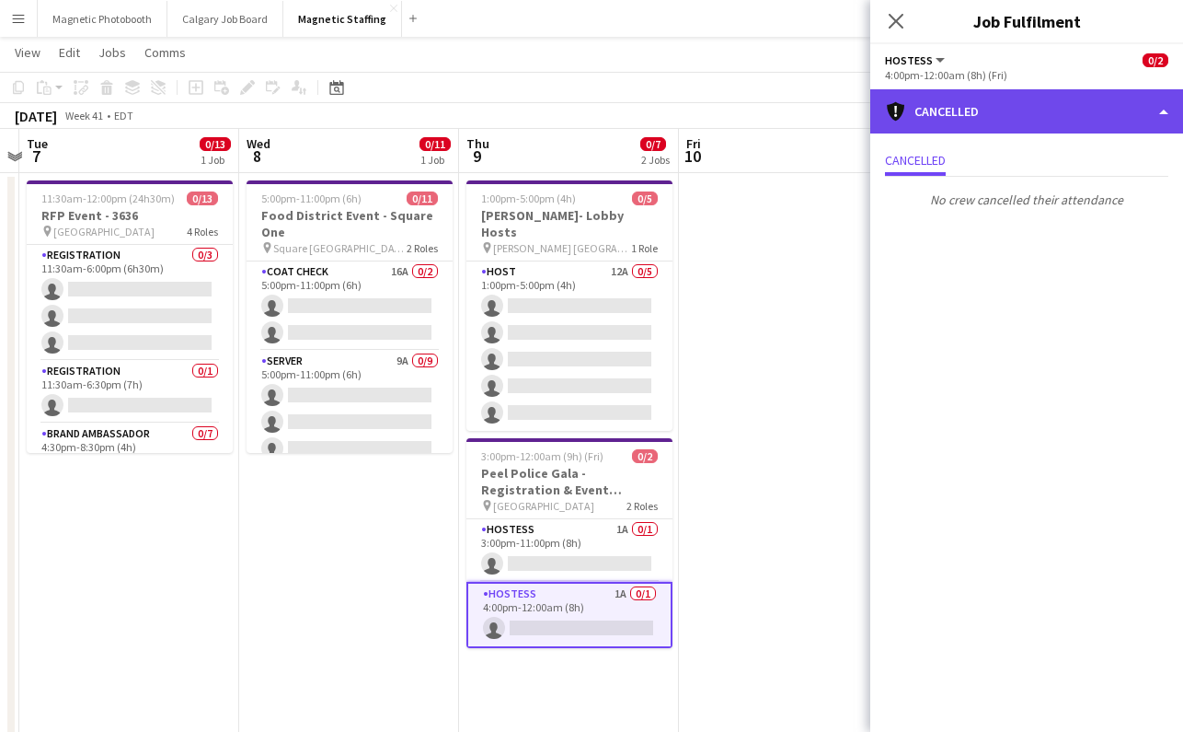
click at [964, 90] on div "cancellation Cancelled" at bounding box center [1026, 111] width 313 height 44
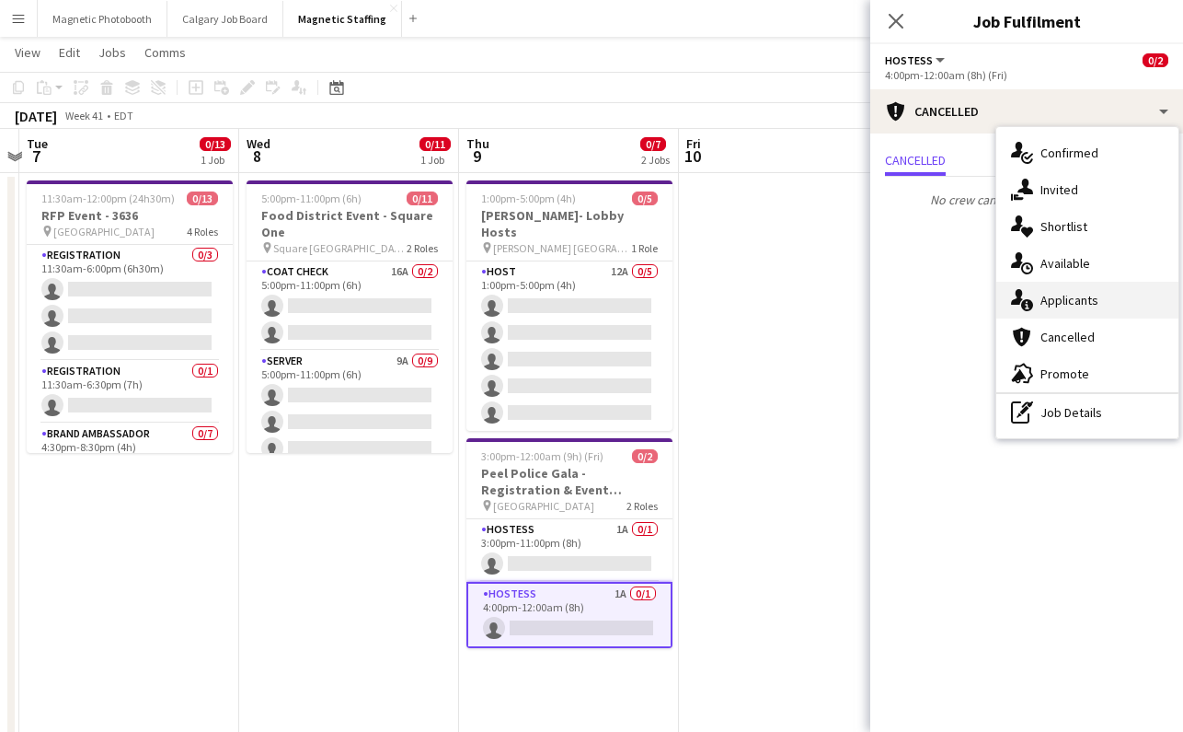
click at [1083, 314] on div "single-neutral-actions-information Applicants" at bounding box center [1088, 300] width 182 height 37
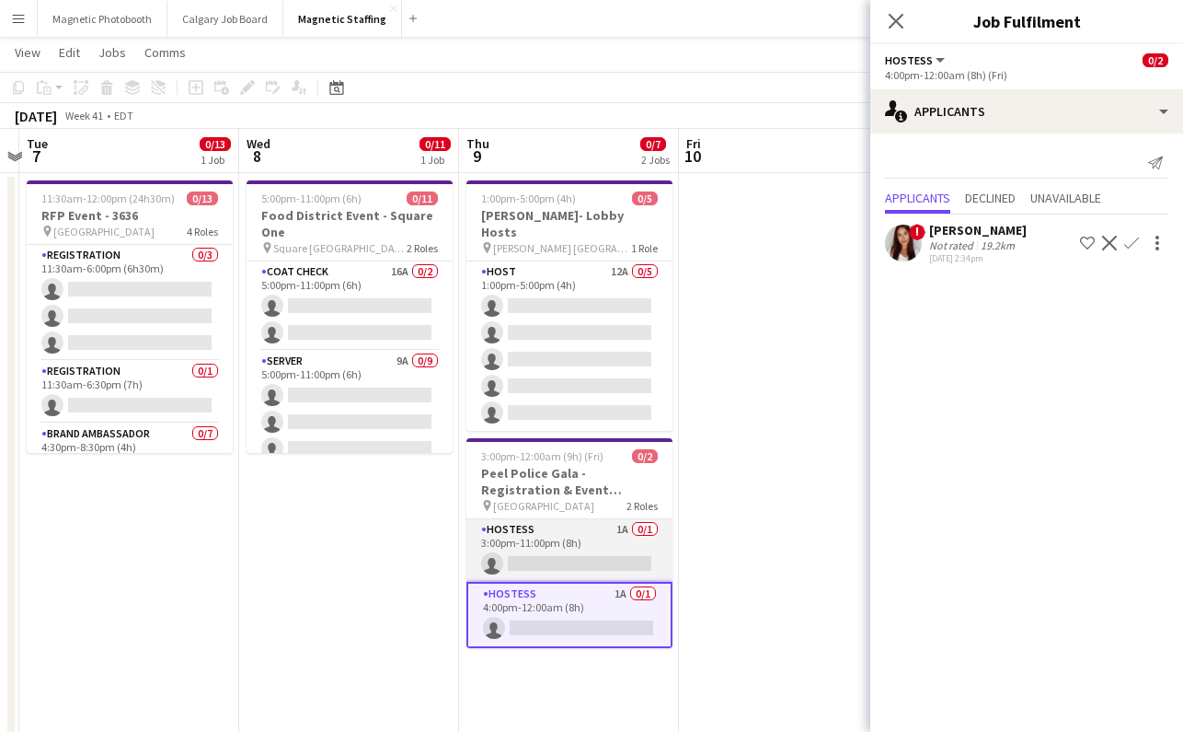
click at [554, 529] on app-card-role "Hostess 1A 0/1 3:00pm-11:00pm (8h) single-neutral-actions" at bounding box center [570, 550] width 206 height 63
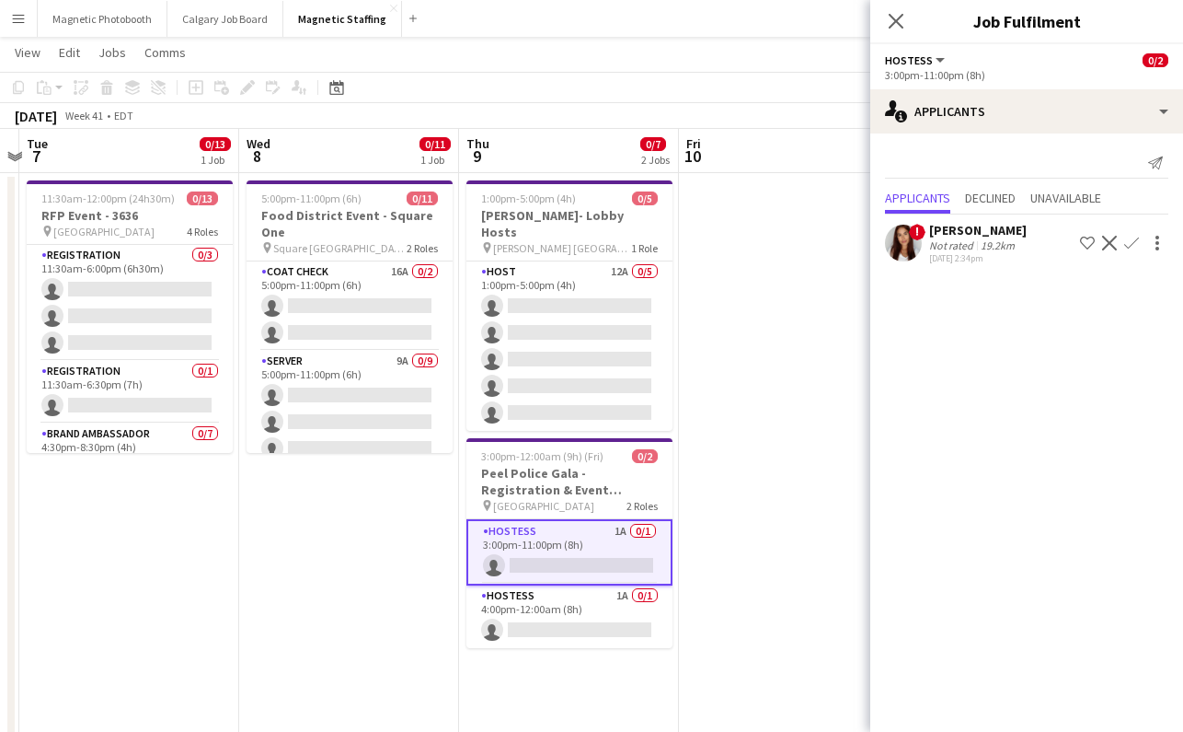
click at [905, 7] on div "Close pop-in" at bounding box center [896, 21] width 52 height 42
click at [901, 17] on icon at bounding box center [895, 20] width 17 height 17
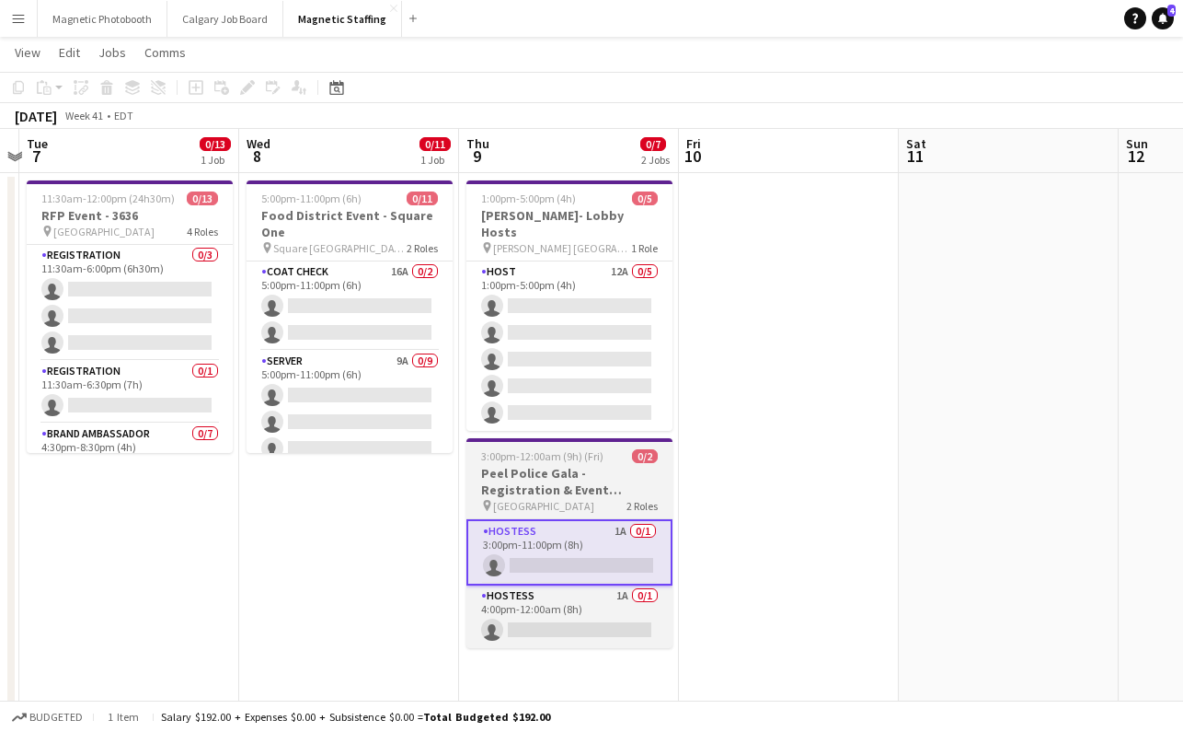
click at [583, 465] on h3 "Peel Police Gala - Registration & Event Support (3111)" at bounding box center [570, 481] width 206 height 33
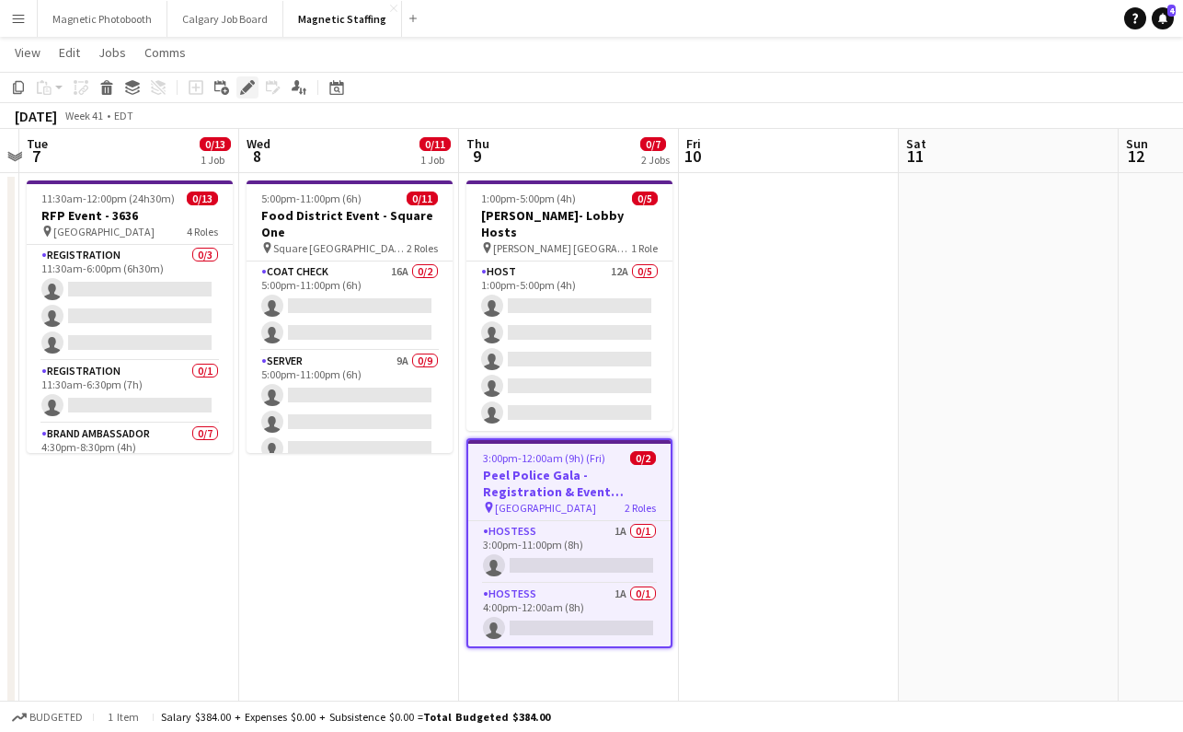
click at [249, 84] on icon at bounding box center [247, 88] width 10 height 10
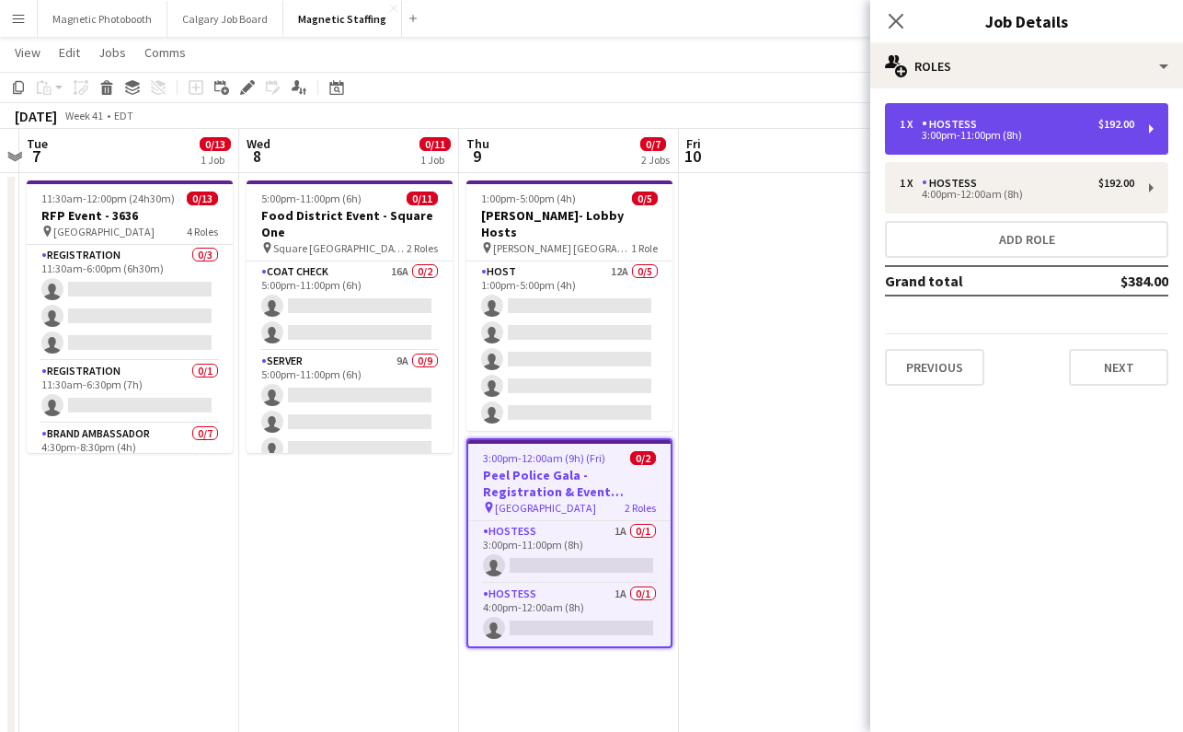
click at [936, 142] on div "1 x Hostess $192.00 3:00pm-11:00pm (8h)" at bounding box center [1026, 129] width 283 height 52
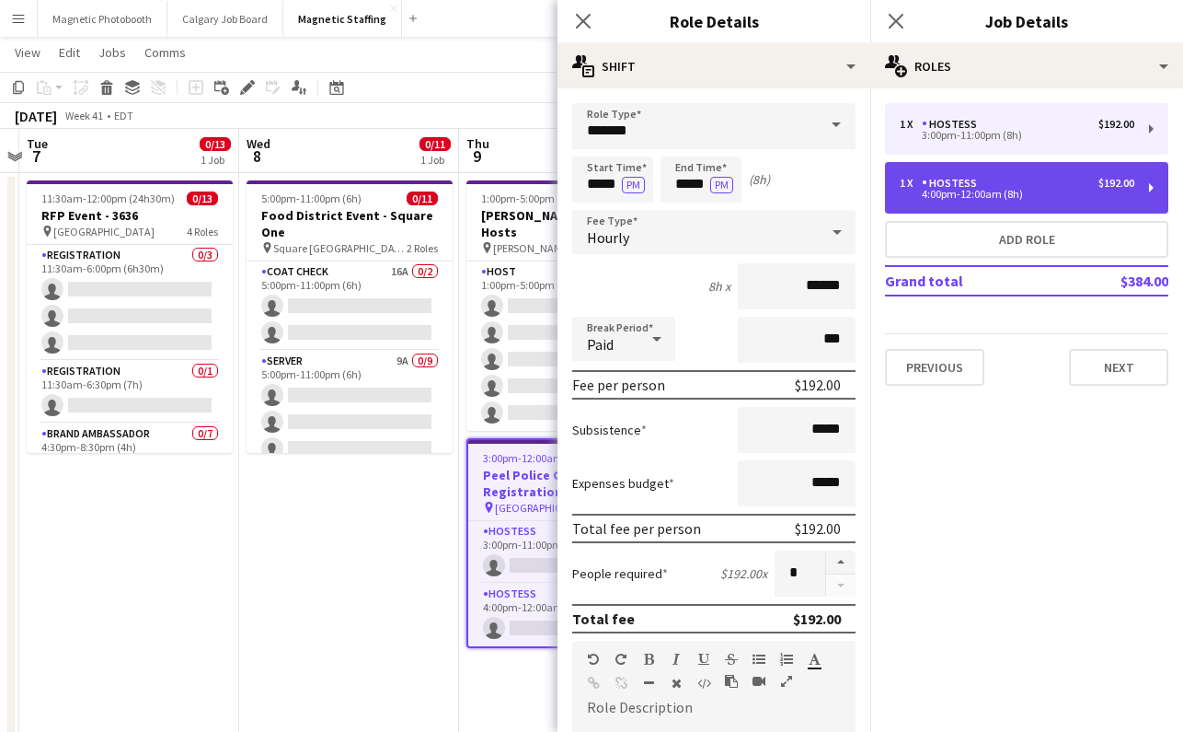
click at [923, 193] on div "4:00pm-12:00am (8h)" at bounding box center [1017, 194] width 235 height 9
type input "*****"
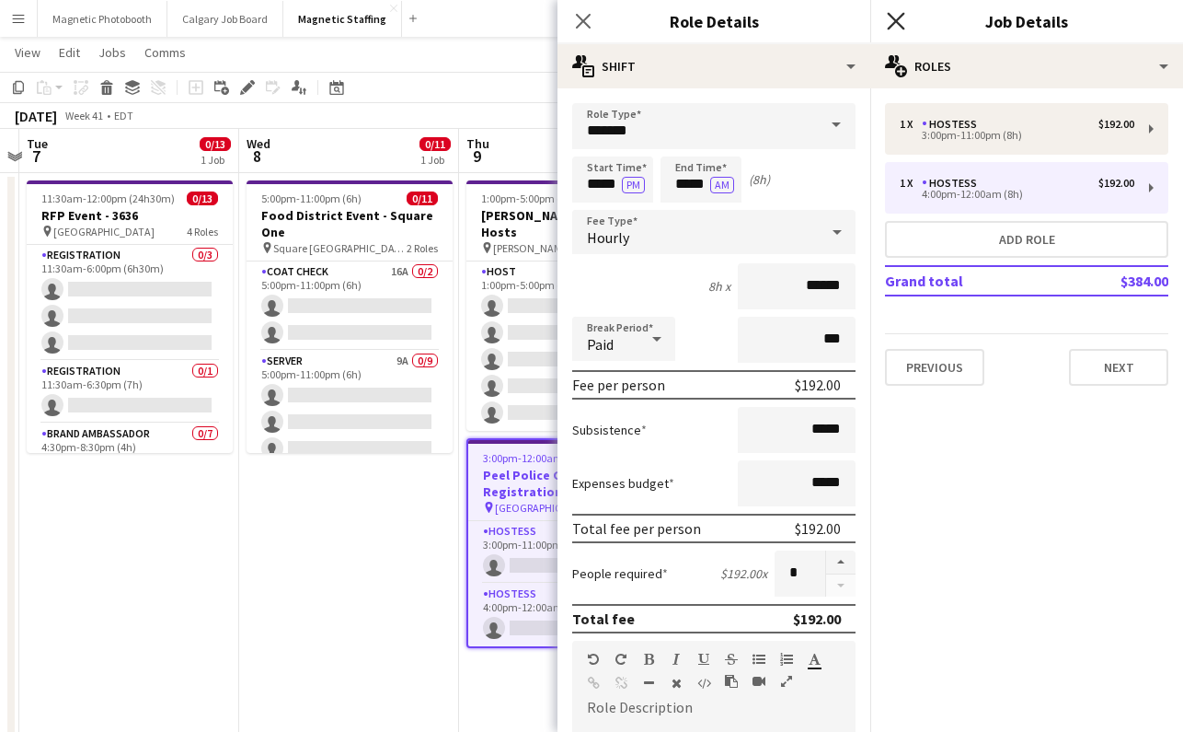
click at [902, 25] on icon "Close pop-in" at bounding box center [895, 20] width 17 height 17
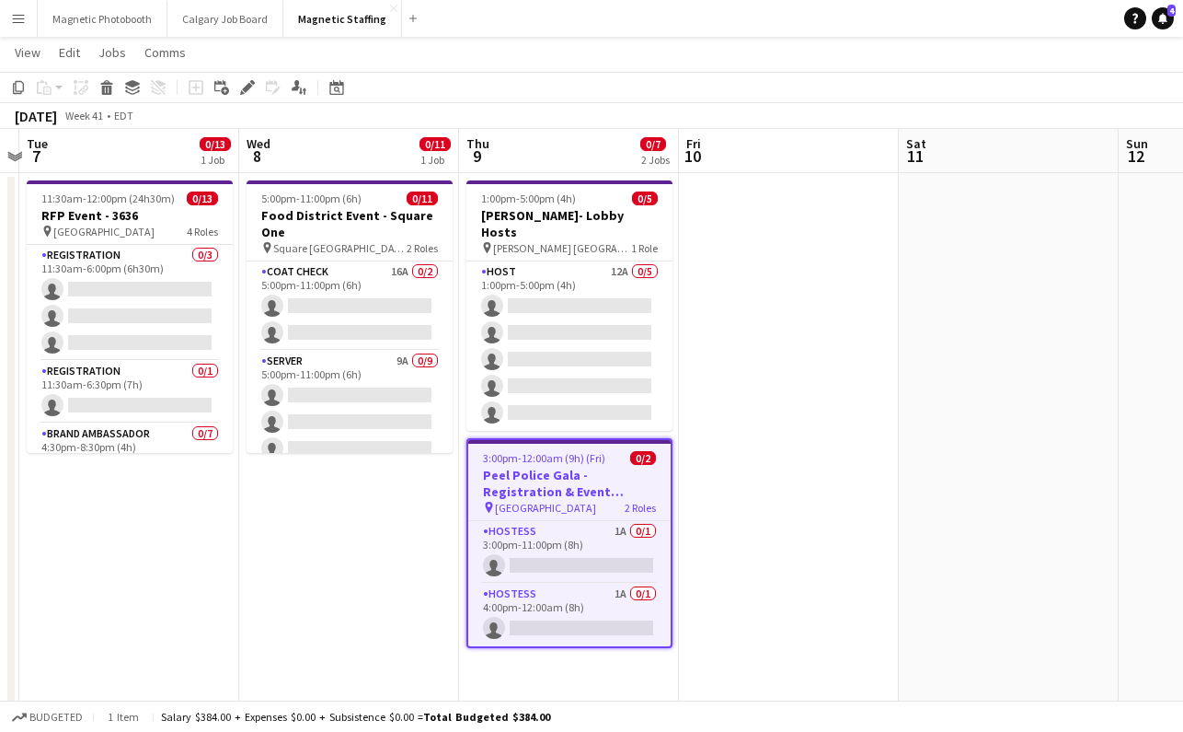
click at [709, 347] on app-date-cell at bounding box center [789, 693] width 220 height 1040
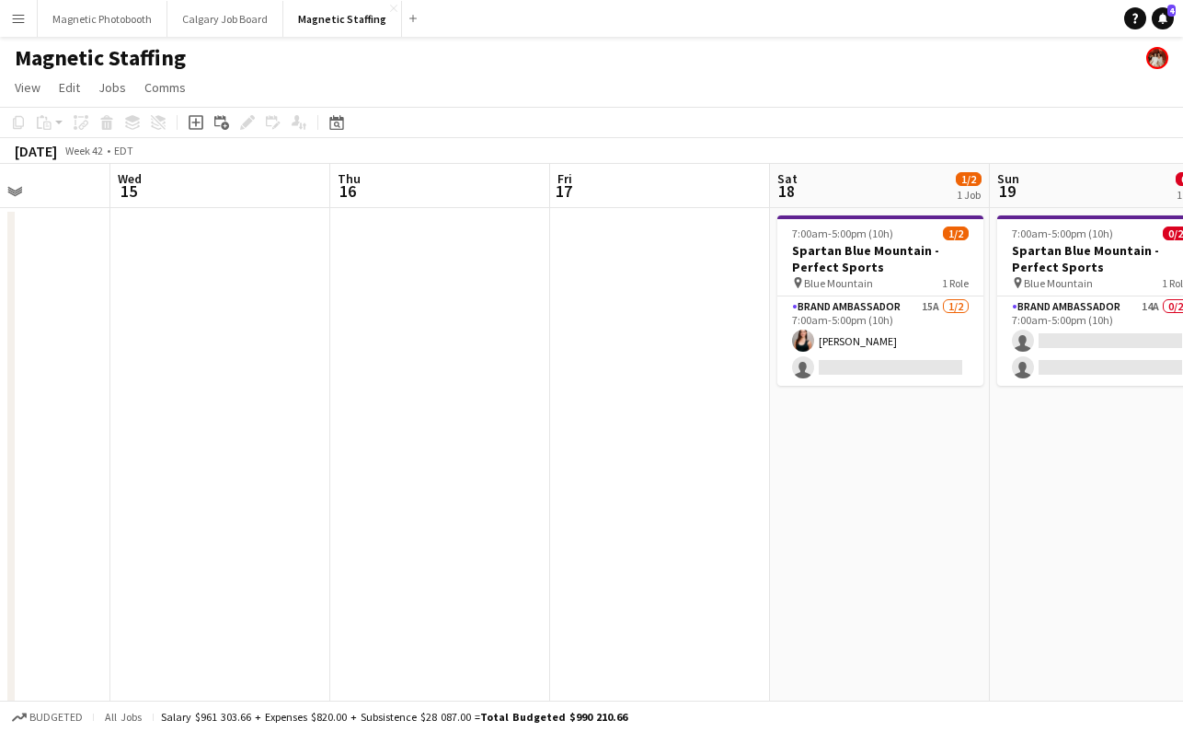
scroll to position [0, 776]
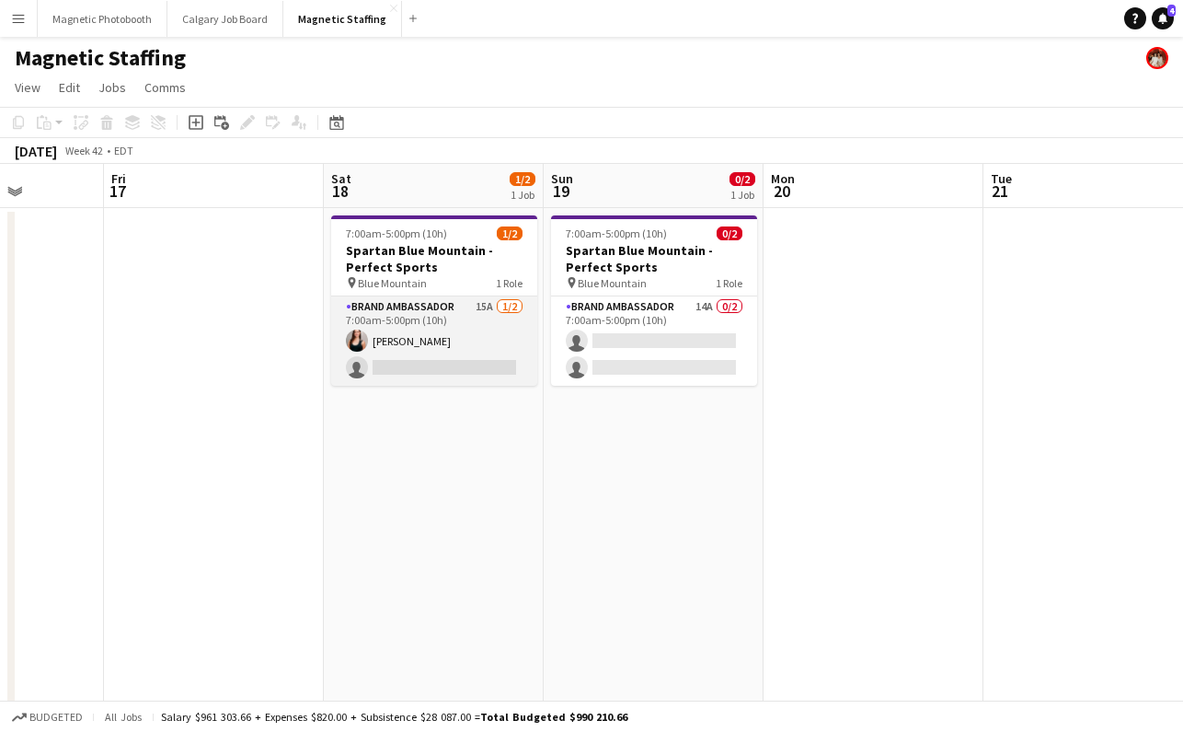
click at [467, 372] on app-card-role "Brand Ambassador 15A [DATE] 7:00am-5:00pm (10h) [PERSON_NAME] single-neutral-ac…" at bounding box center [434, 340] width 206 height 89
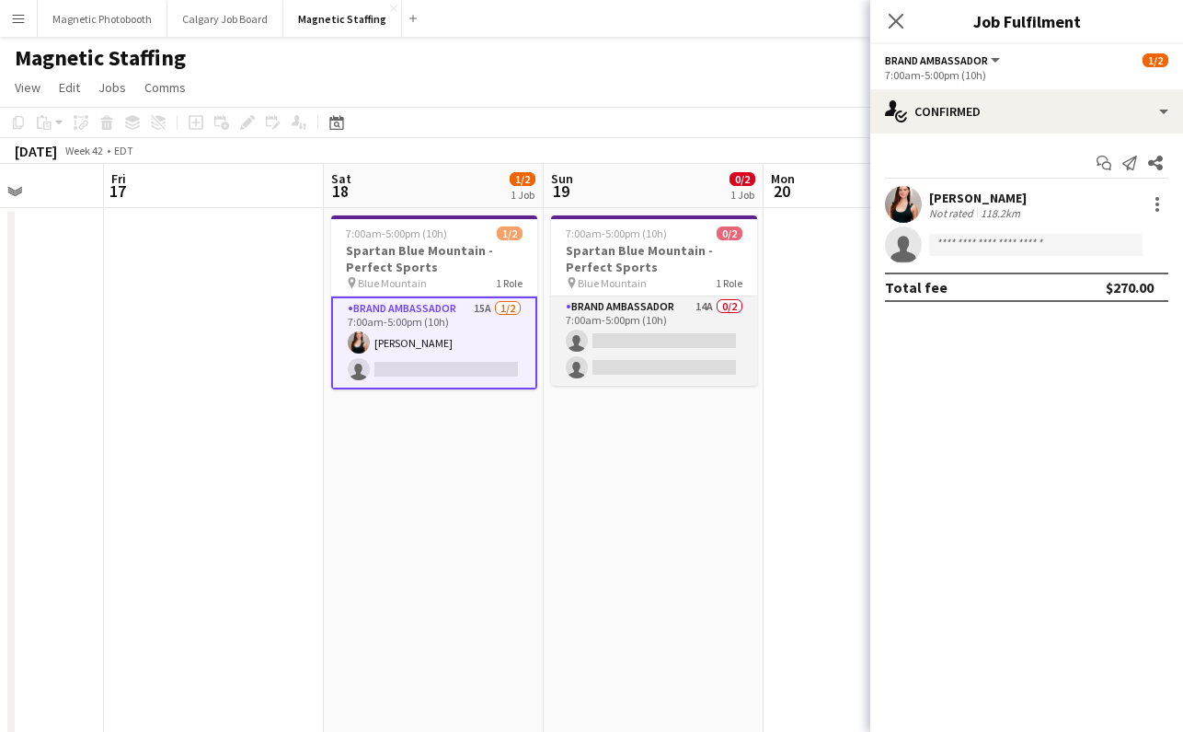
click at [695, 339] on app-card-role "Brand Ambassador 14A 0/2 7:00am-5:00pm (10h) single-neutral-actions single-neut…" at bounding box center [654, 340] width 206 height 89
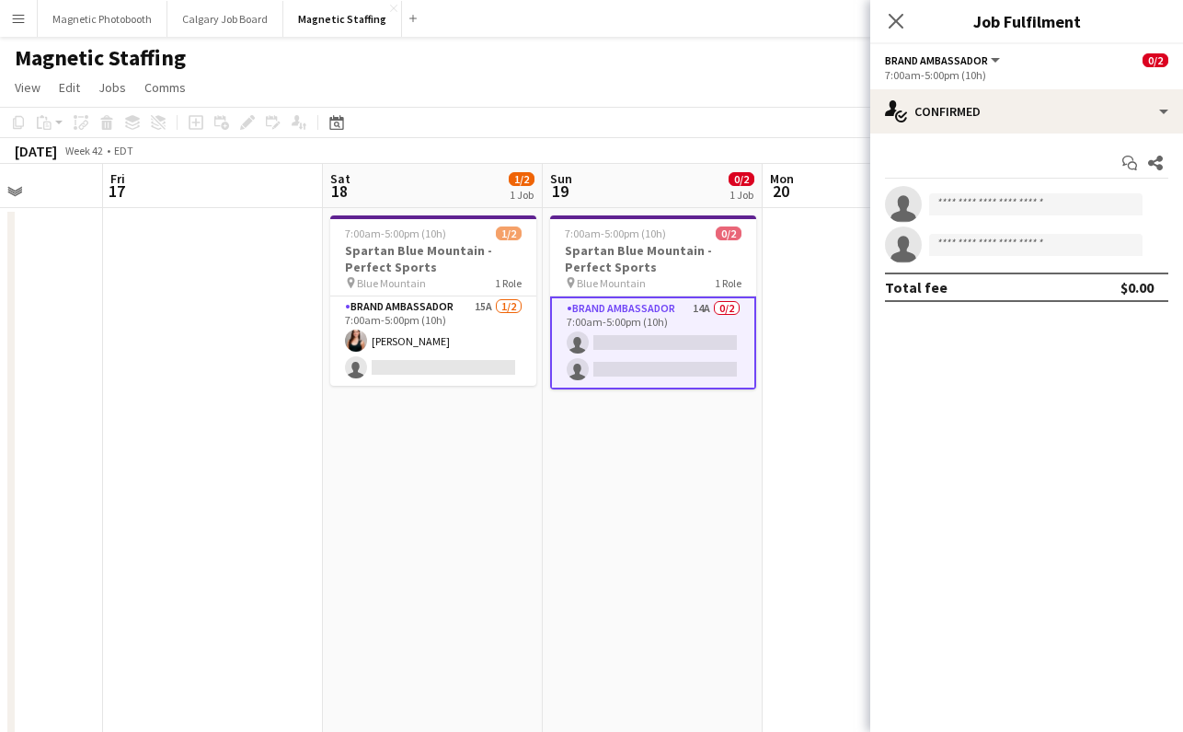
click at [696, 340] on app-card-role "Brand Ambassador 14A 0/2 7:00am-5:00pm (10h) single-neutral-actions single-neut…" at bounding box center [653, 342] width 206 height 93
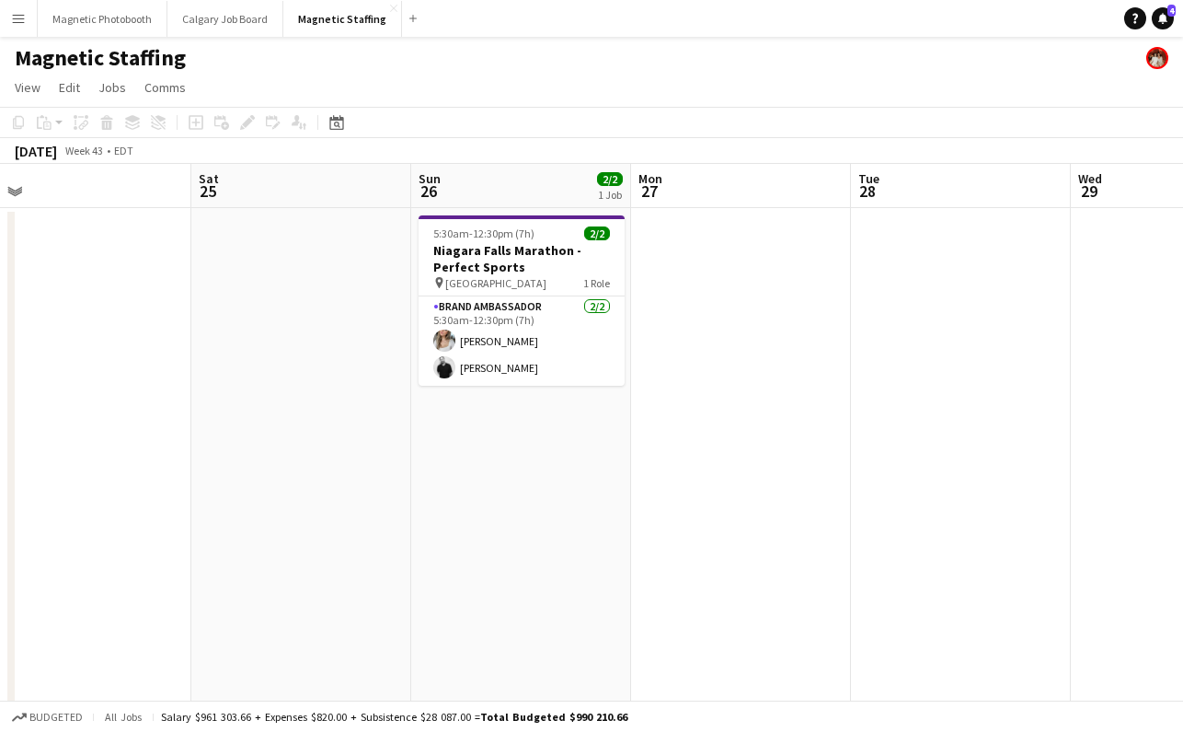
scroll to position [0, 749]
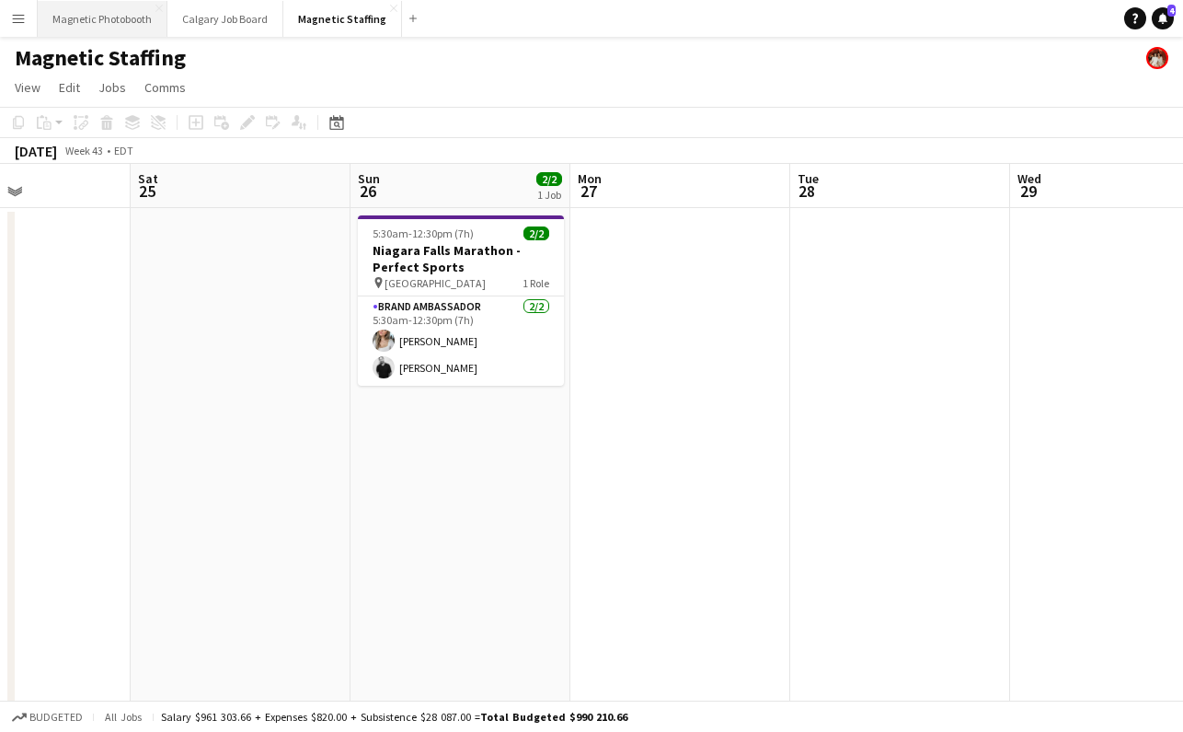
click at [107, 28] on button "Magnetic Photobooth Close" at bounding box center [103, 19] width 130 height 36
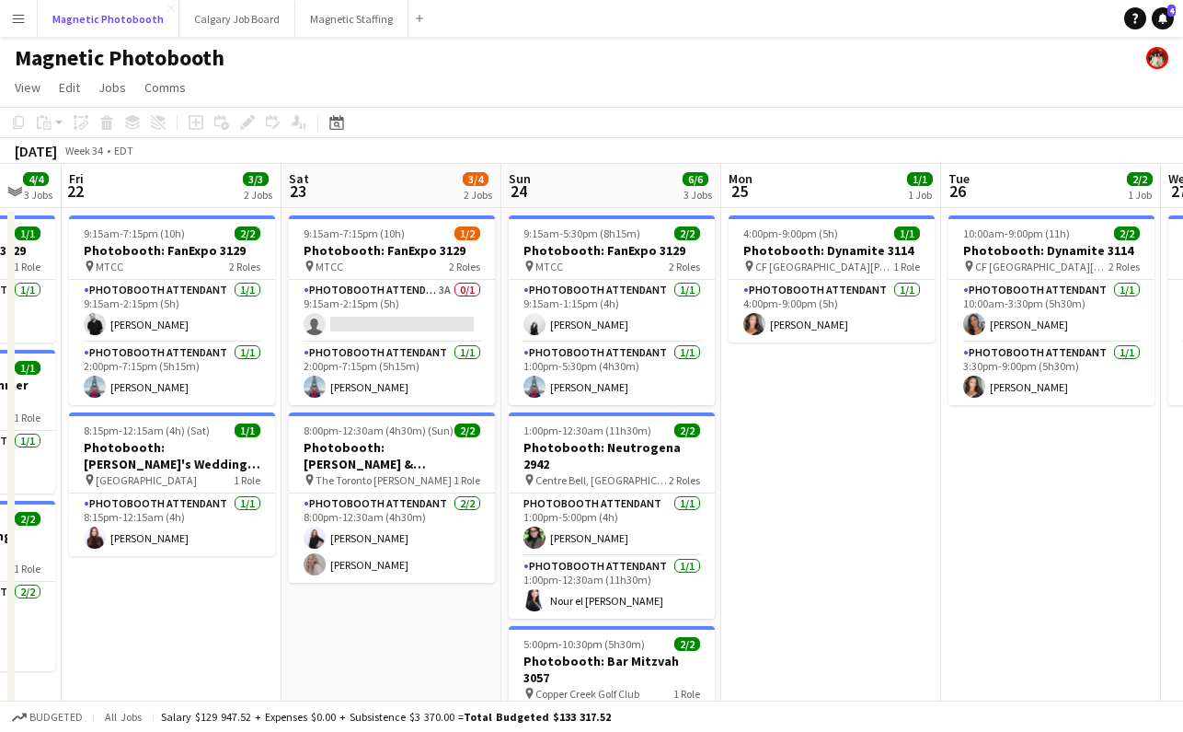
scroll to position [0, 836]
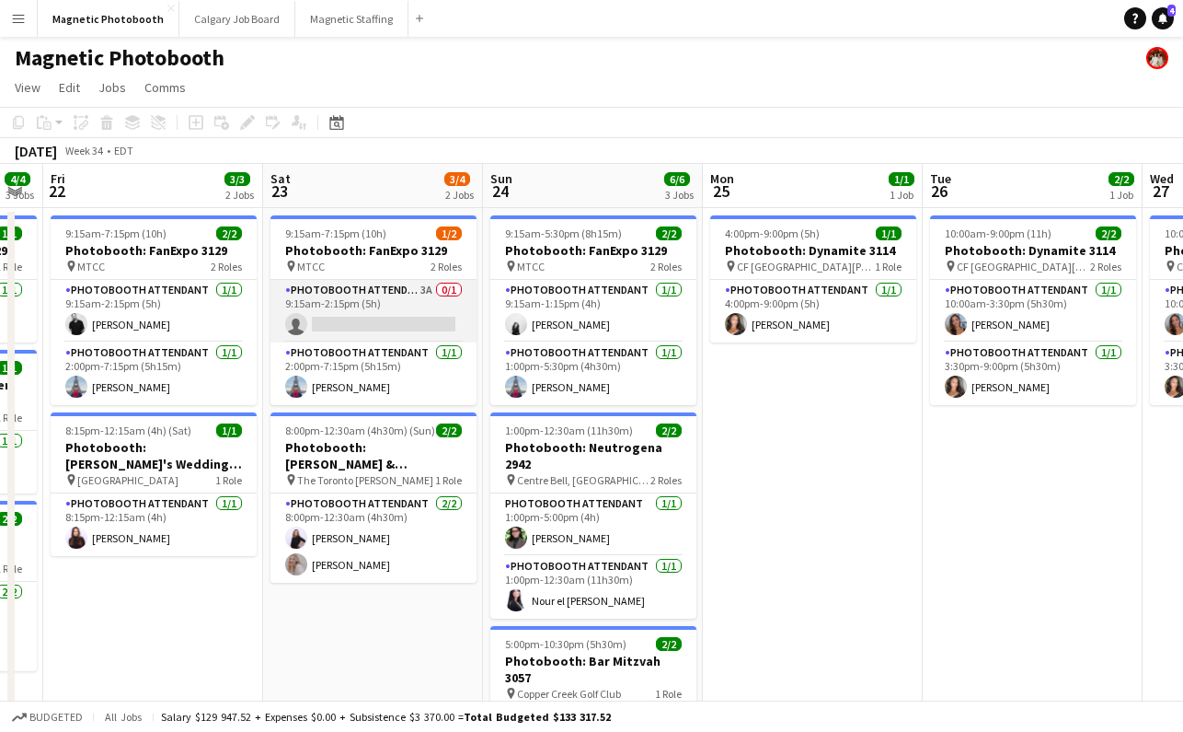
click at [382, 325] on app-card-role "Photobooth Attendant 3A 0/1 9:15am-2:15pm (5h) single-neutral-actions" at bounding box center [374, 311] width 206 height 63
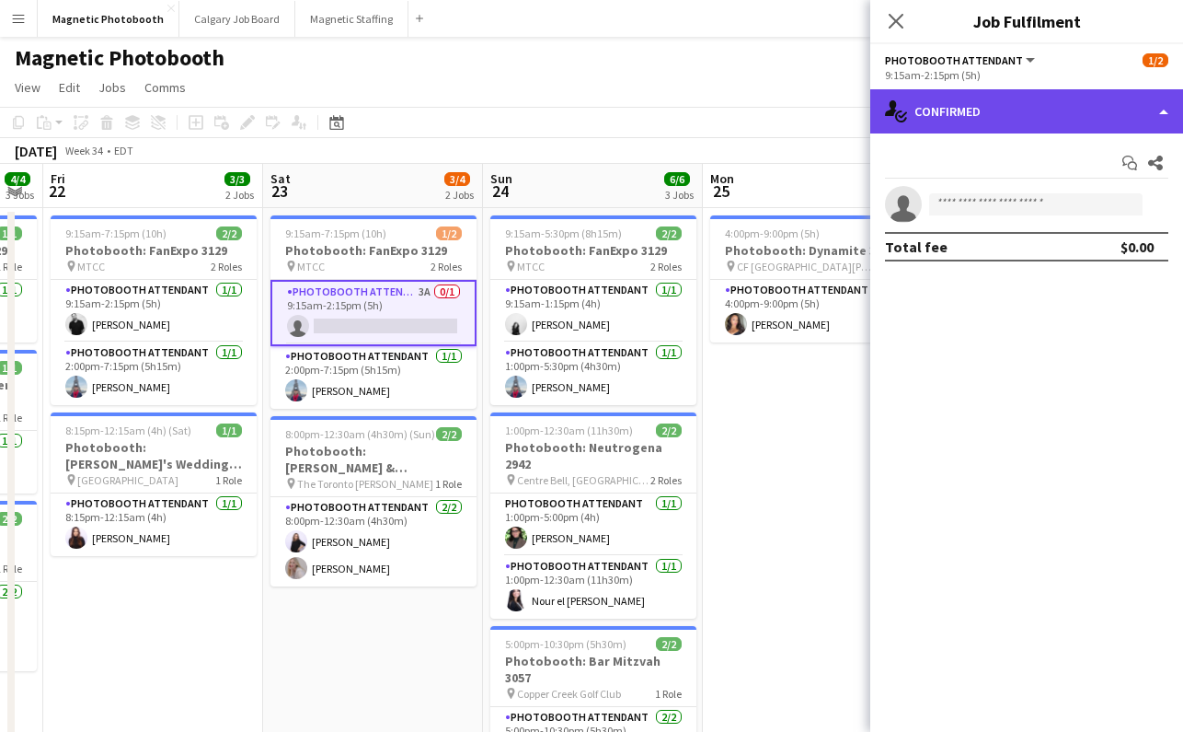
click at [967, 99] on div "single-neutral-actions-check-2 Confirmed" at bounding box center [1026, 111] width 313 height 44
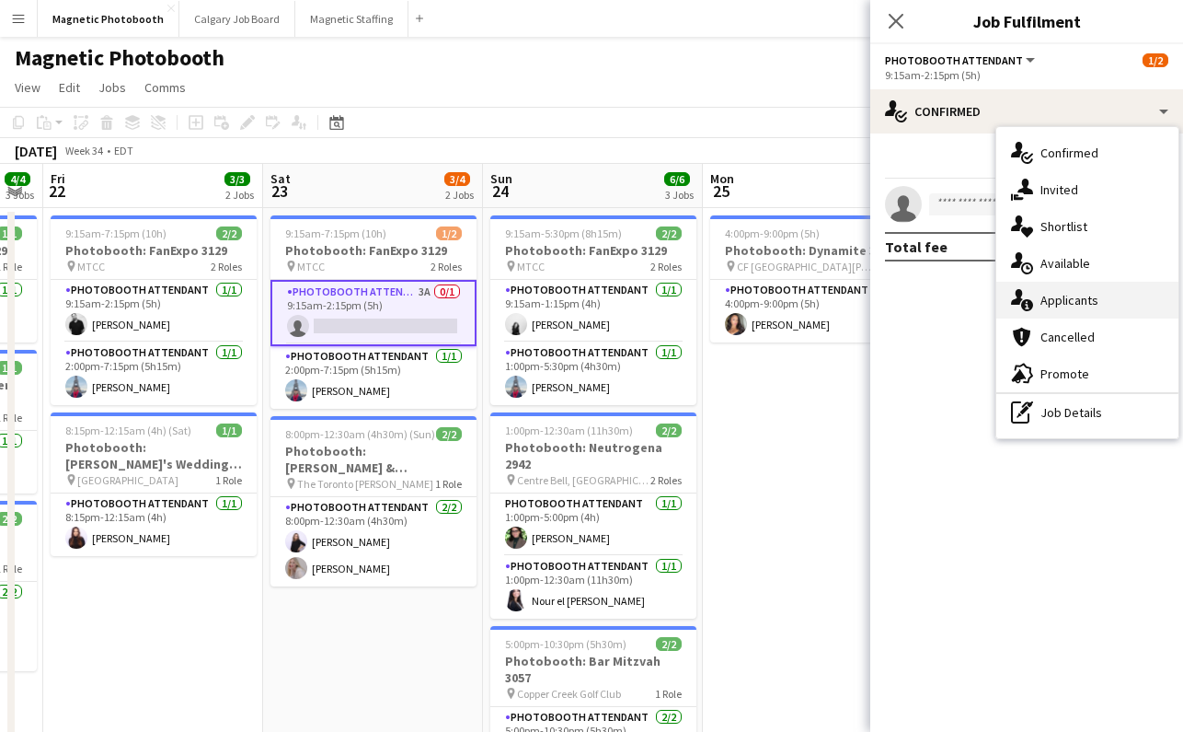
click at [1049, 306] on div "single-neutral-actions-information Applicants" at bounding box center [1088, 300] width 182 height 37
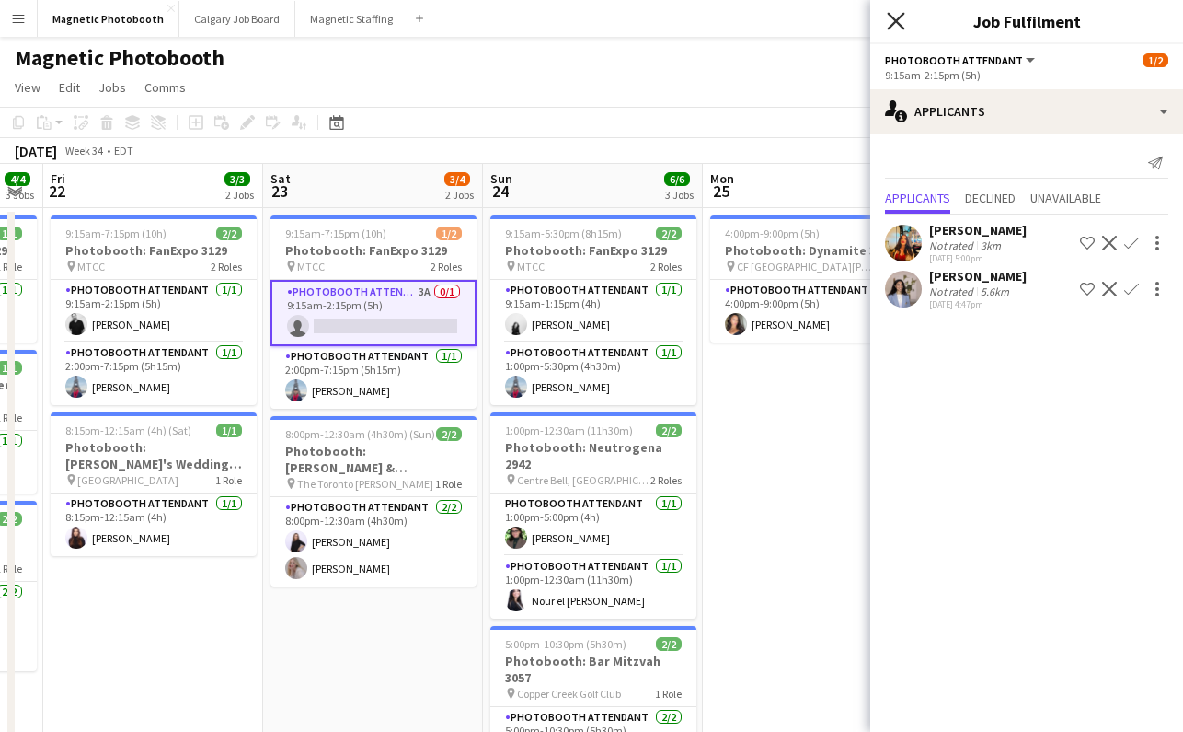
click at [894, 18] on icon at bounding box center [895, 20] width 17 height 17
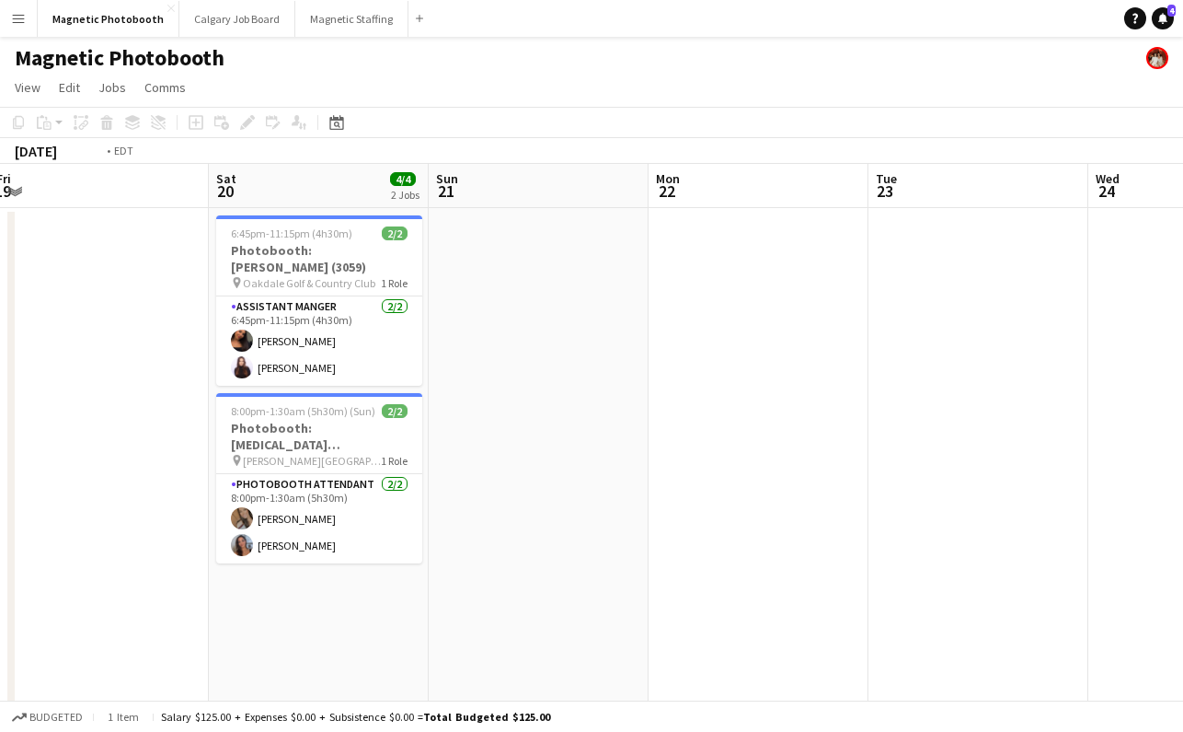
scroll to position [0, 795]
